Goal: Task Accomplishment & Management: Use online tool/utility

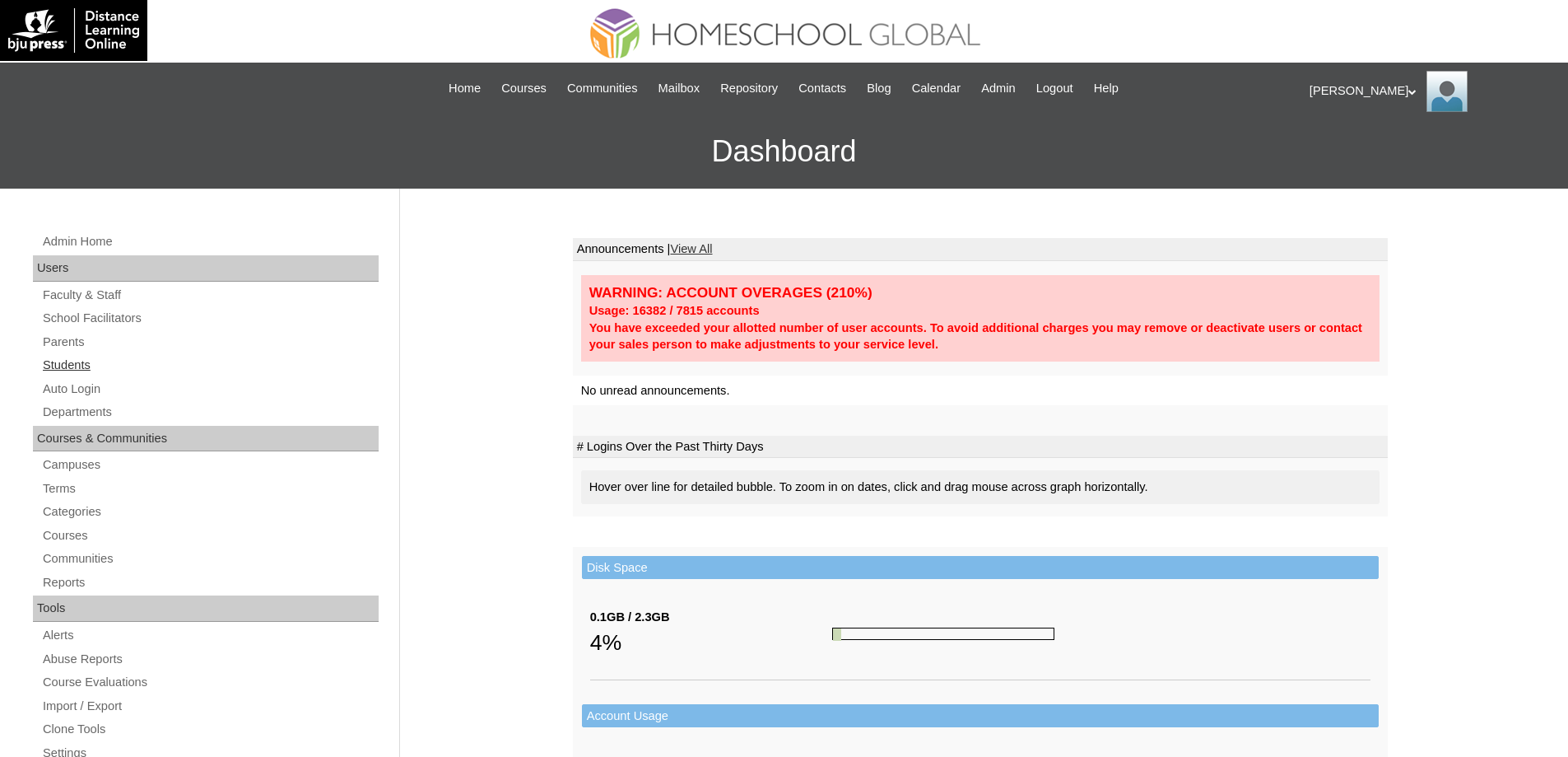
click at [92, 363] on link "Students" at bounding box center [210, 365] width 338 height 21
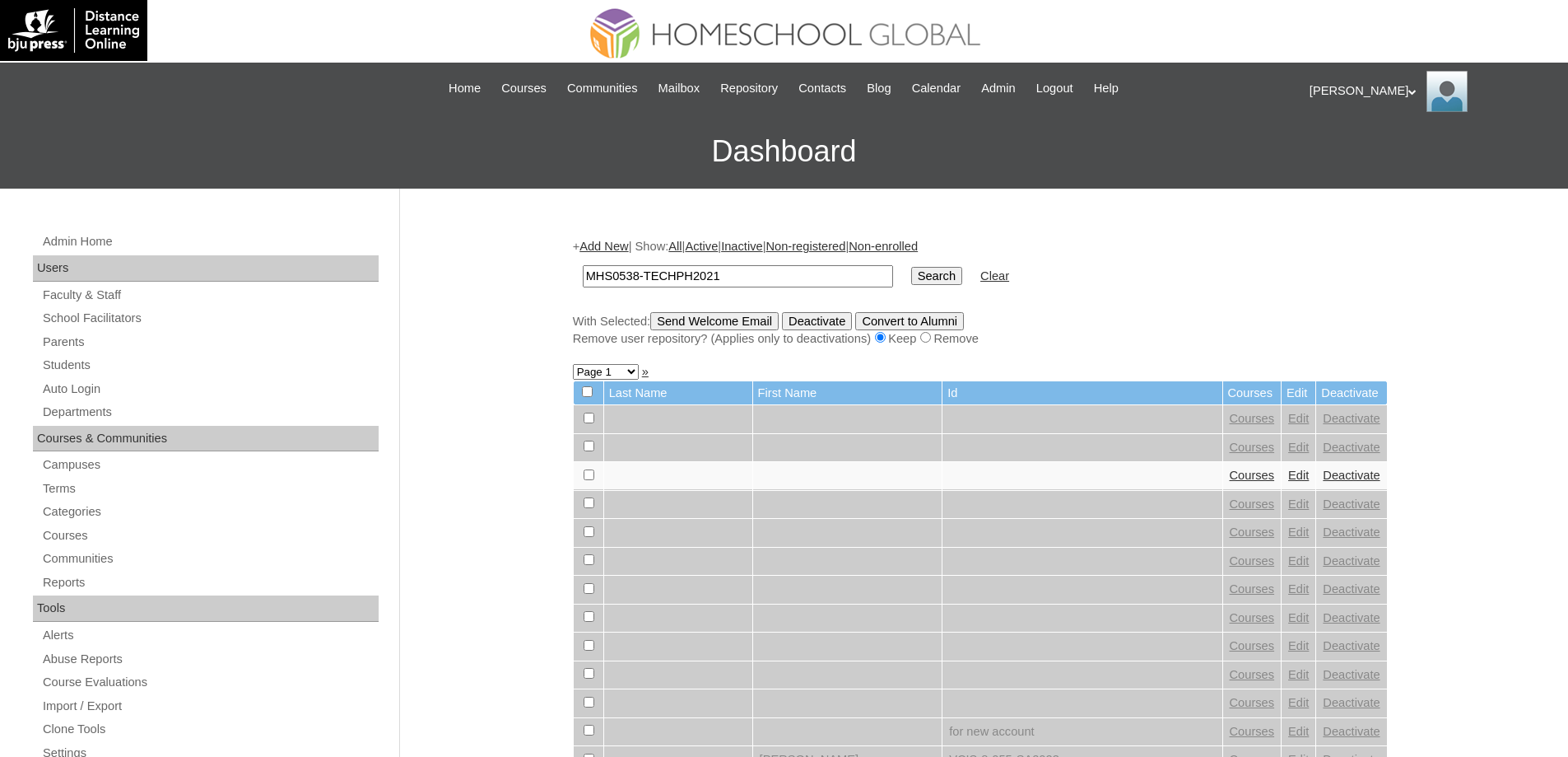
type input "MHS0538-TECHPH2021"
click at [957, 281] on input "Search" at bounding box center [937, 275] width 51 height 18
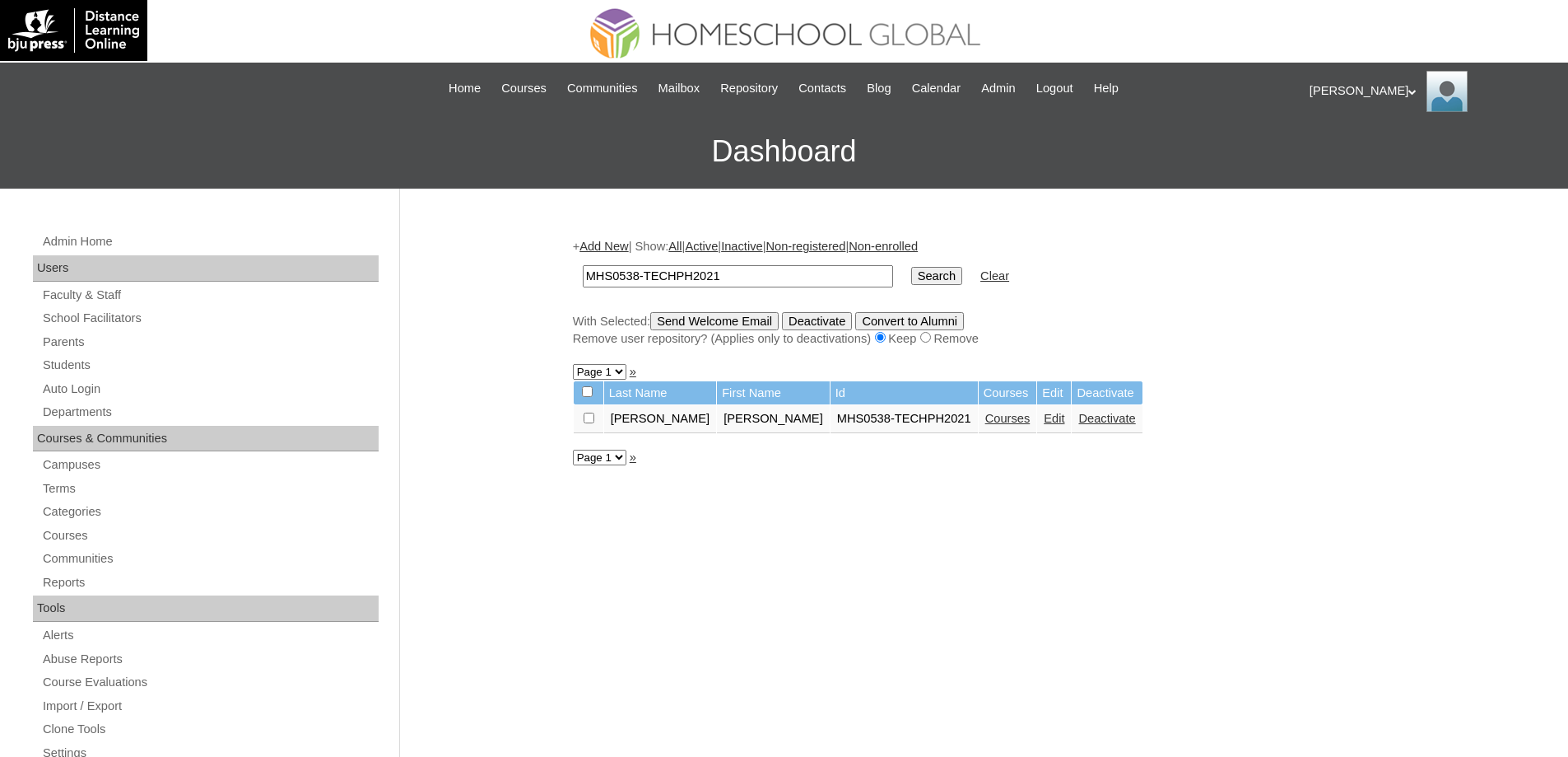
click at [979, 433] on td "Courses" at bounding box center [1008, 418] width 58 height 28
click at [985, 422] on link "Courses" at bounding box center [1008, 418] width 46 height 13
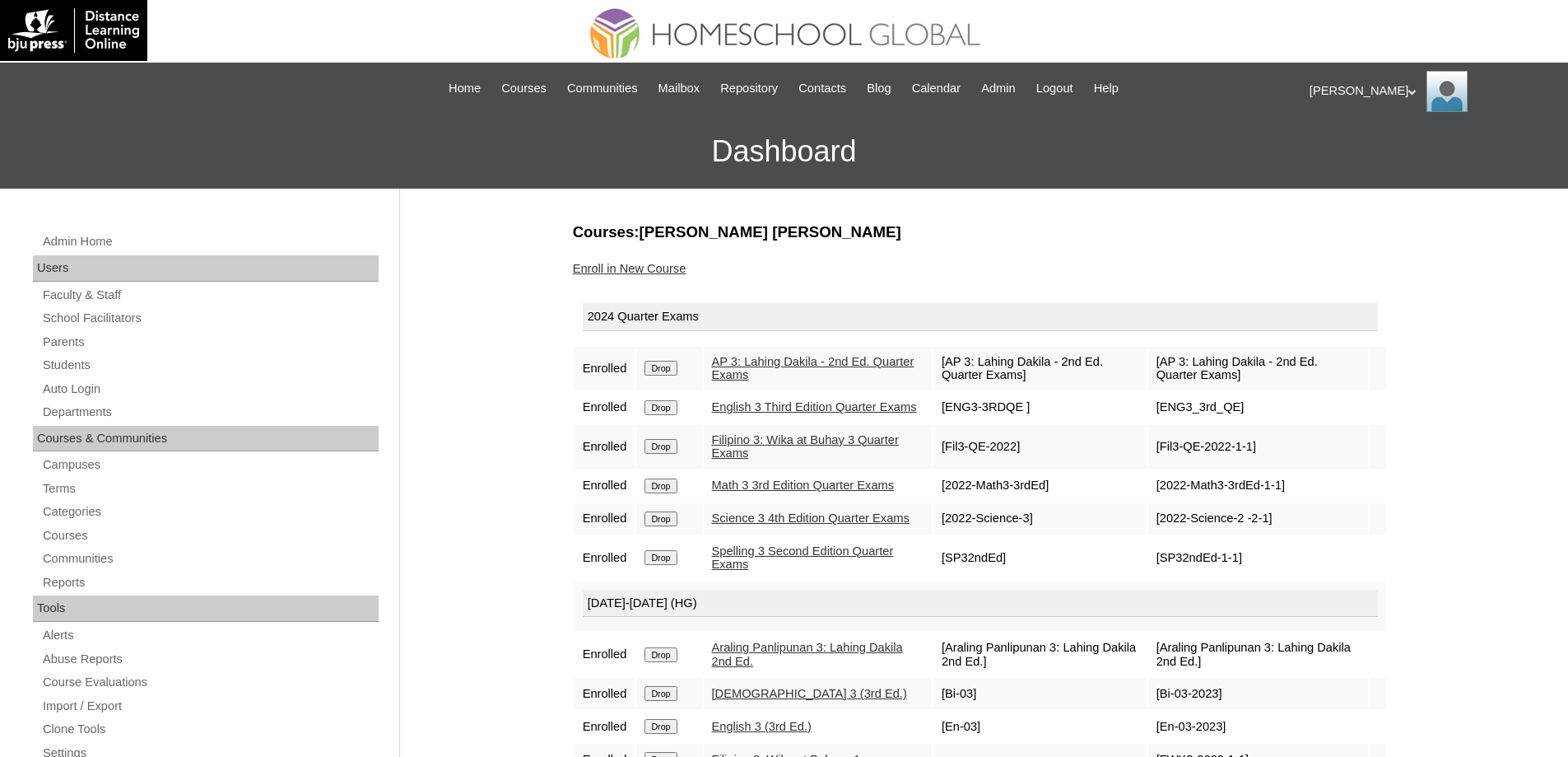
click at [668, 363] on input "Drop" at bounding box center [660, 368] width 32 height 15
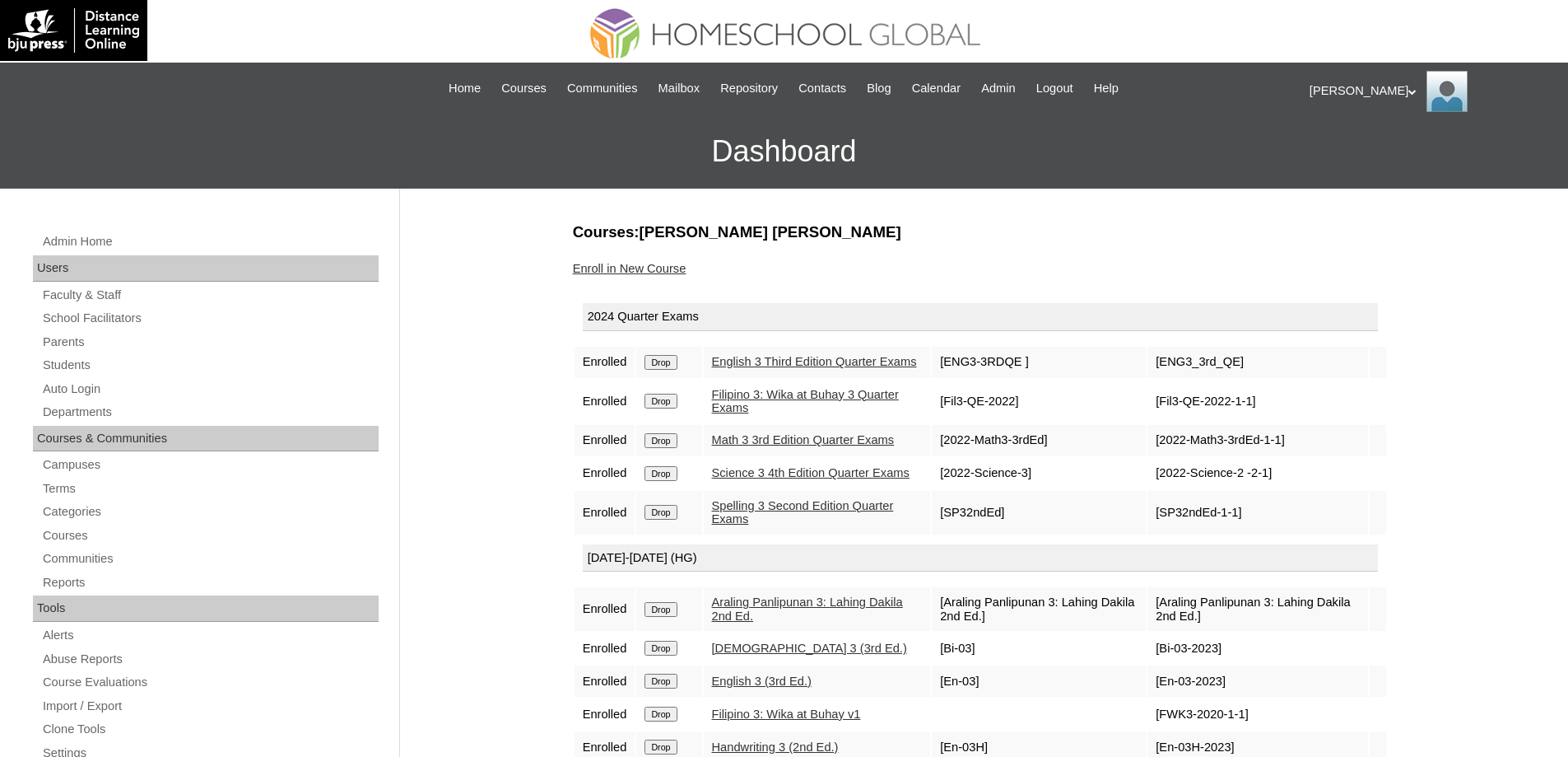
click at [688, 367] on form "Drop" at bounding box center [668, 361] width 49 height 13
click at [677, 363] on input "Drop" at bounding box center [660, 362] width 32 height 15
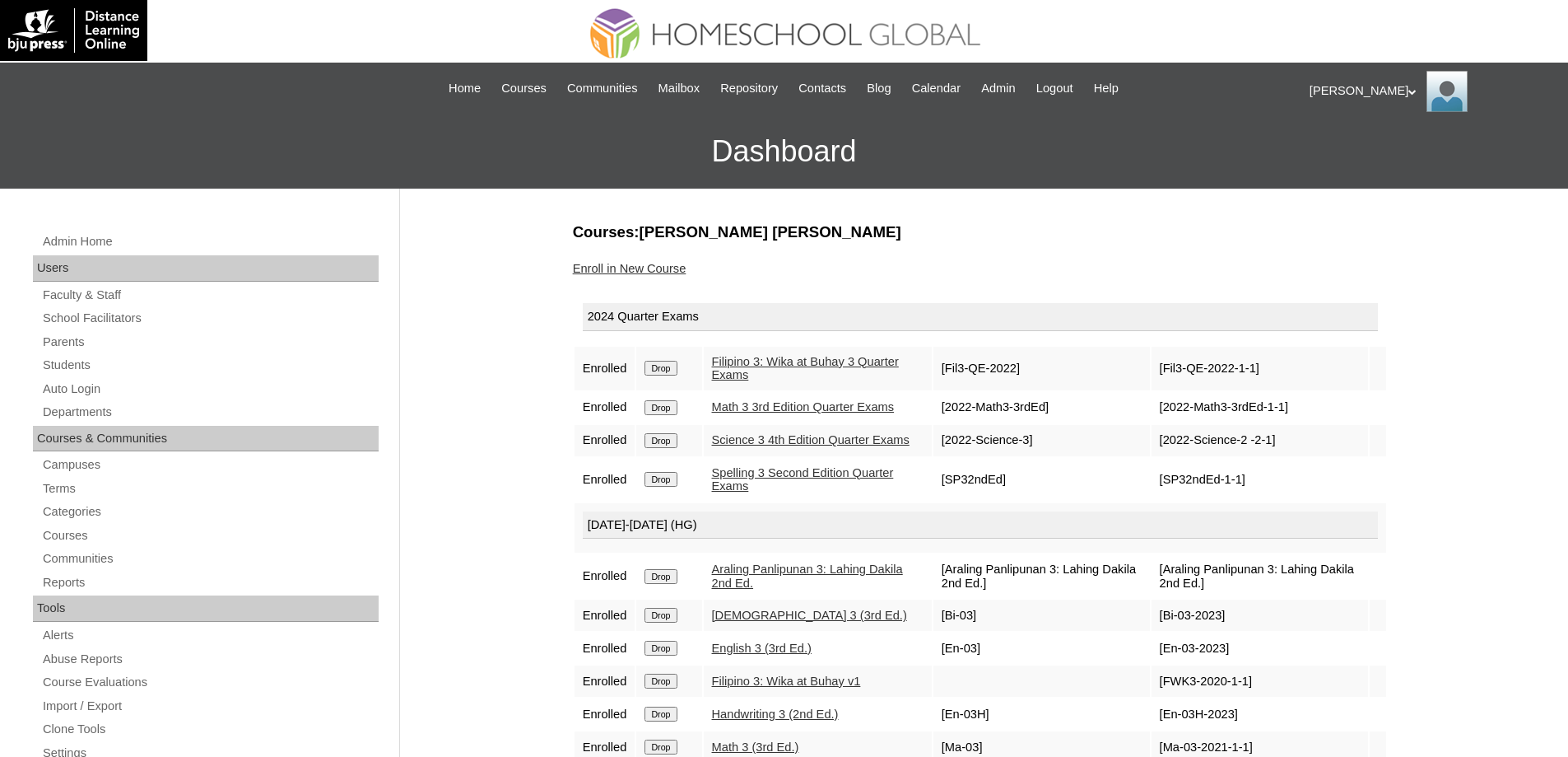
click at [1223, 598] on td "[Araling Panlipunan 3: Lahing Dakila 2nd Ed.]" at bounding box center [1260, 576] width 217 height 44
click at [677, 375] on input "Drop" at bounding box center [660, 368] width 32 height 15
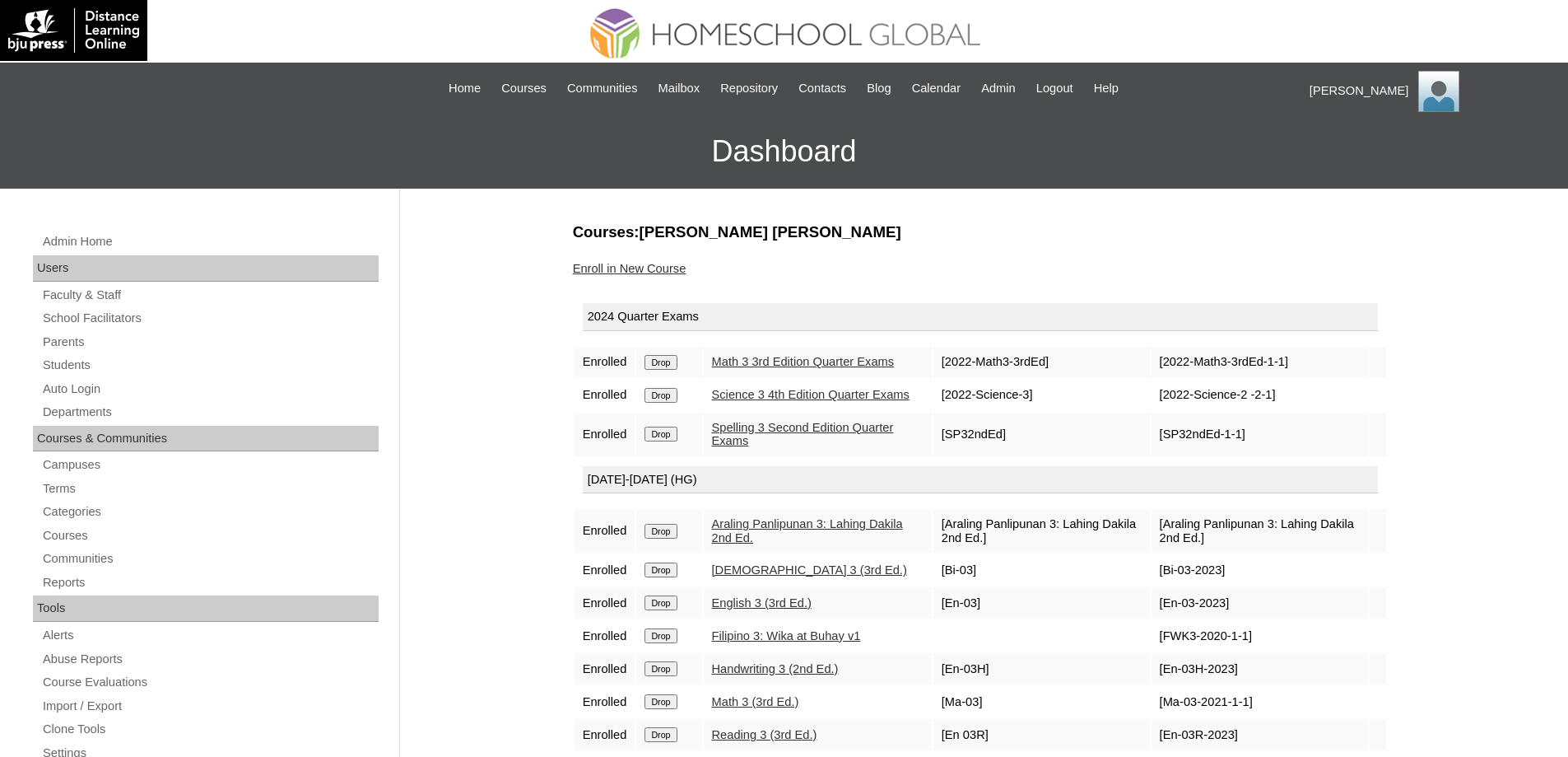
click at [677, 365] on input "Drop" at bounding box center [660, 362] width 32 height 15
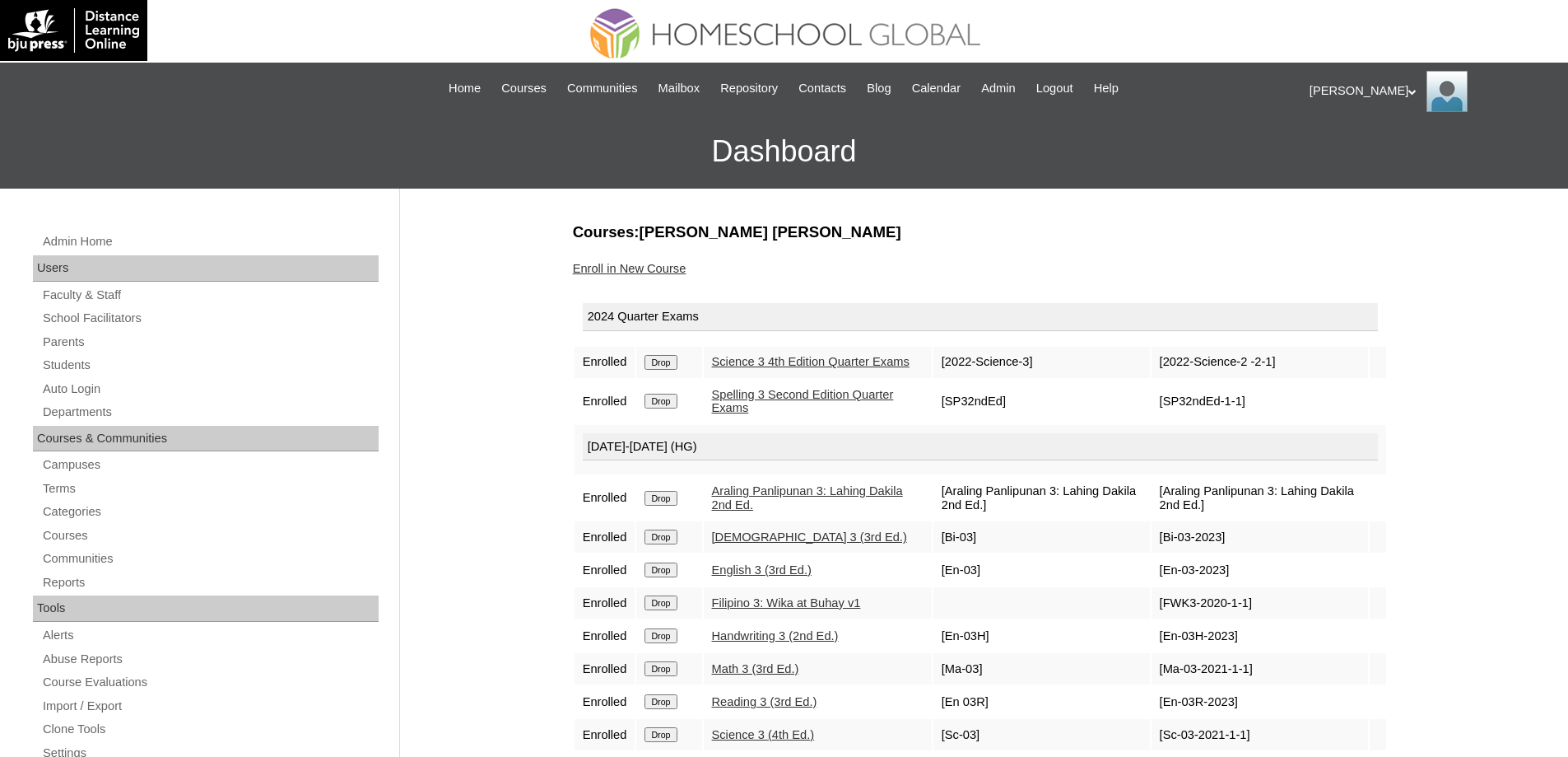
click at [677, 364] on input "Drop" at bounding box center [660, 362] width 32 height 15
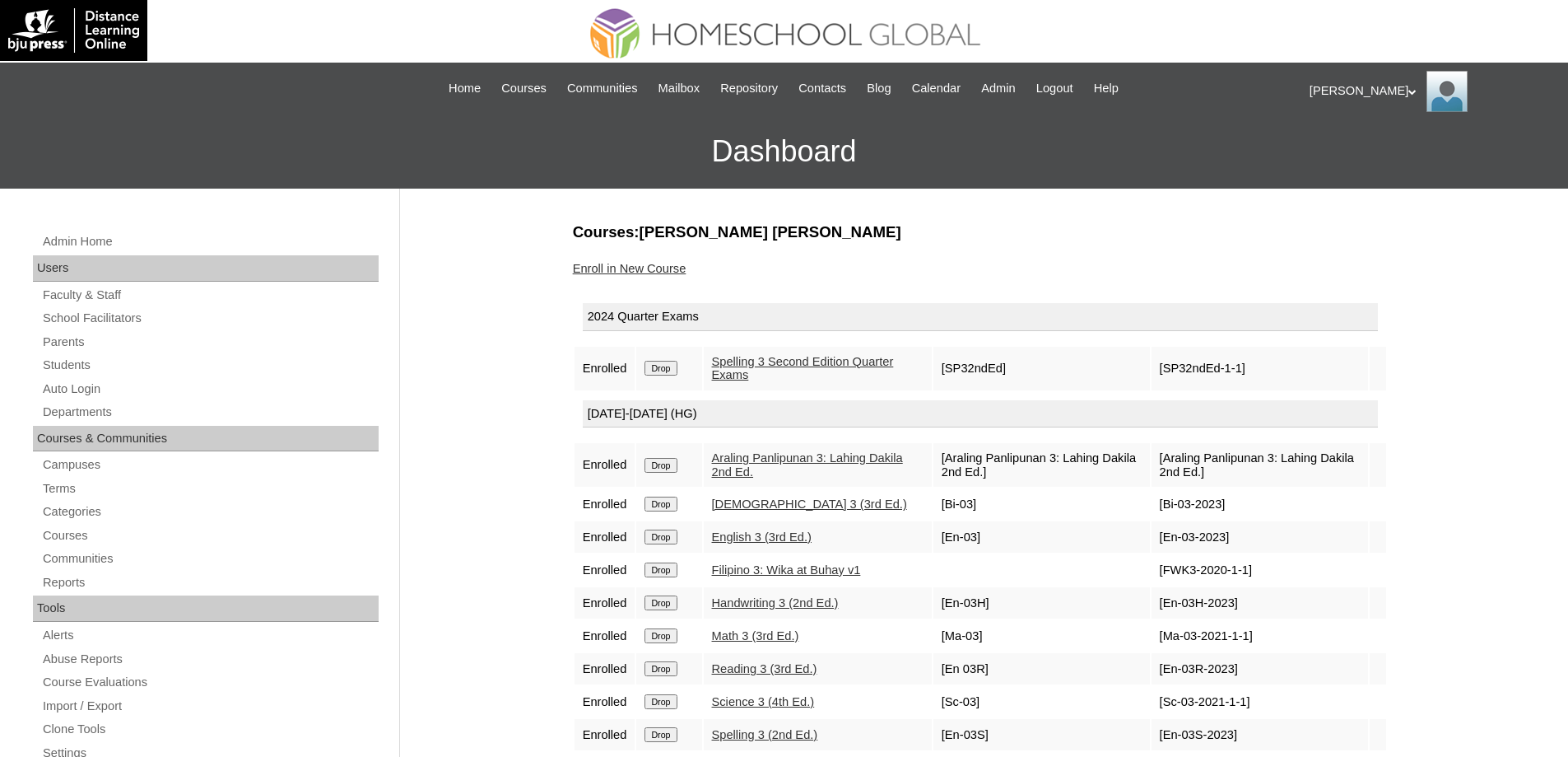
click at [669, 361] on input "Drop" at bounding box center [660, 368] width 32 height 15
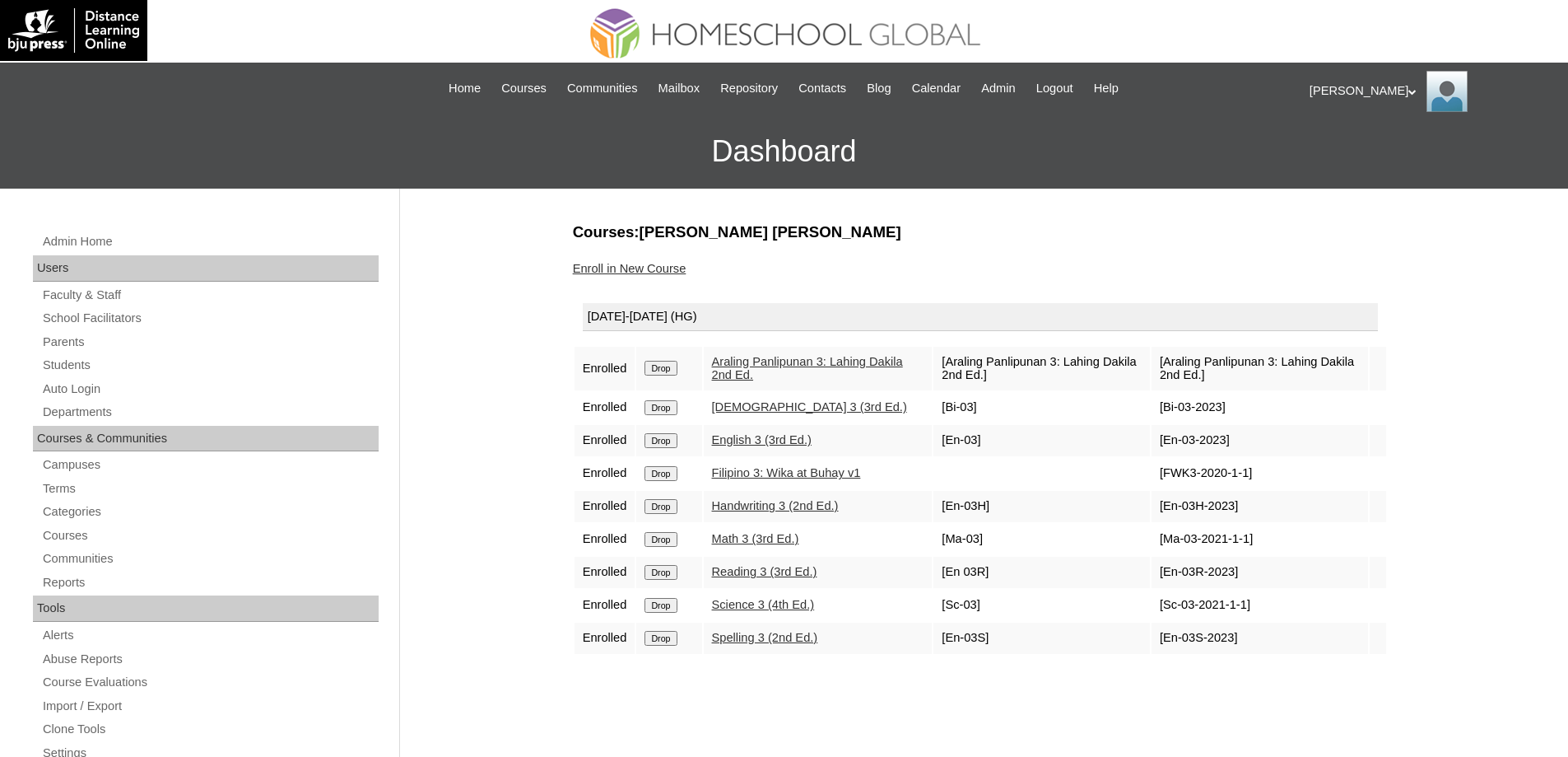
click at [675, 374] on input "Drop" at bounding box center [660, 368] width 32 height 15
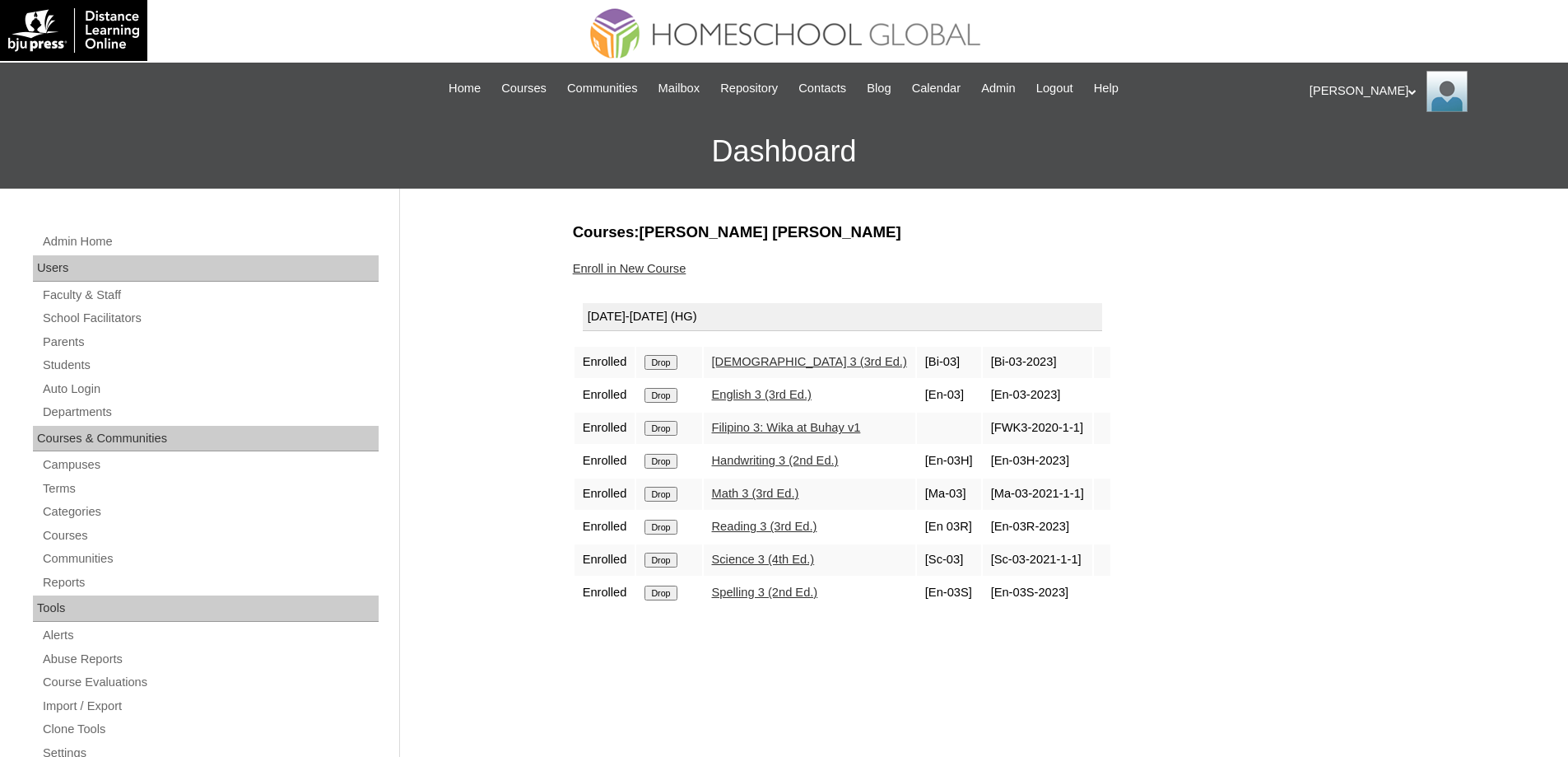
click at [677, 361] on input "Drop" at bounding box center [660, 362] width 32 height 15
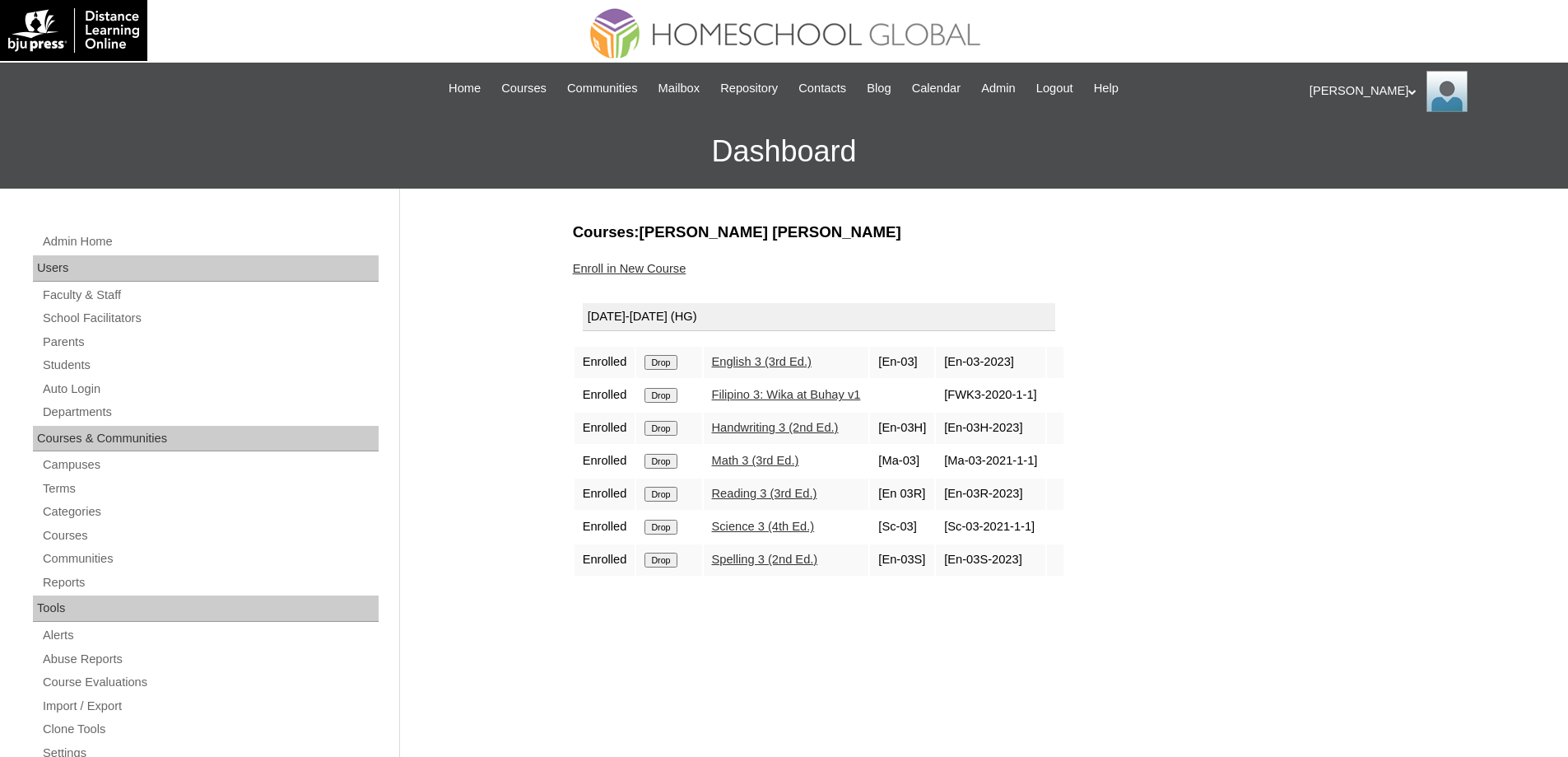
click at [677, 360] on input "Drop" at bounding box center [660, 362] width 32 height 15
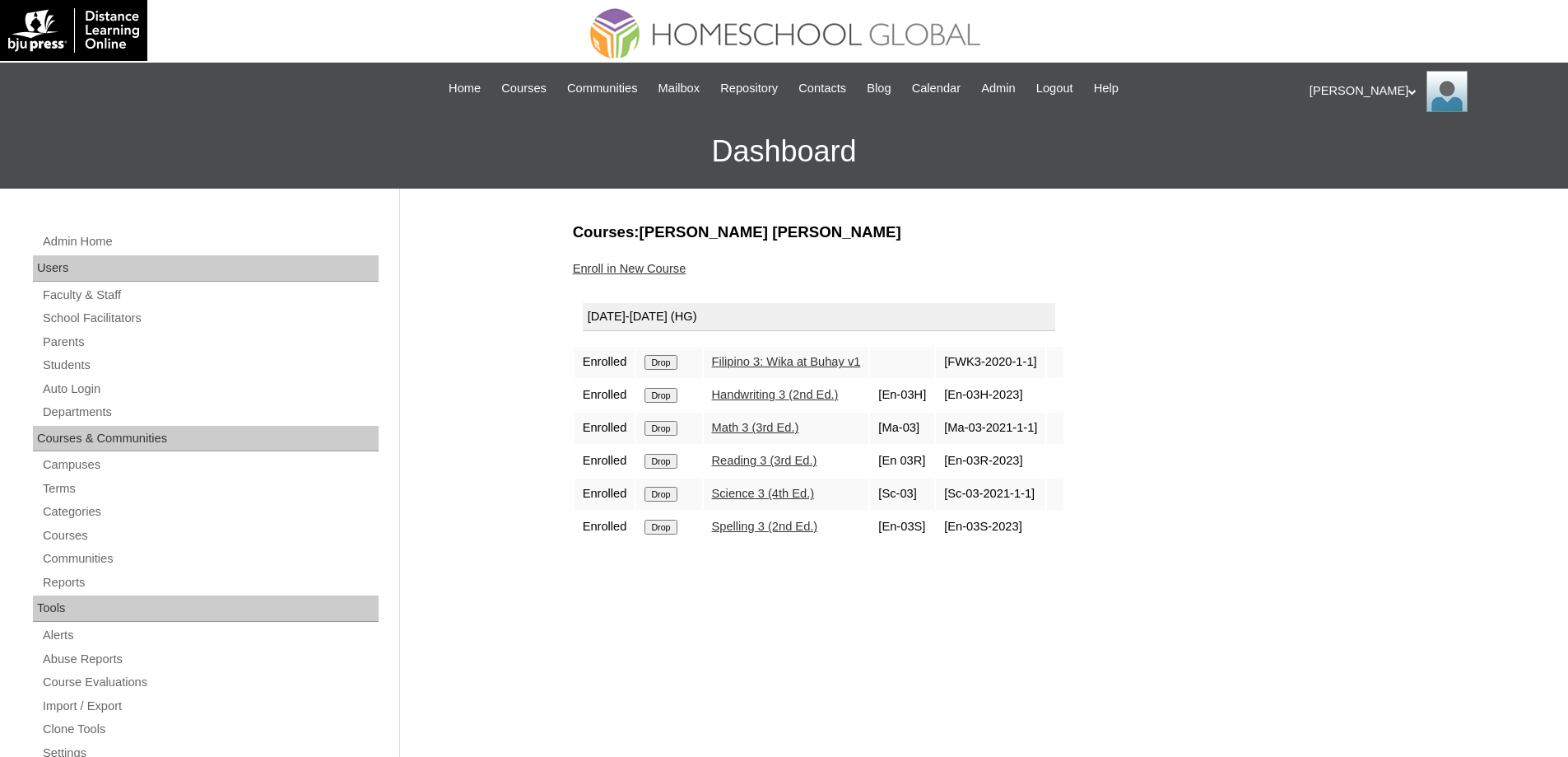
click at [677, 364] on input "Drop" at bounding box center [660, 362] width 32 height 15
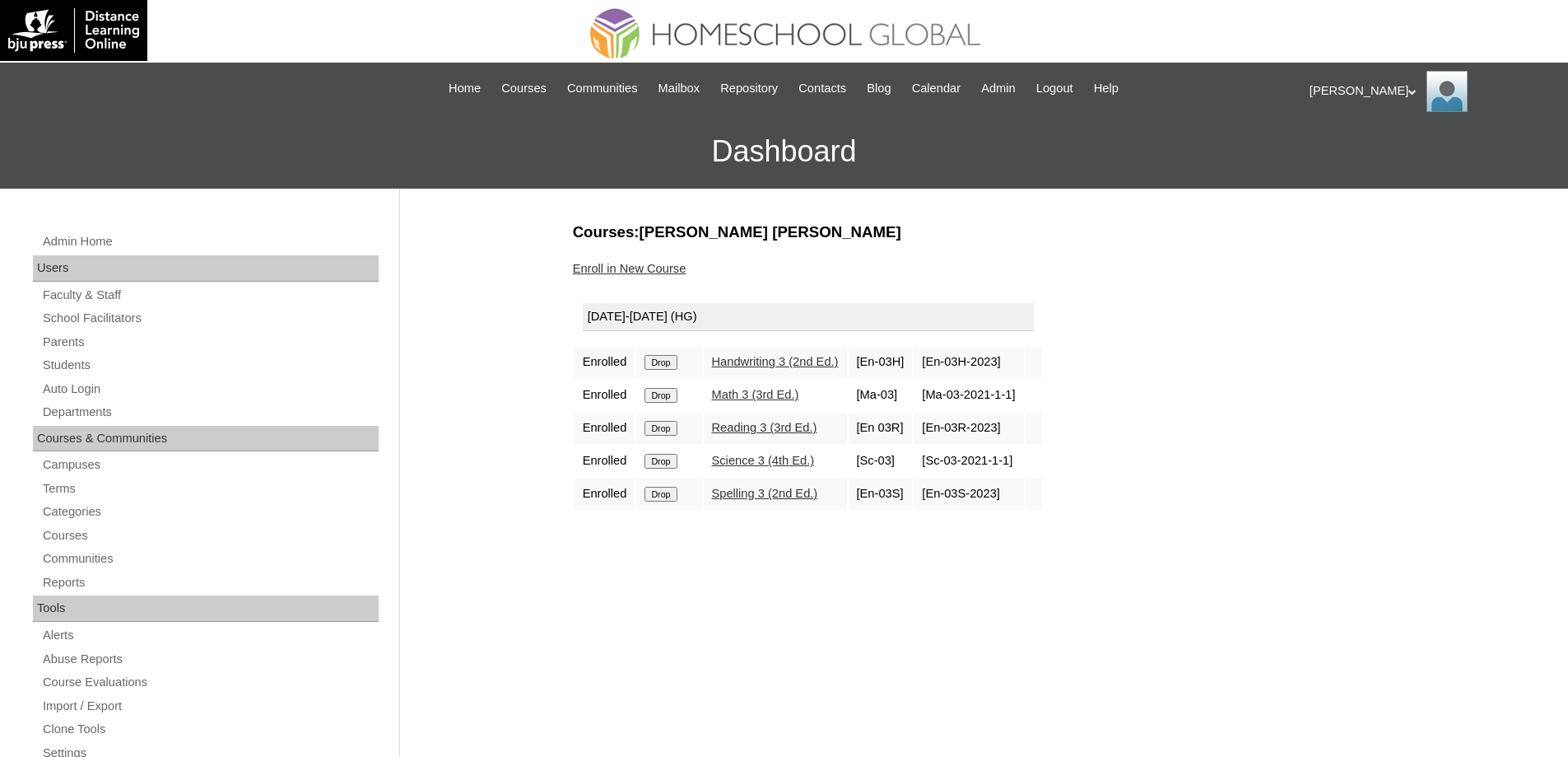
click at [666, 364] on input "Drop" at bounding box center [660, 362] width 32 height 15
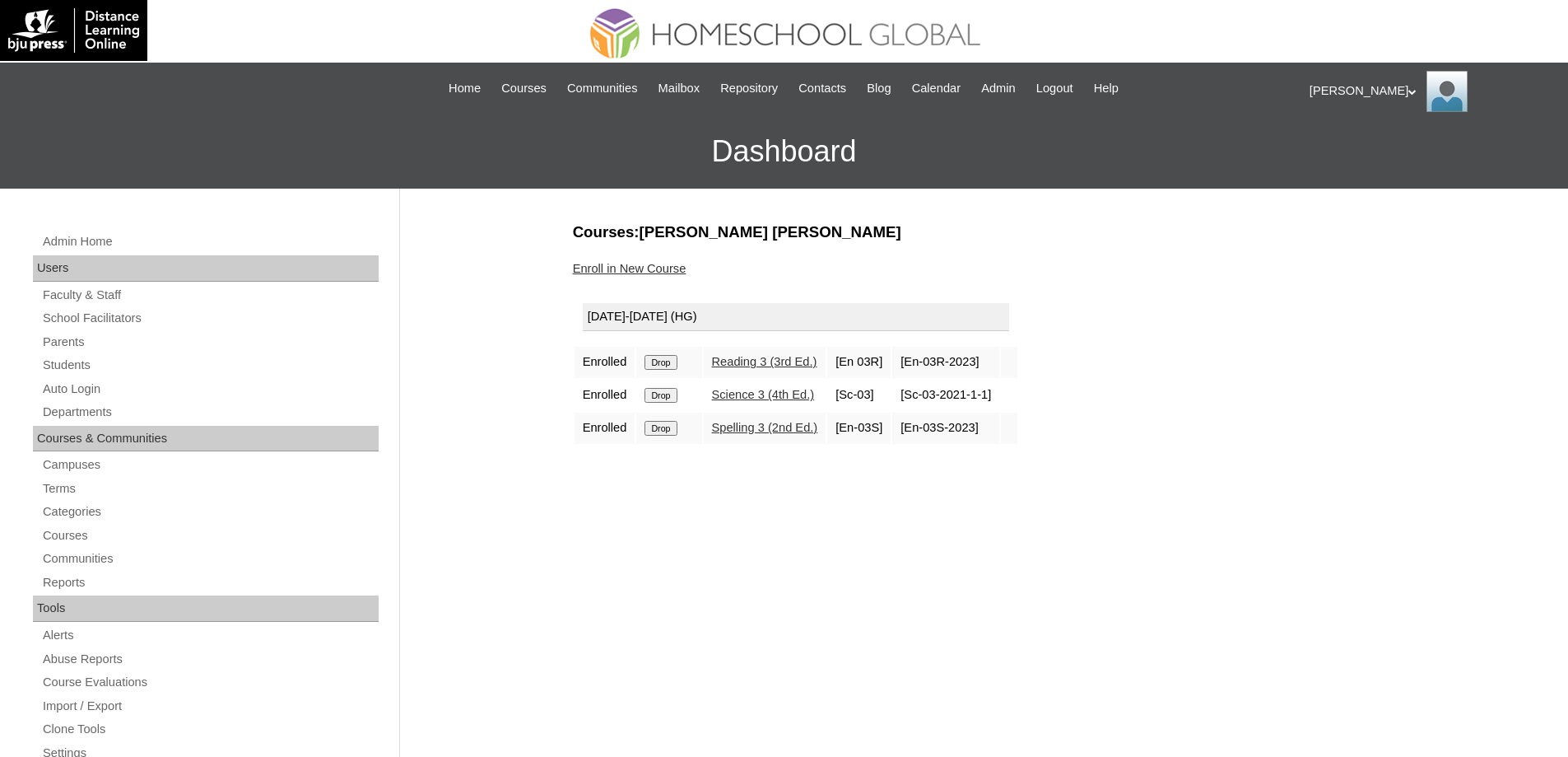
click at [673, 363] on input "Drop" at bounding box center [660, 362] width 32 height 15
drag, startPoint x: 0, startPoint y: 0, endPoint x: 674, endPoint y: 358, distance: 763.2
click at [674, 358] on input "Drop" at bounding box center [660, 362] width 32 height 15
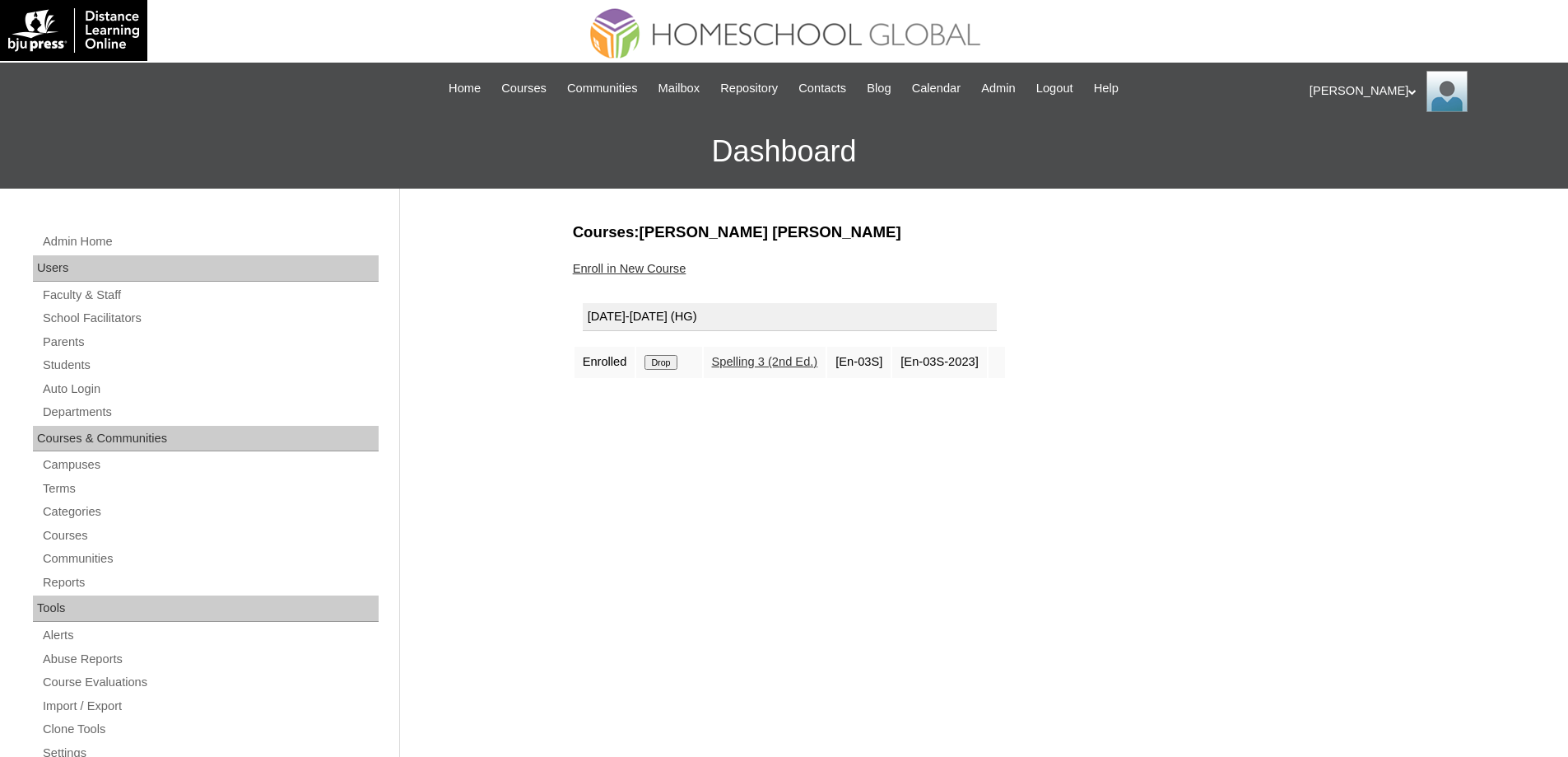
click at [674, 357] on input "Drop" at bounding box center [660, 362] width 32 height 15
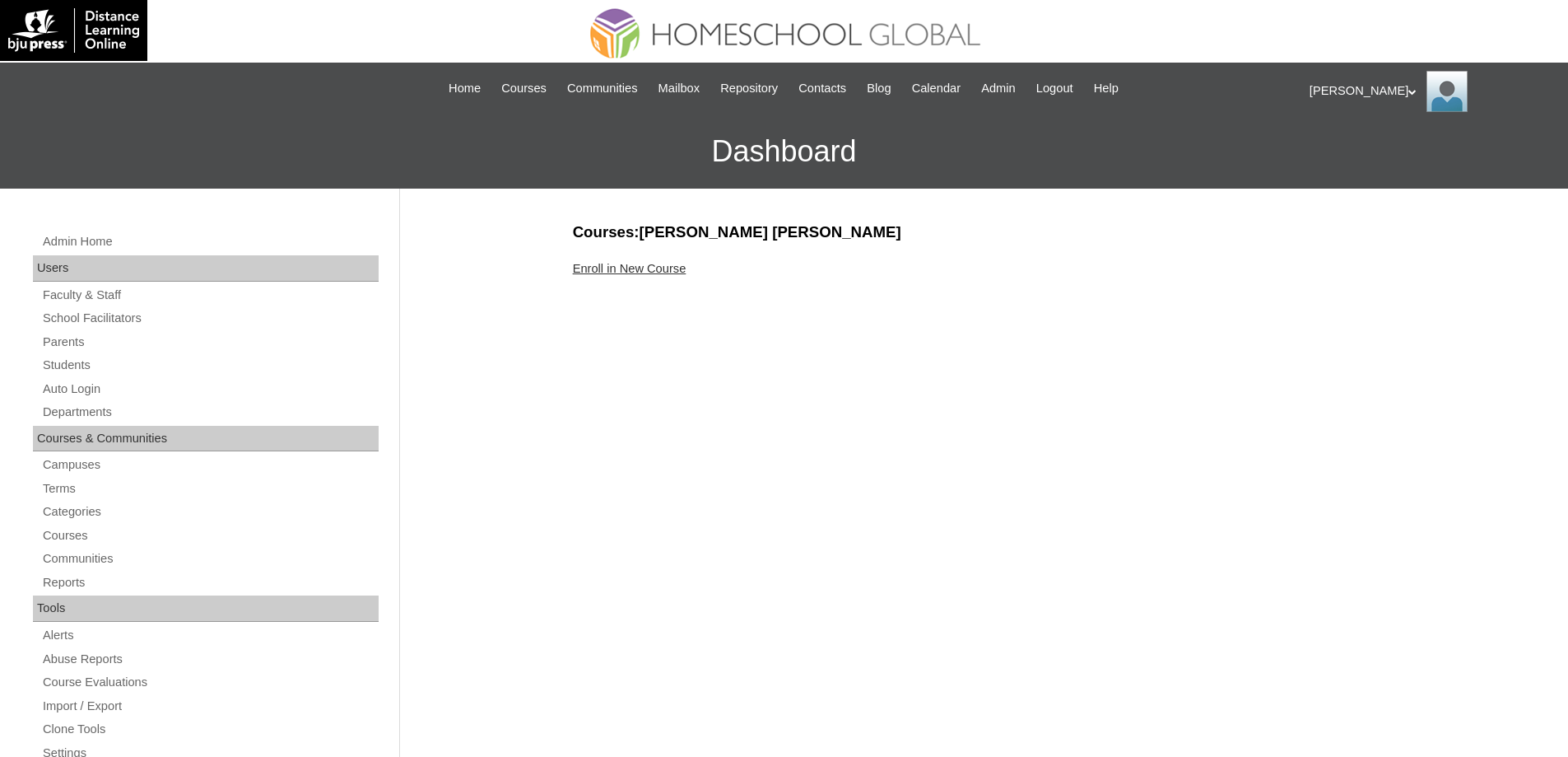
click at [648, 270] on link "Enroll in New Course" at bounding box center [630, 268] width 113 height 13
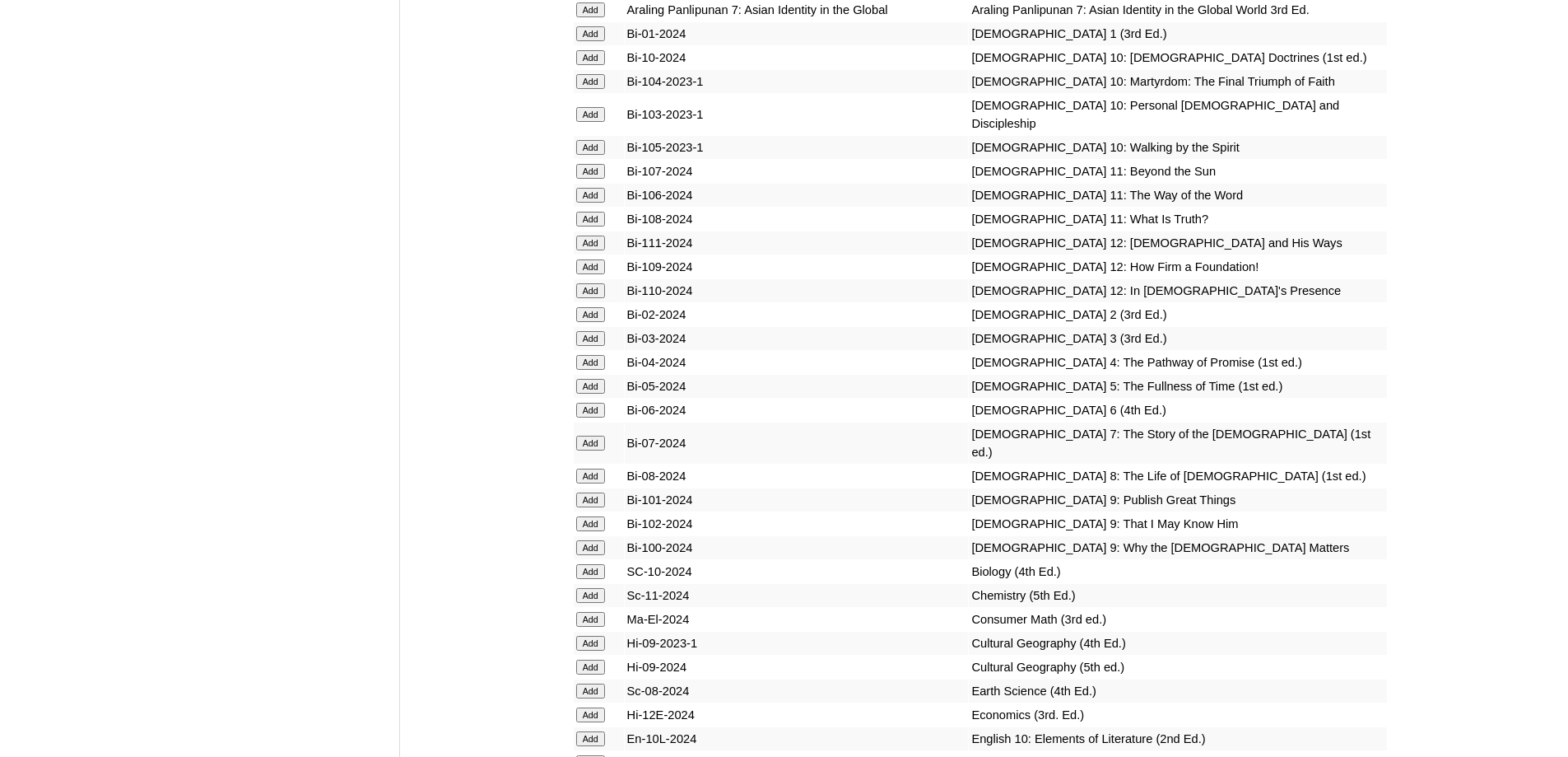
scroll to position [4034, 0]
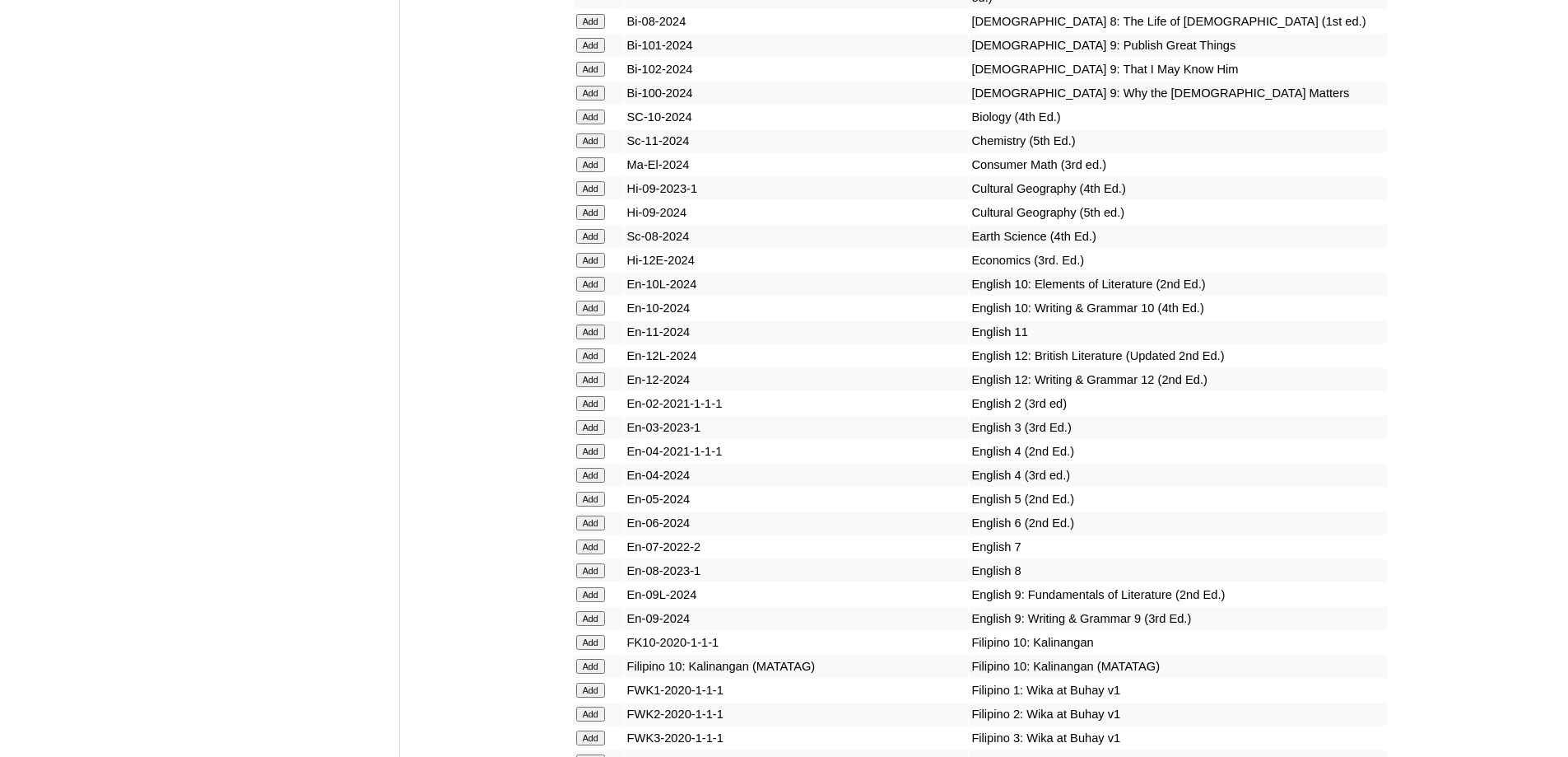
scroll to position [4523, 0]
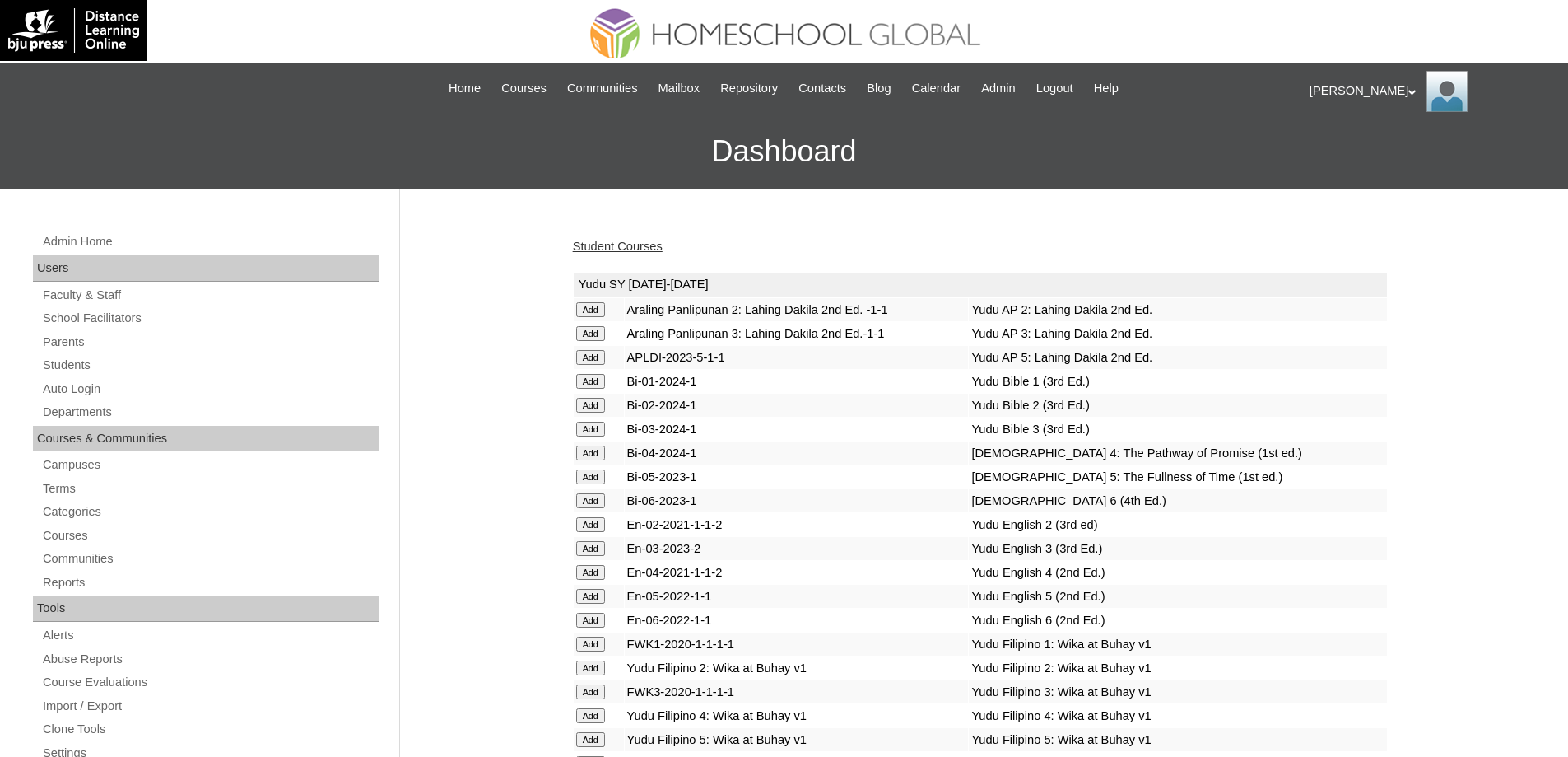
click at [635, 250] on link "Student Courses" at bounding box center [618, 246] width 89 height 13
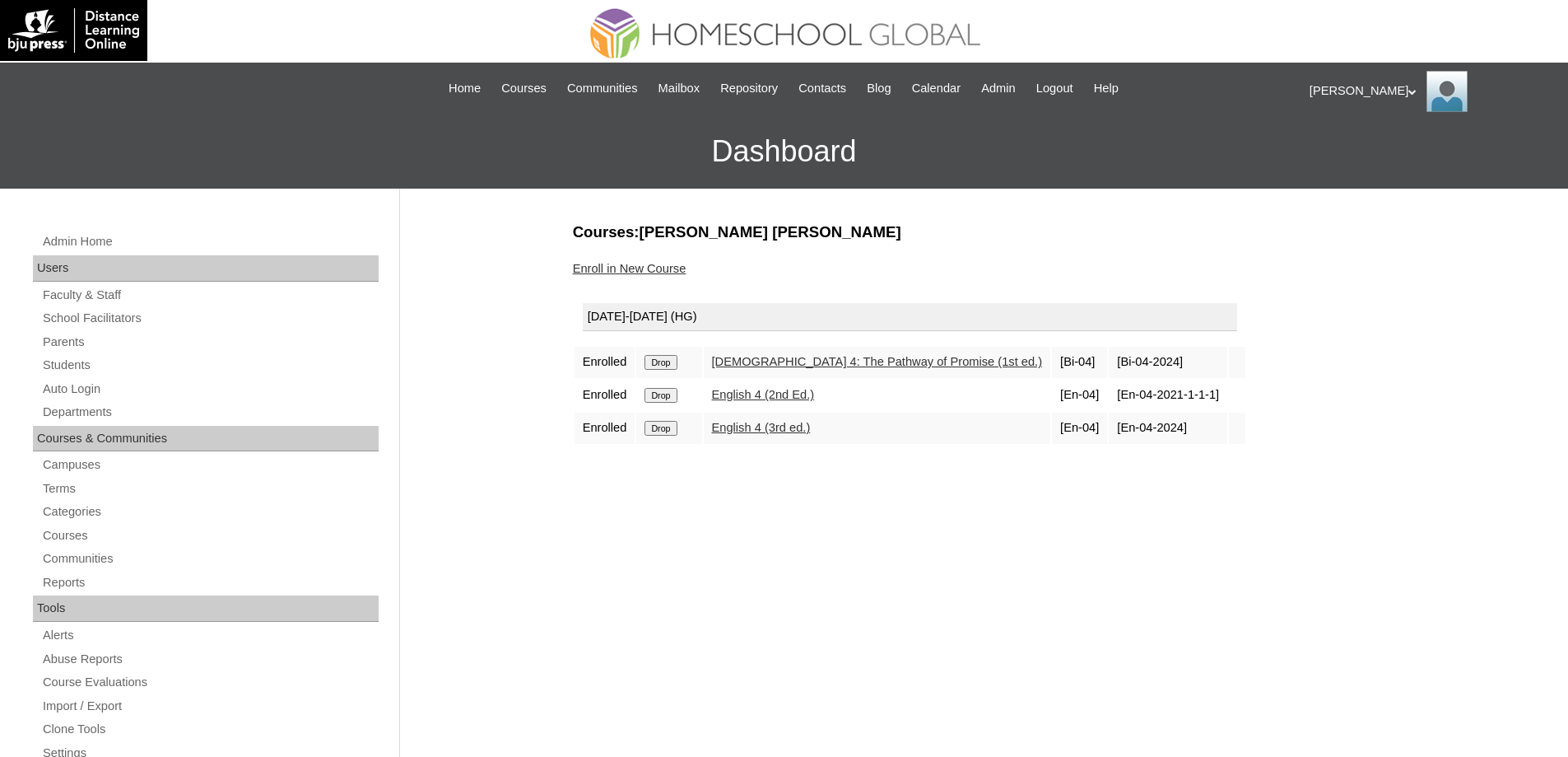
click at [666, 369] on input "Drop" at bounding box center [660, 362] width 32 height 15
click at [666, 271] on link "Enroll in New Course" at bounding box center [630, 268] width 113 height 13
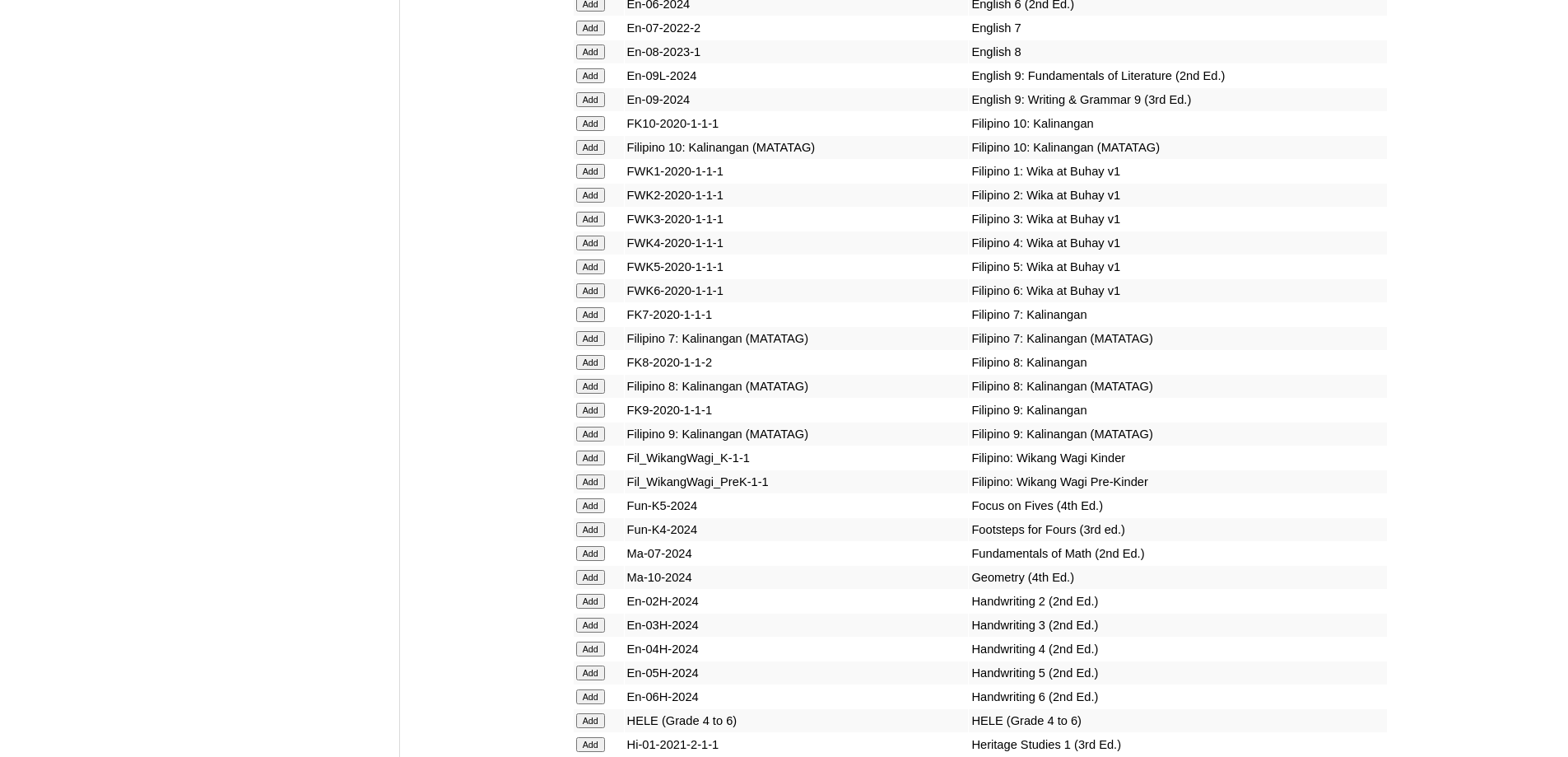
scroll to position [4969, 0]
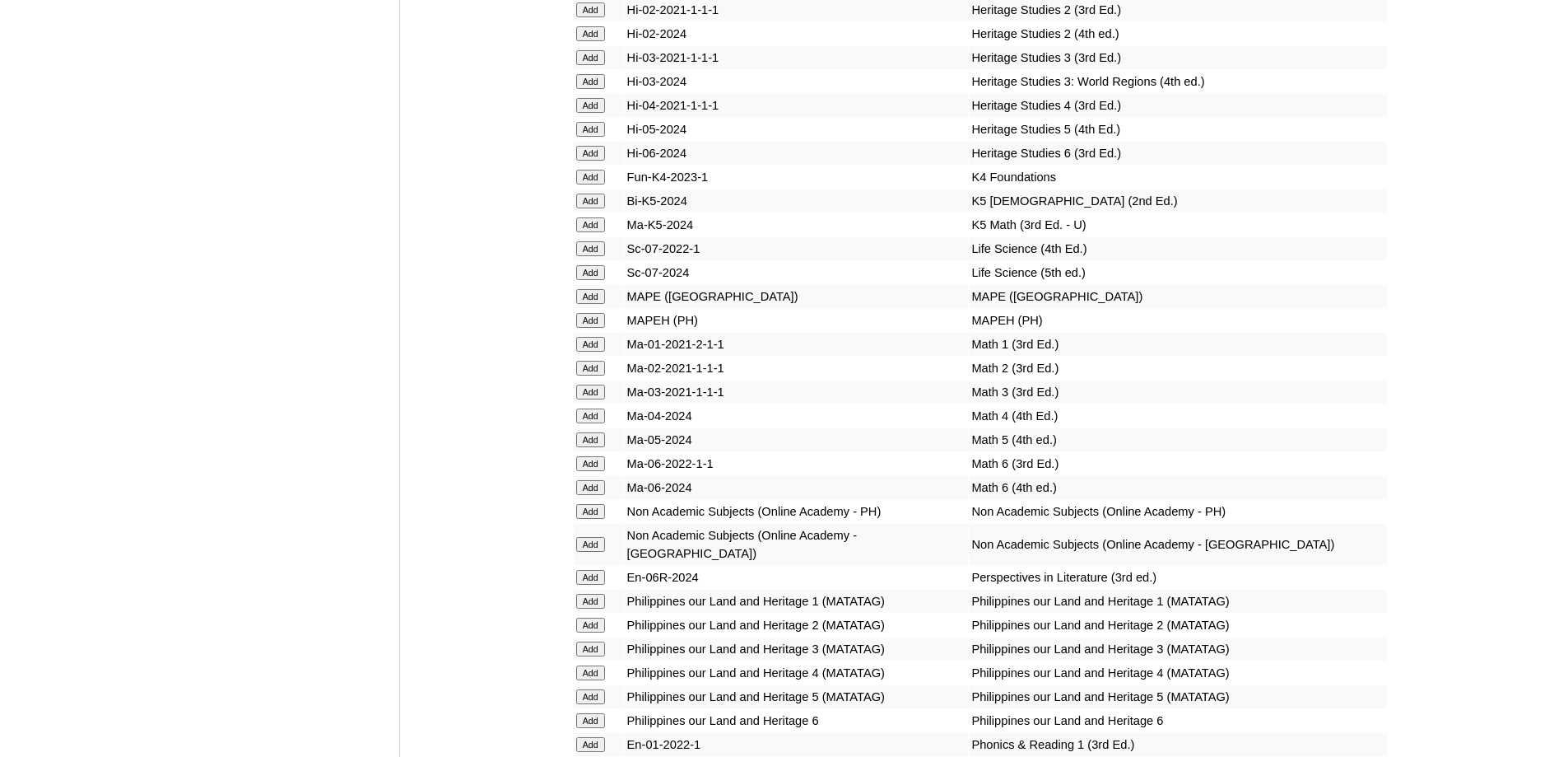
scroll to position [5724, 0]
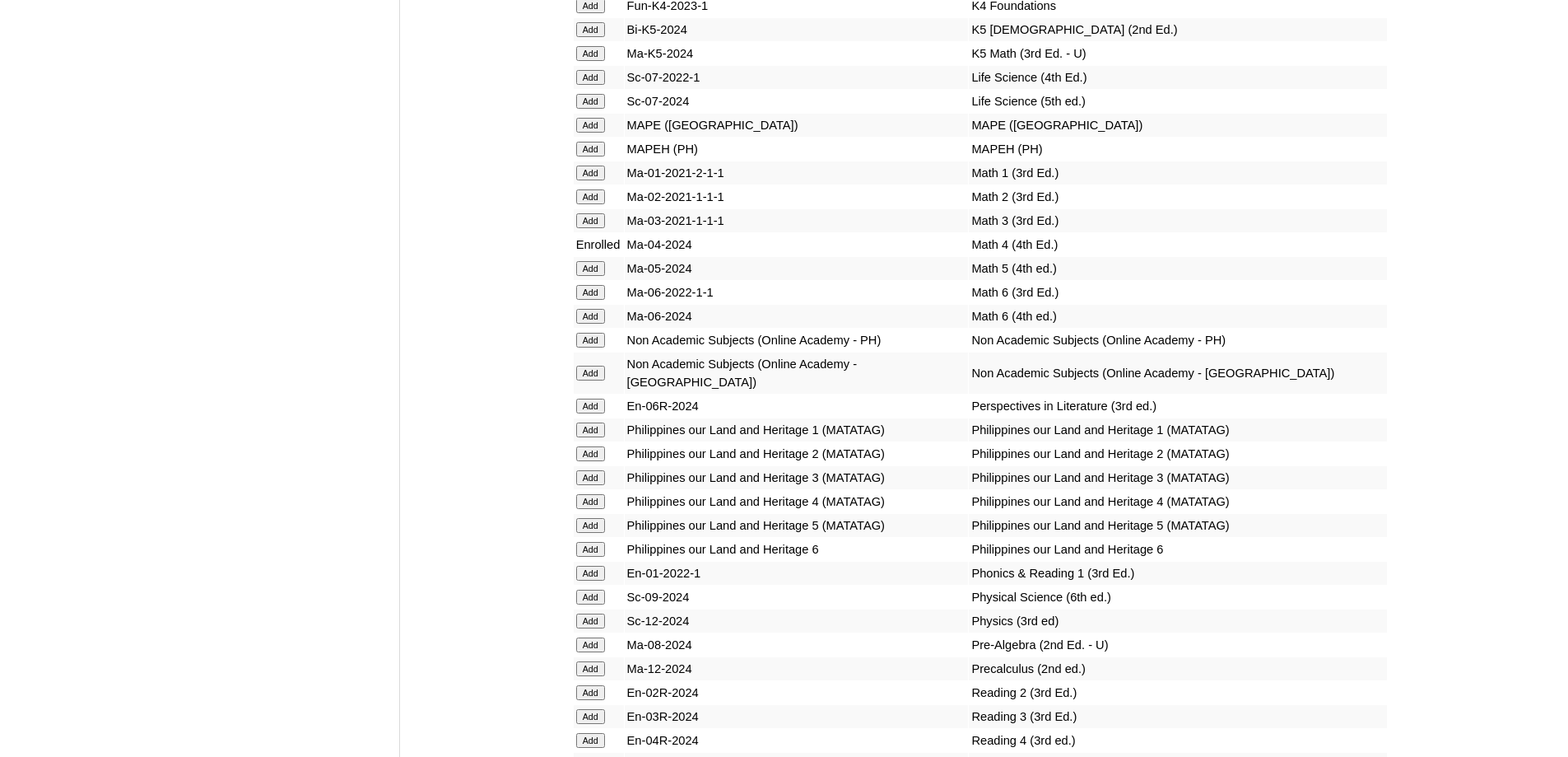
scroll to position [5961, 0]
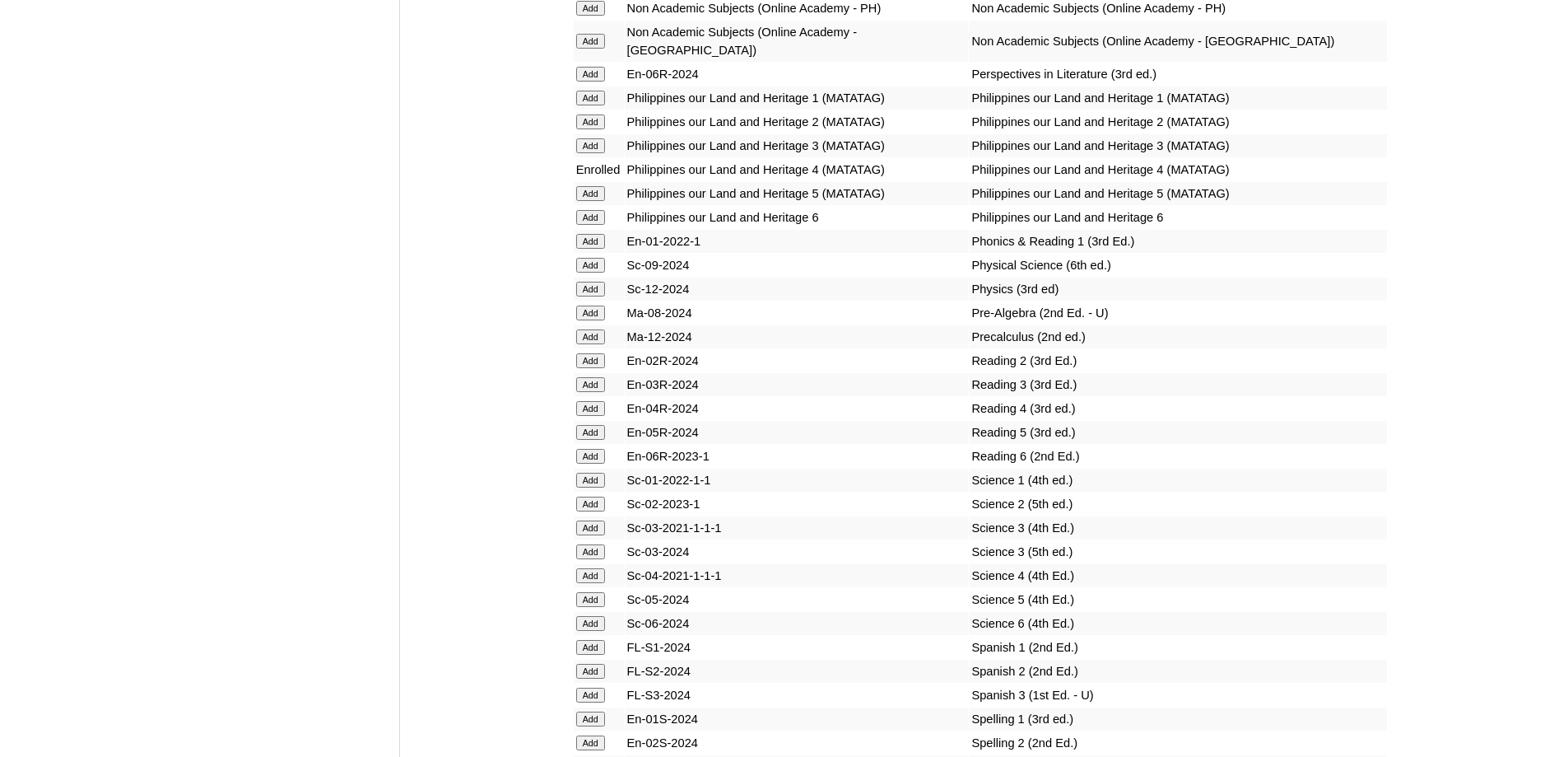
scroll to position [6281, 0]
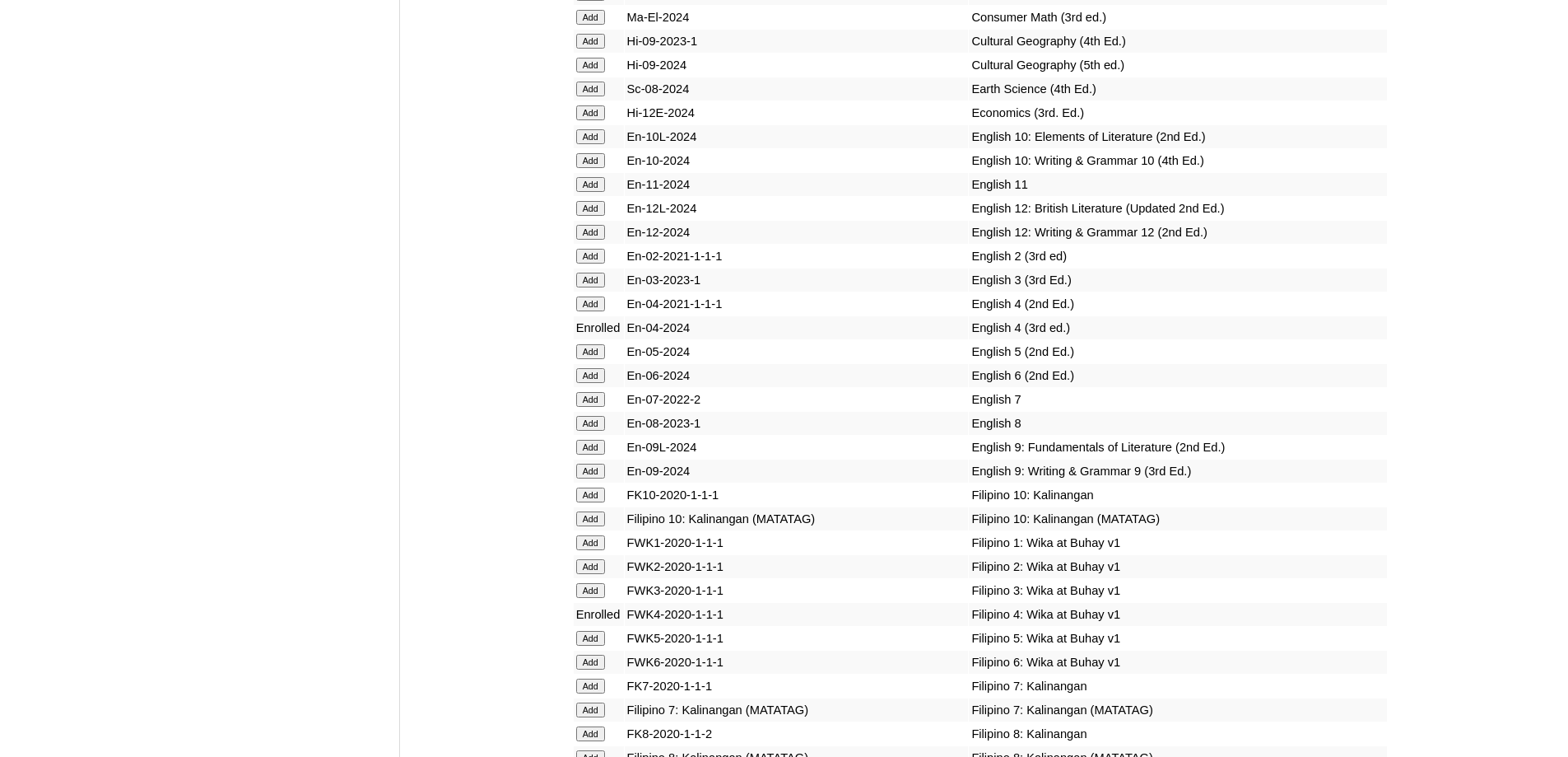
scroll to position [6520, 0]
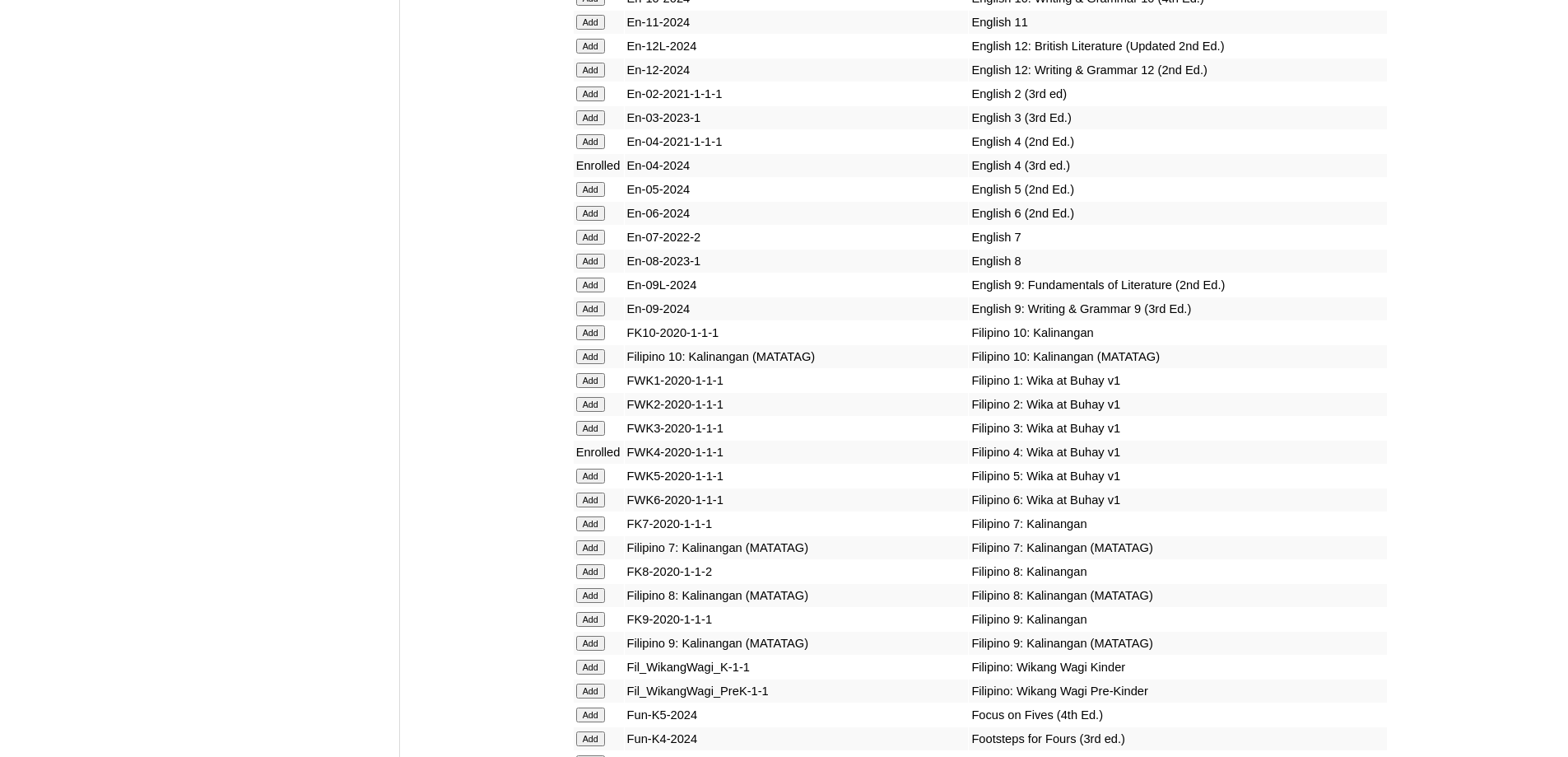
scroll to position [6601, 0]
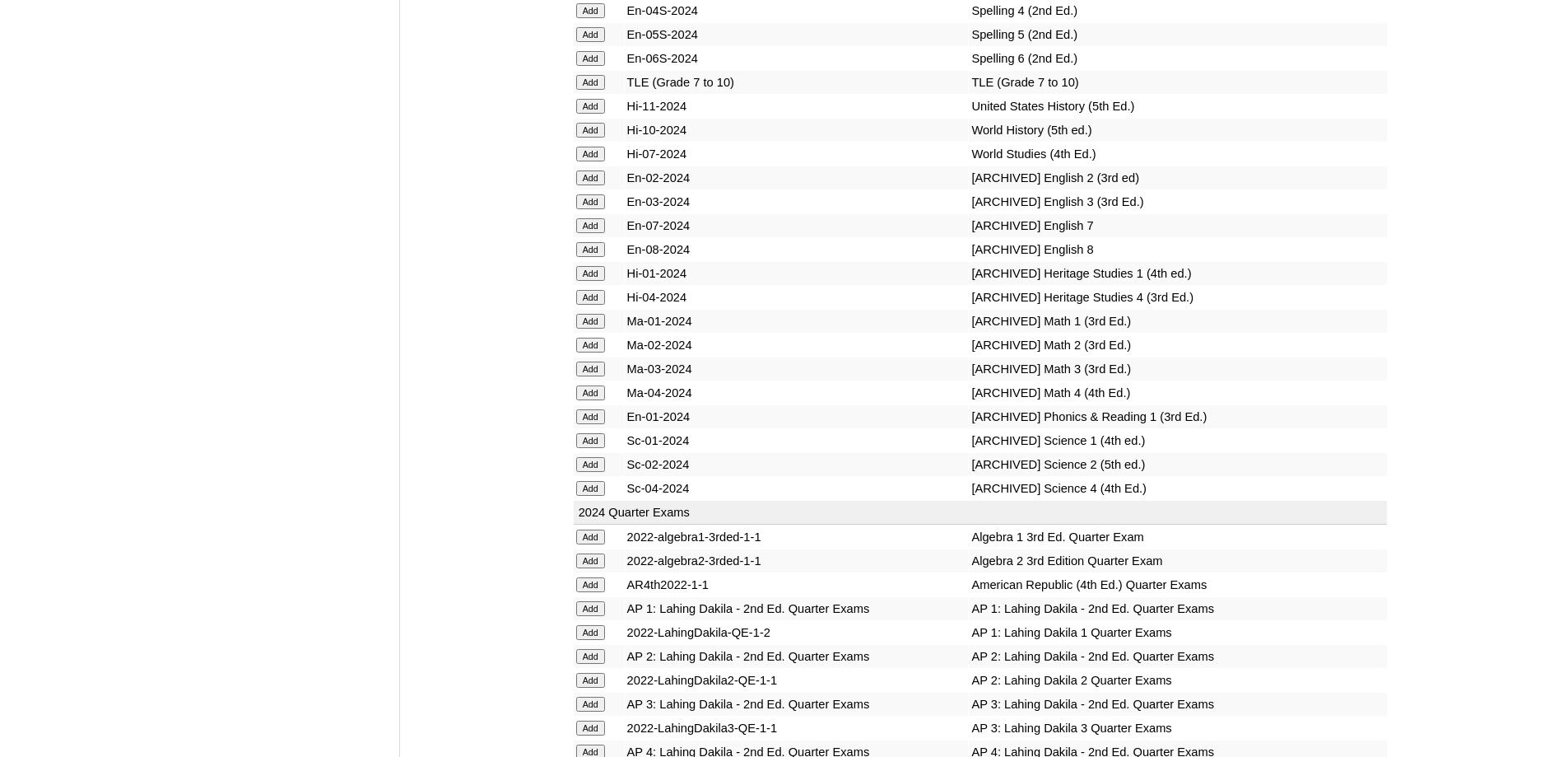
scroll to position [7176, 0]
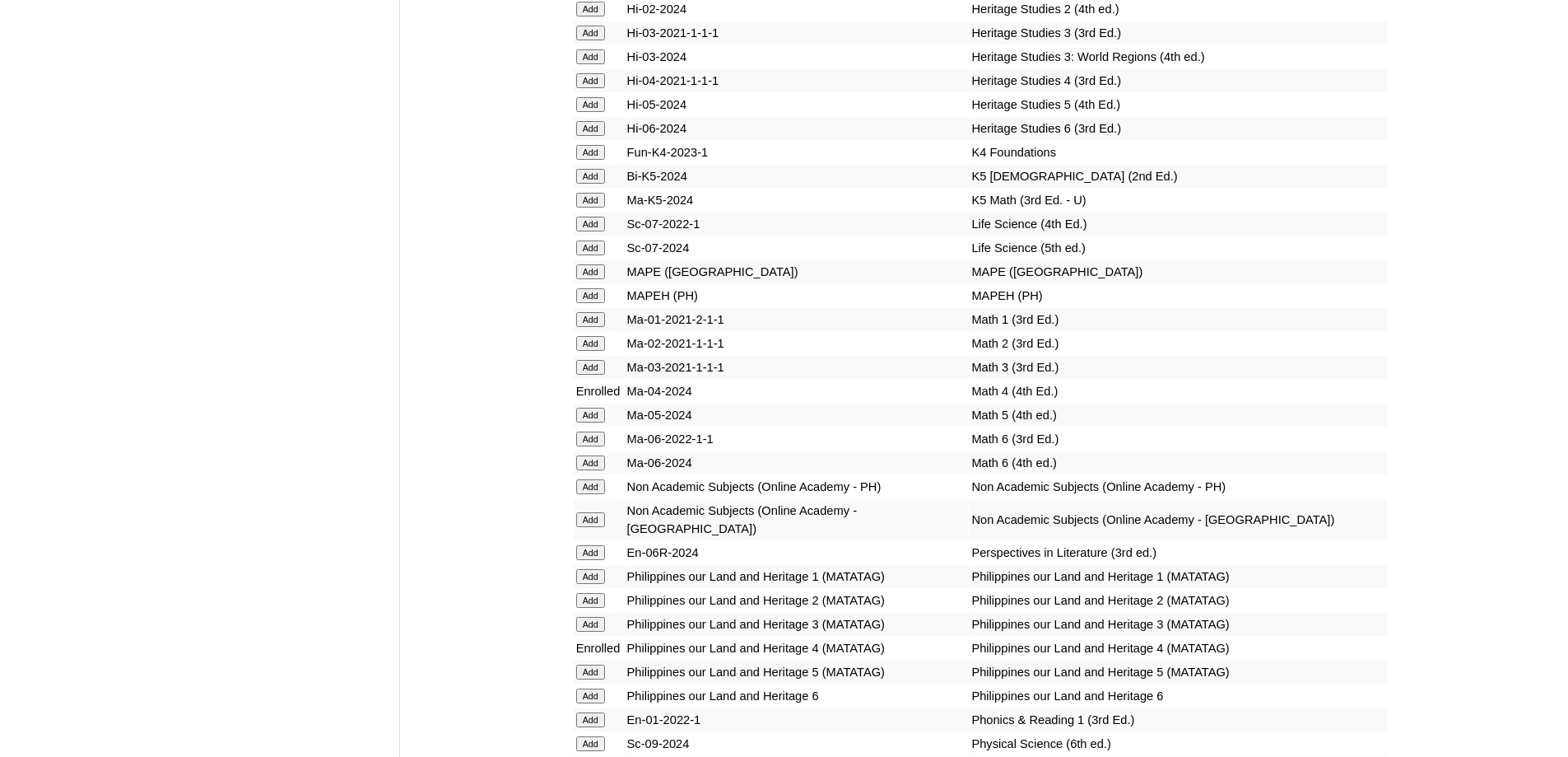
scroll to position [5763, 0]
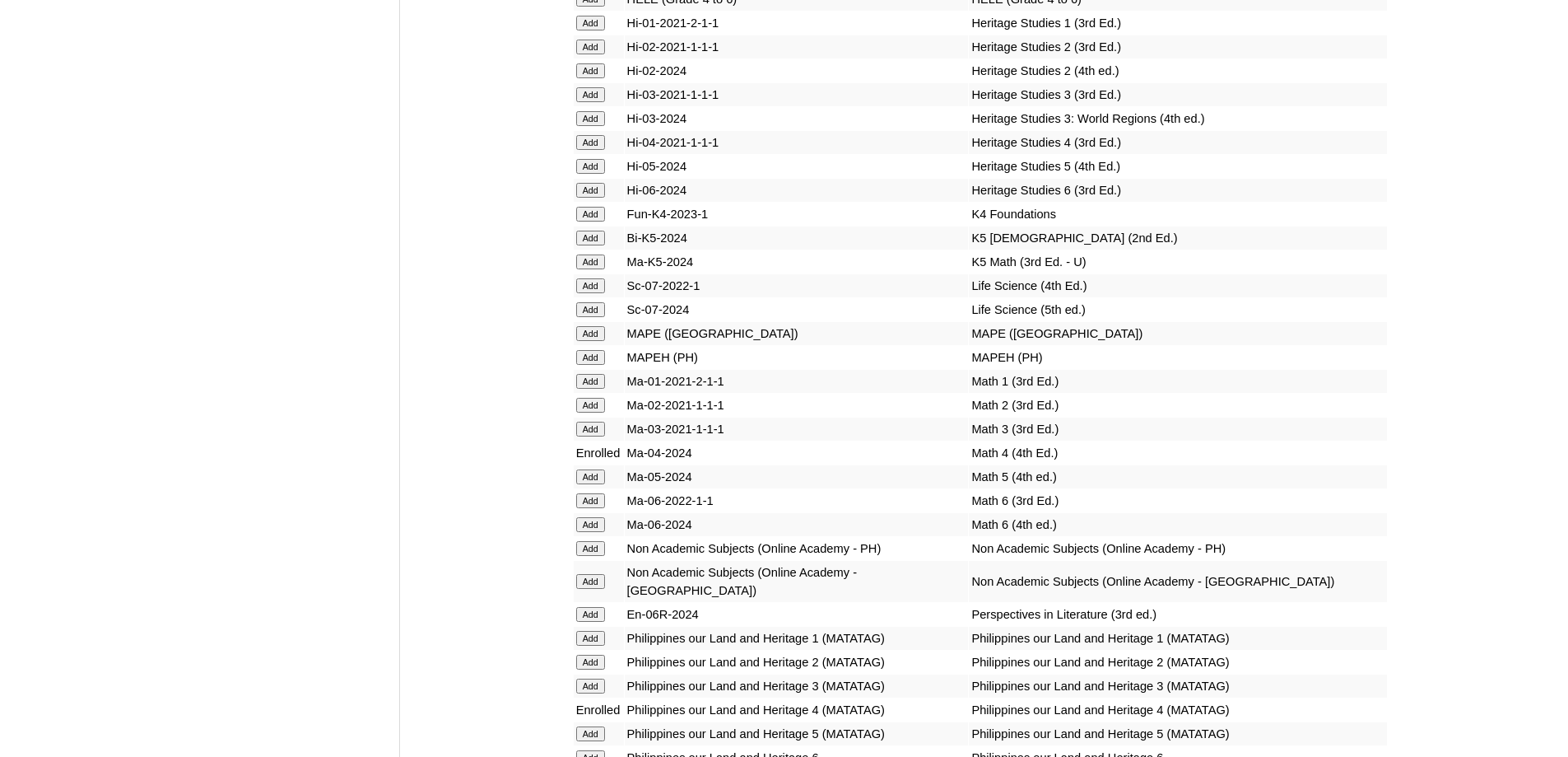
scroll to position [5681, 0]
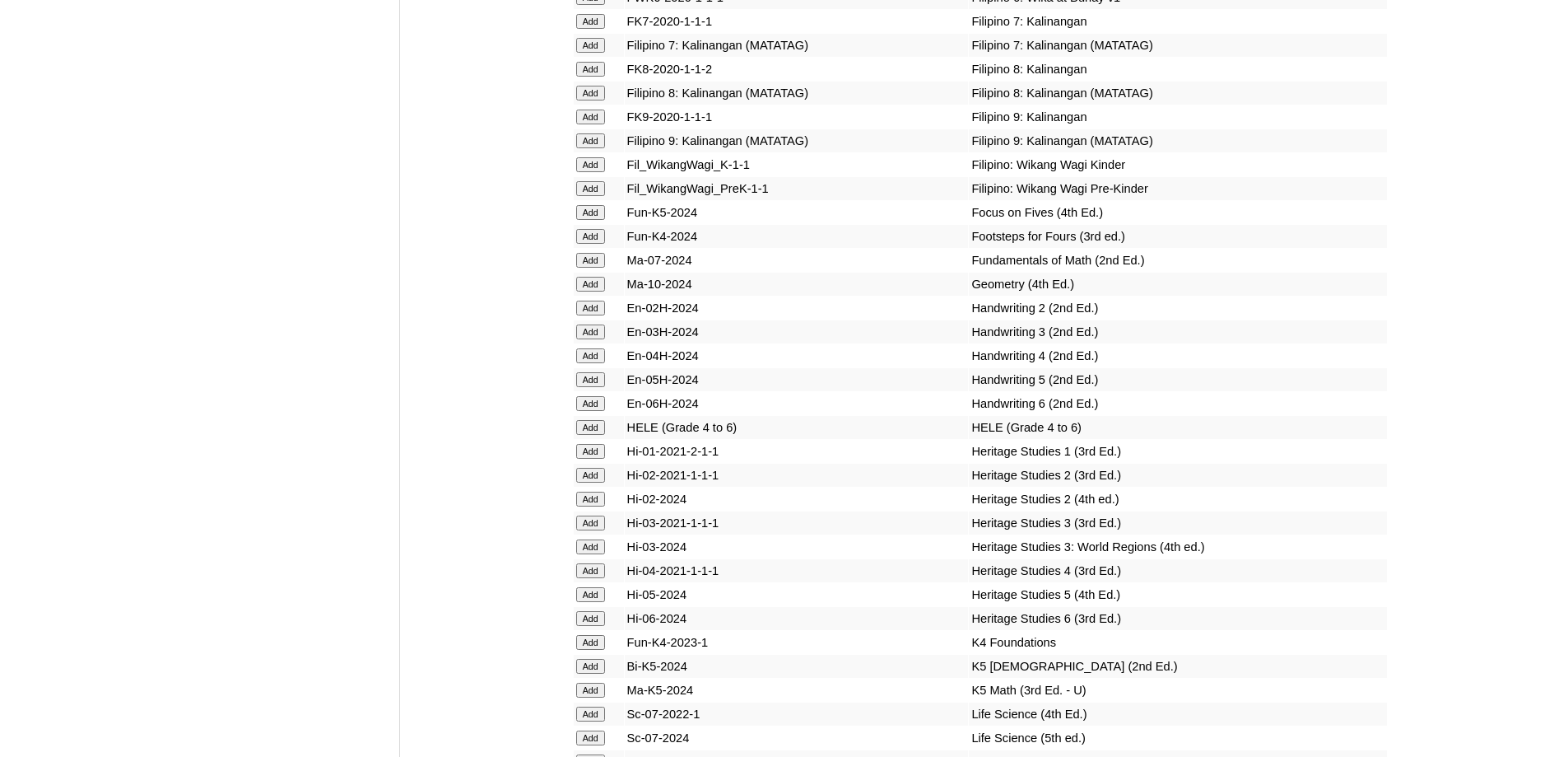
scroll to position [5333, 0]
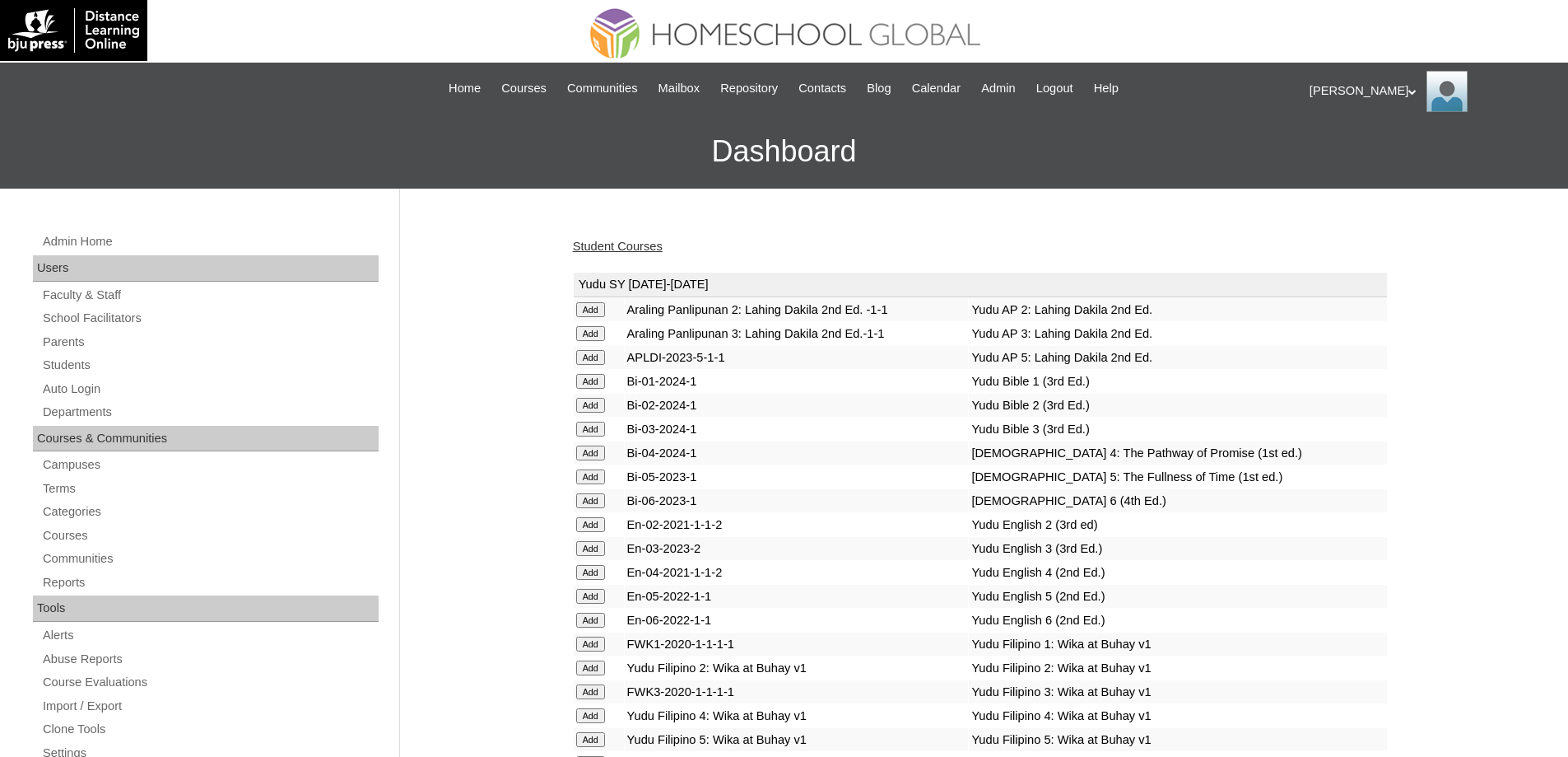
click at [619, 249] on link "Student Courses" at bounding box center [618, 246] width 89 height 13
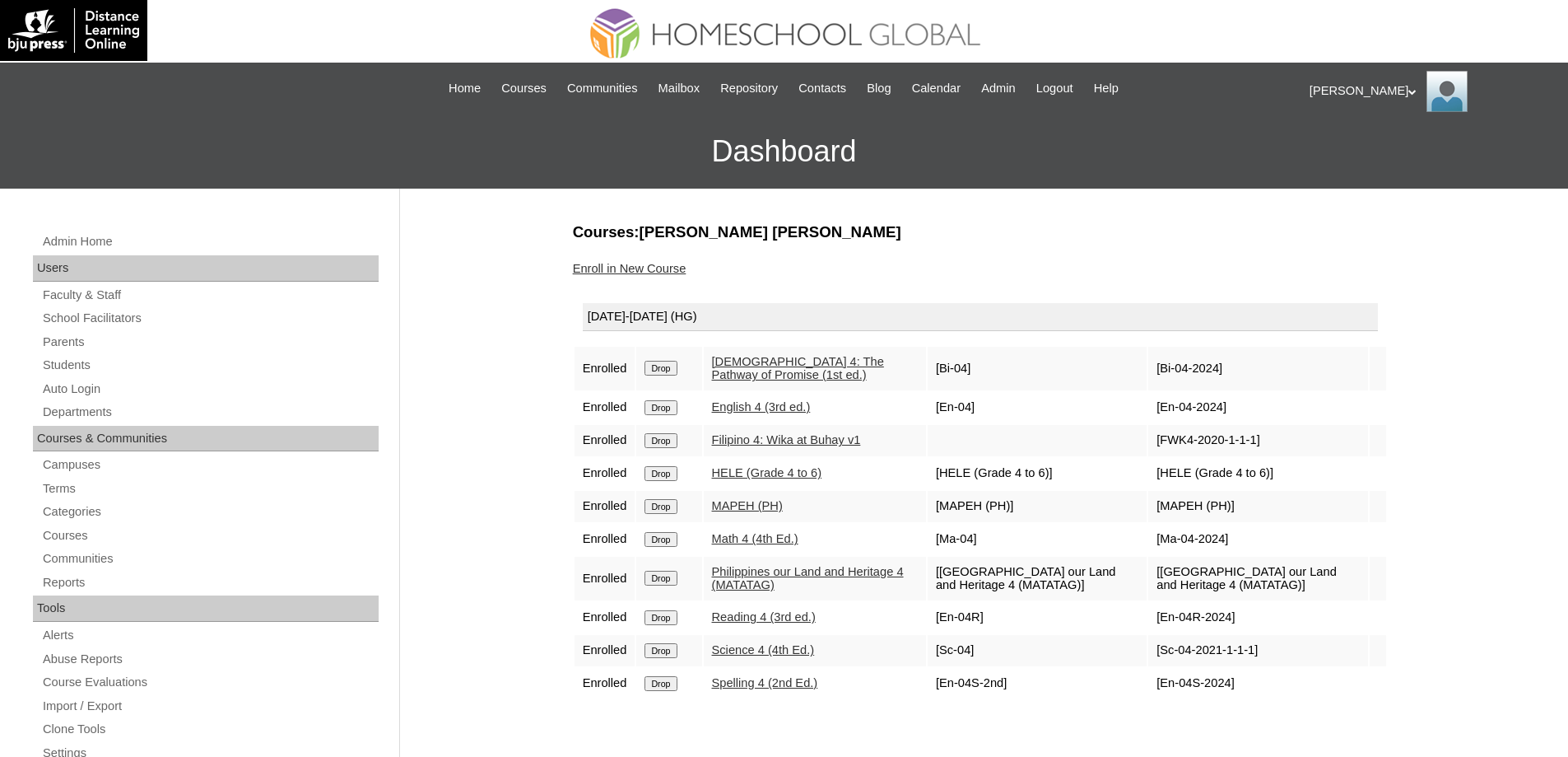
click at [639, 273] on link "Enroll in New Course" at bounding box center [630, 268] width 113 height 13
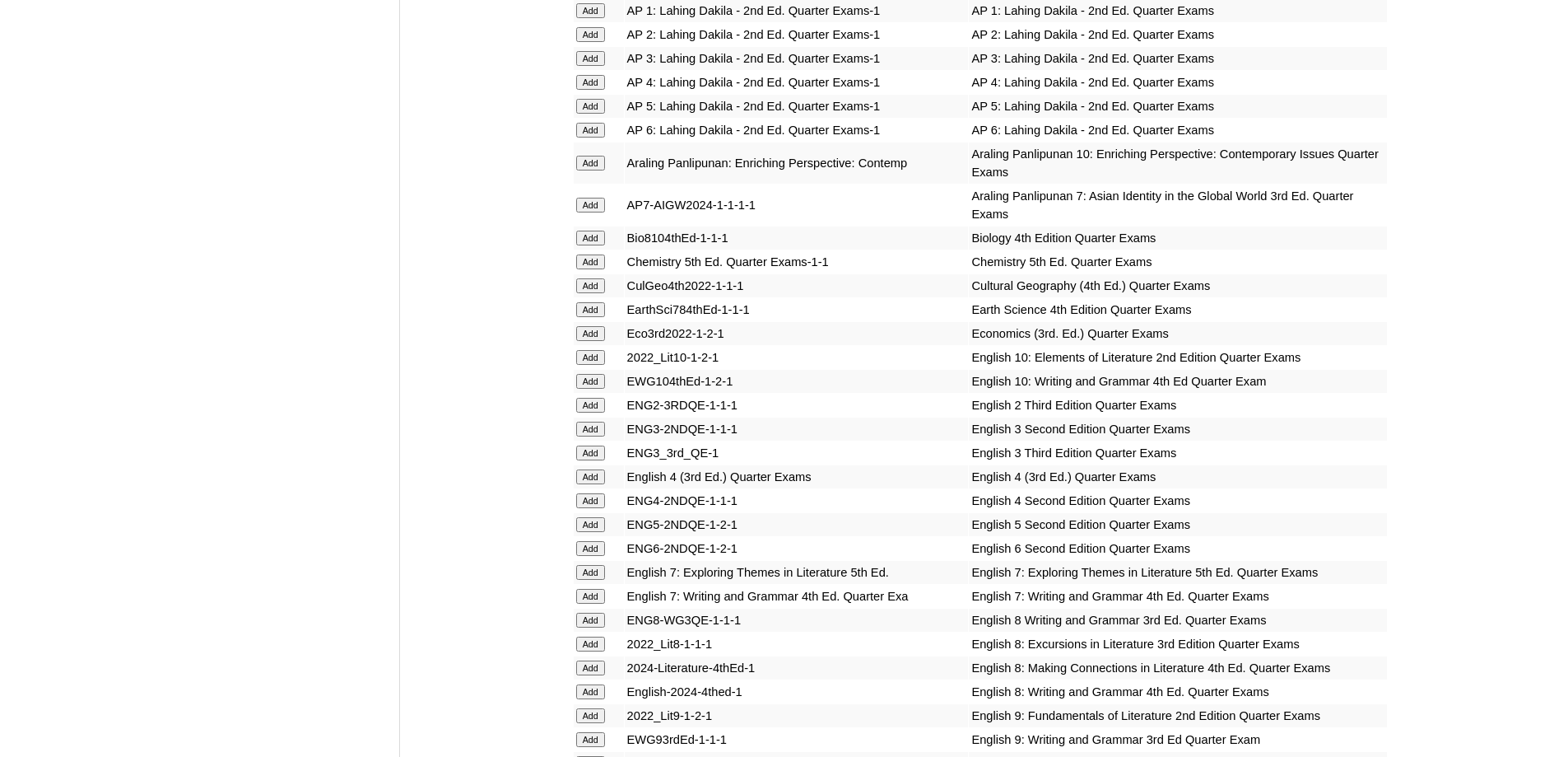
scroll to position [1400, 0]
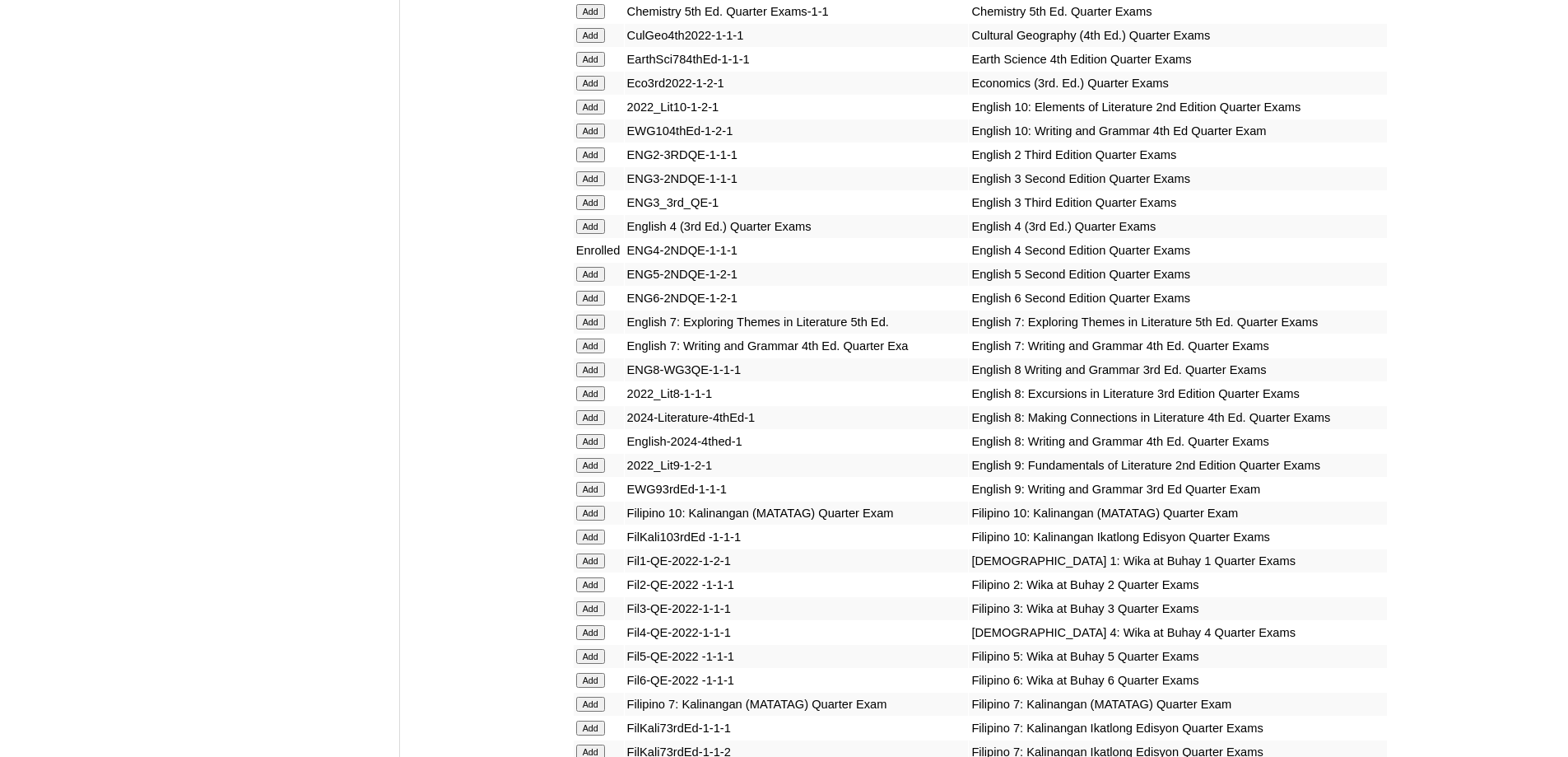
scroll to position [1729, 0]
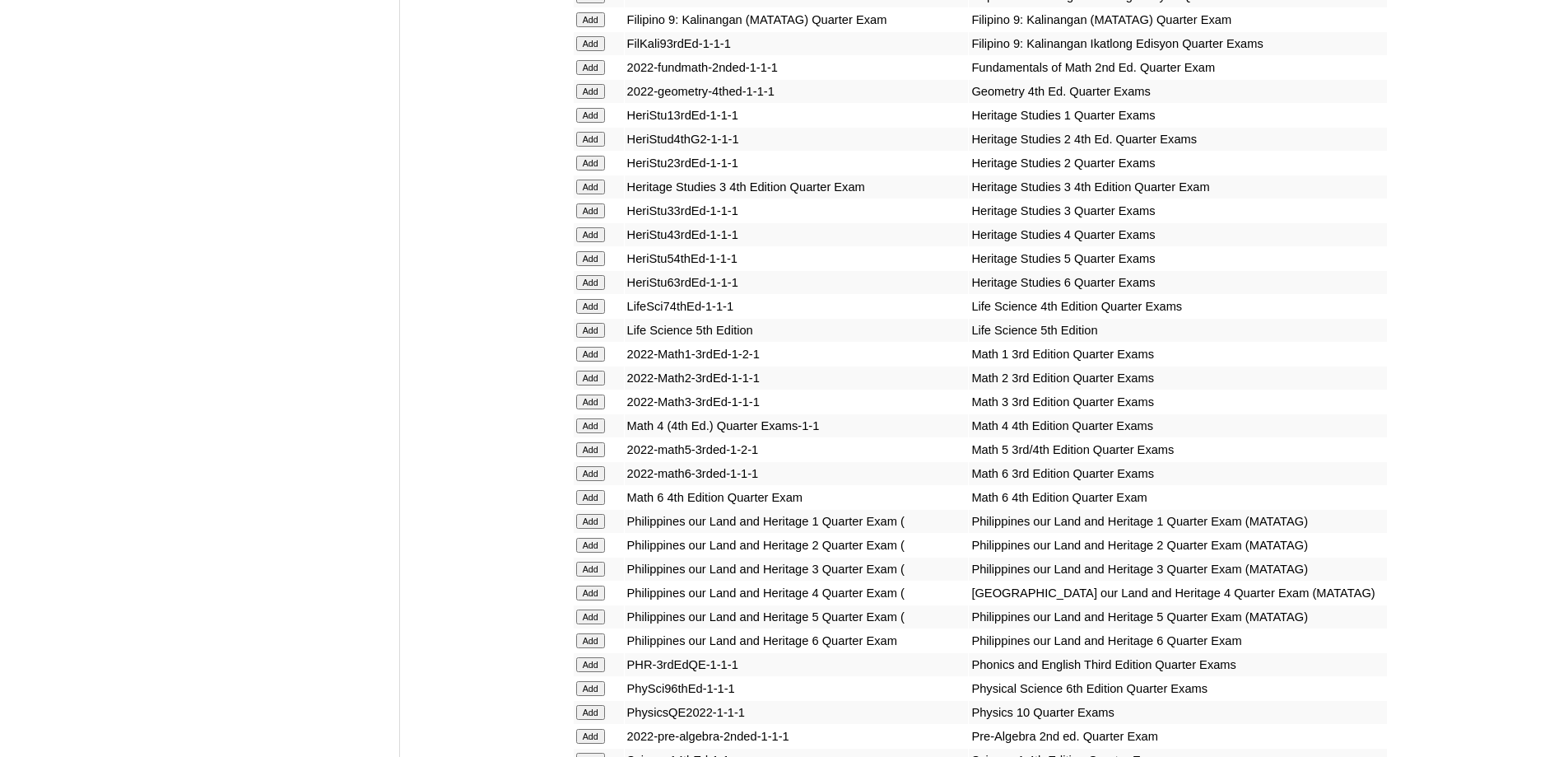
scroll to position [2521, 0]
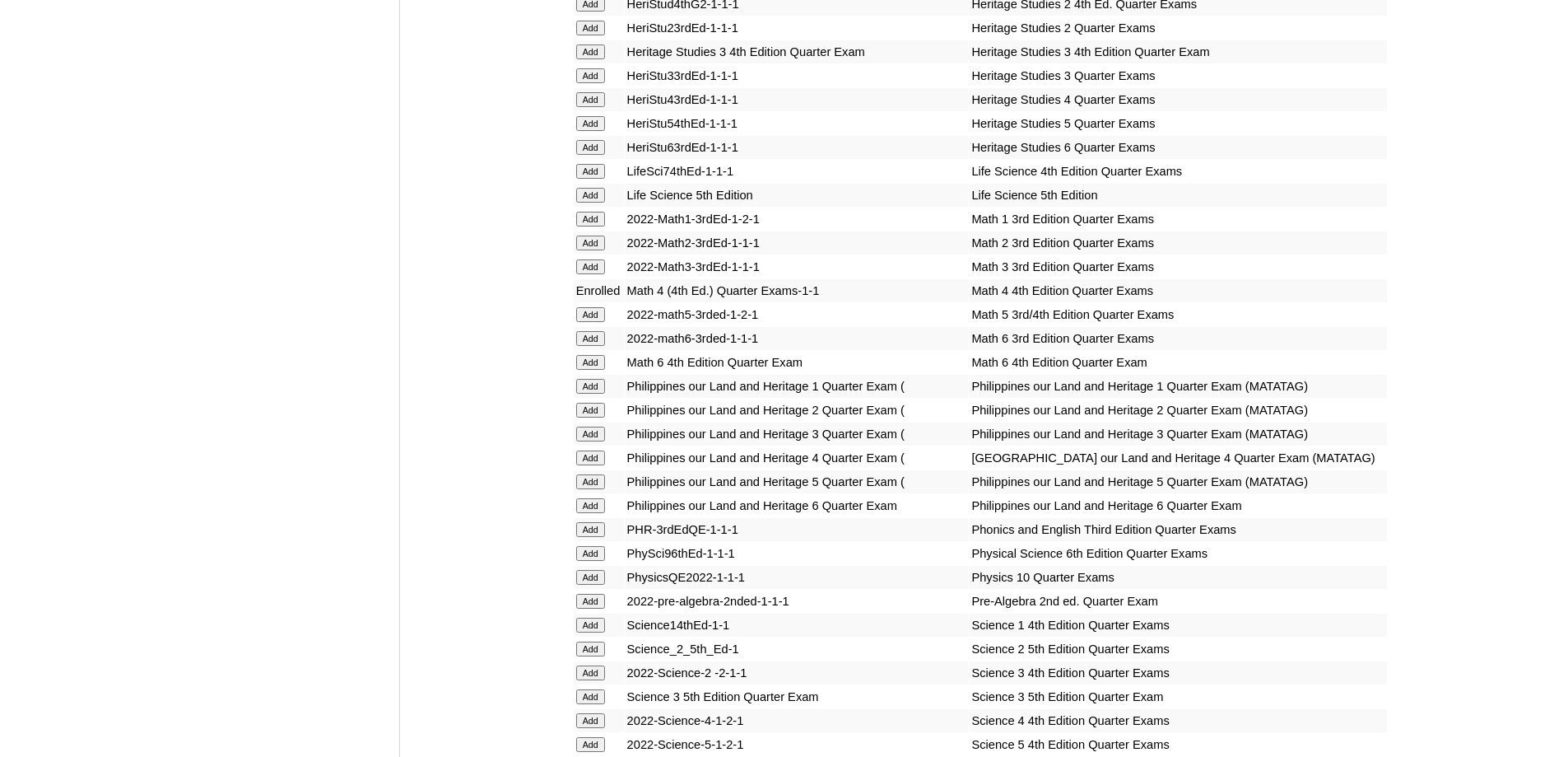
scroll to position [2747, 0]
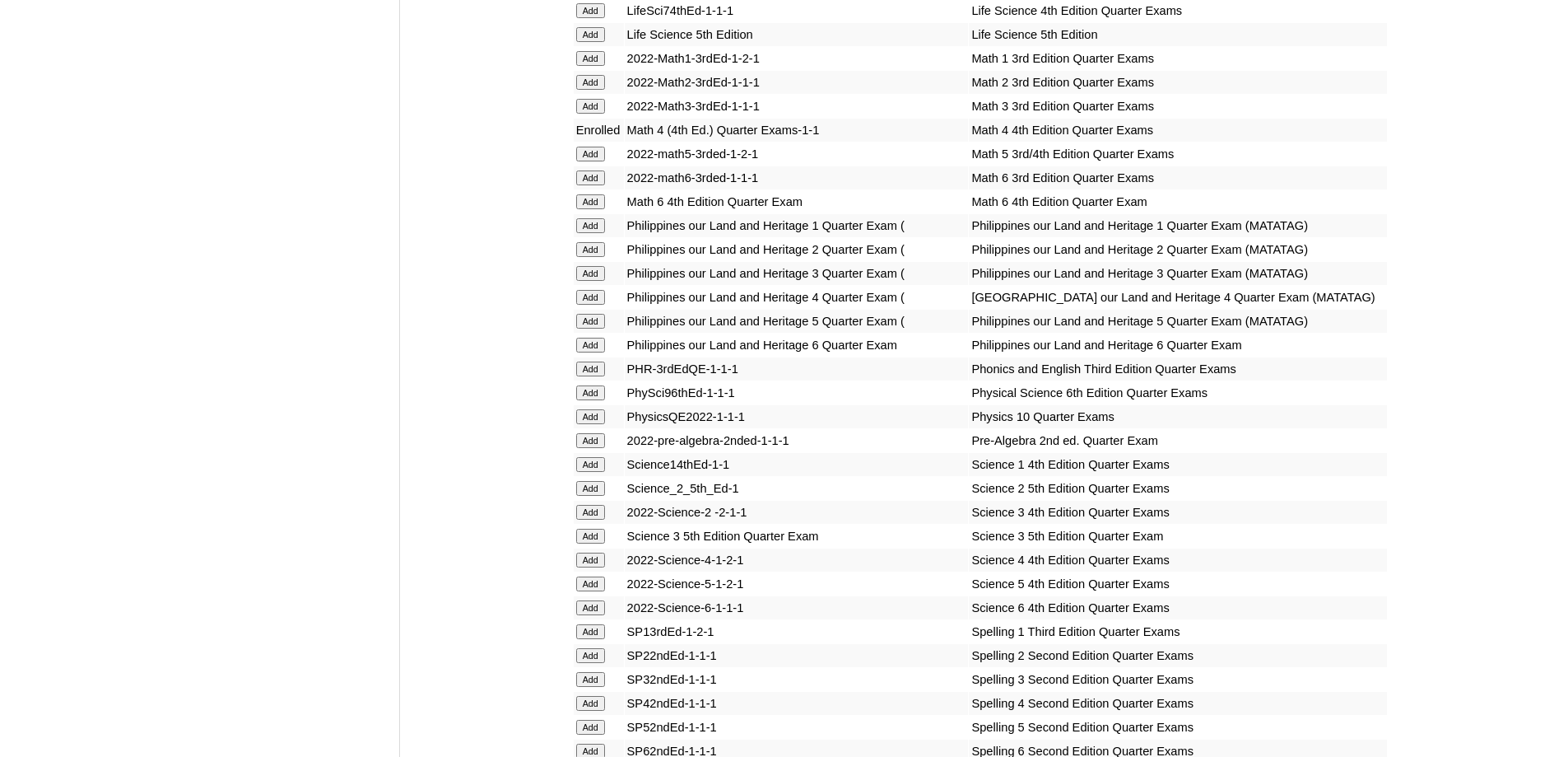
click at [577, 308] on td "Add" at bounding box center [599, 296] width 50 height 23
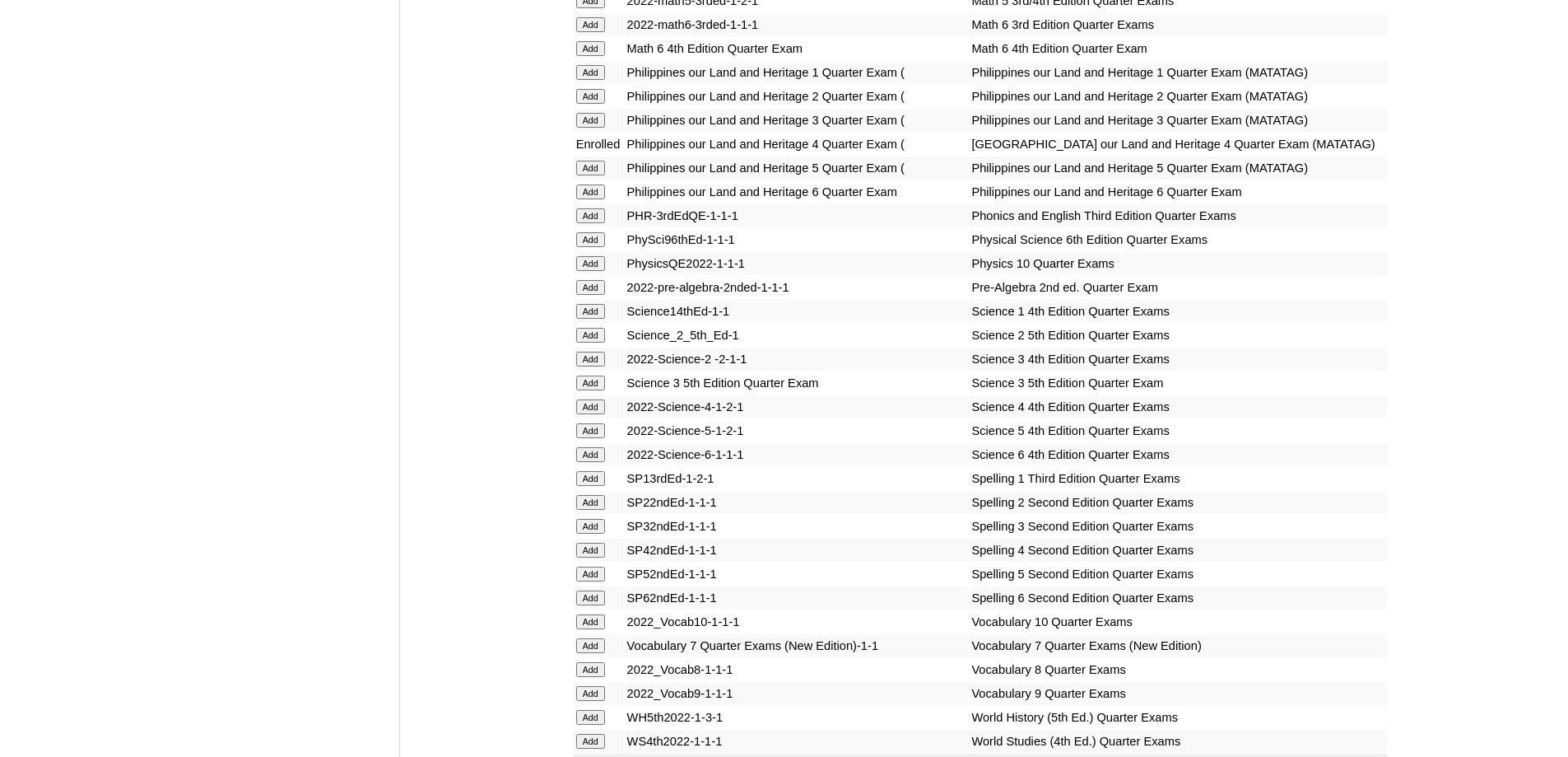
scroll to position [2909, 0]
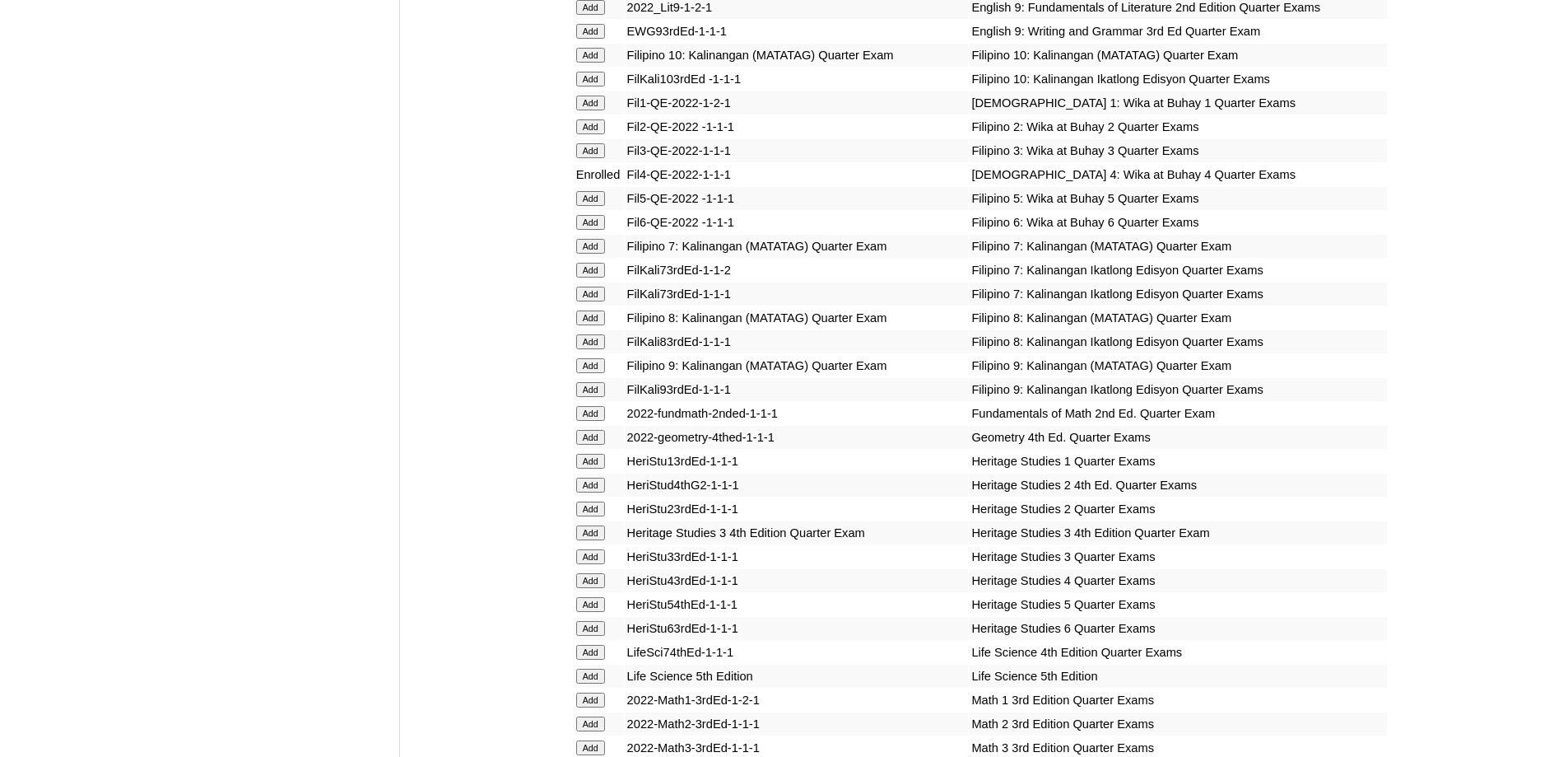
scroll to position [3069, 0]
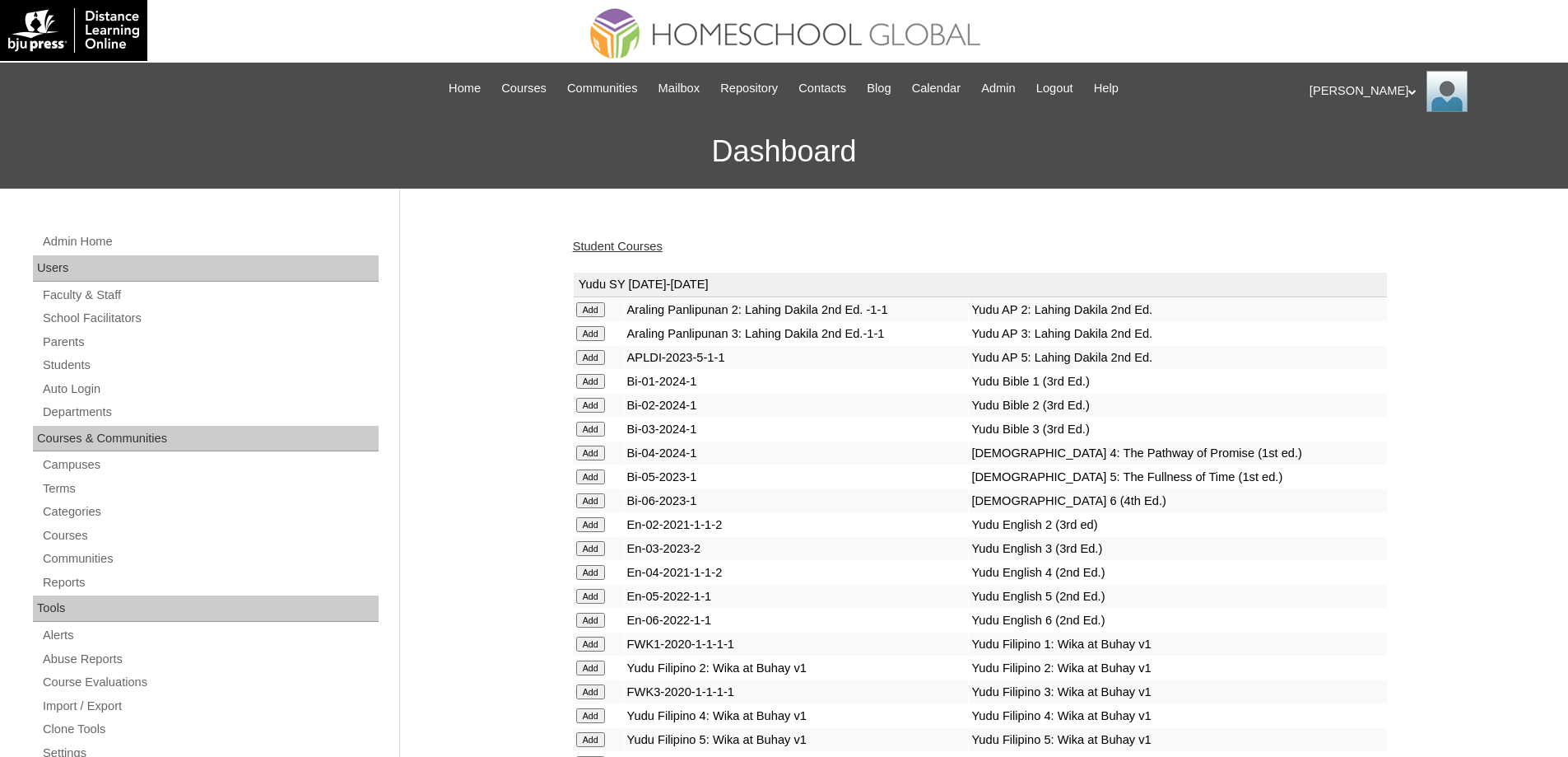
click at [644, 245] on link "Student Courses" at bounding box center [618, 246] width 89 height 13
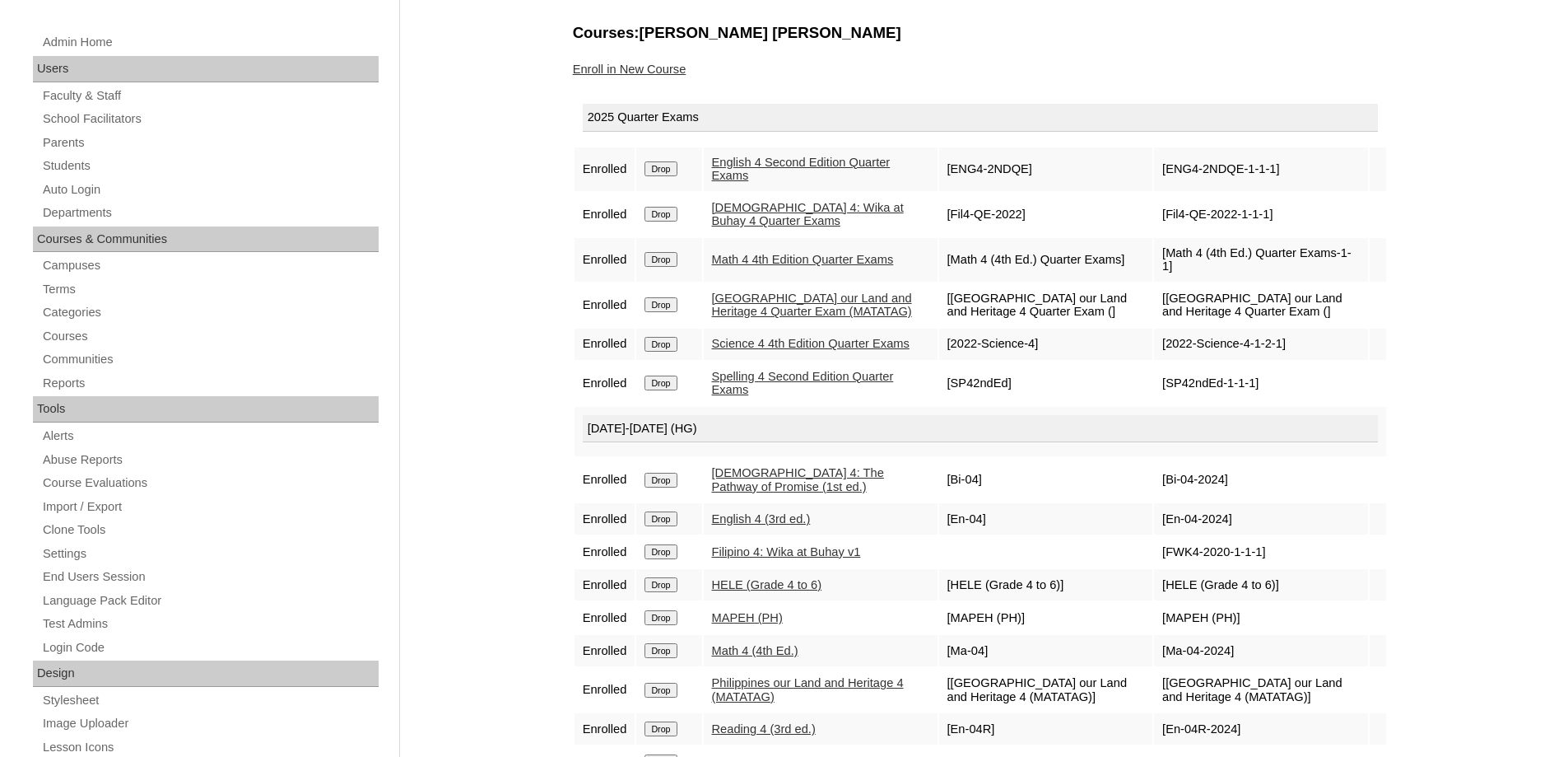
scroll to position [165, 0]
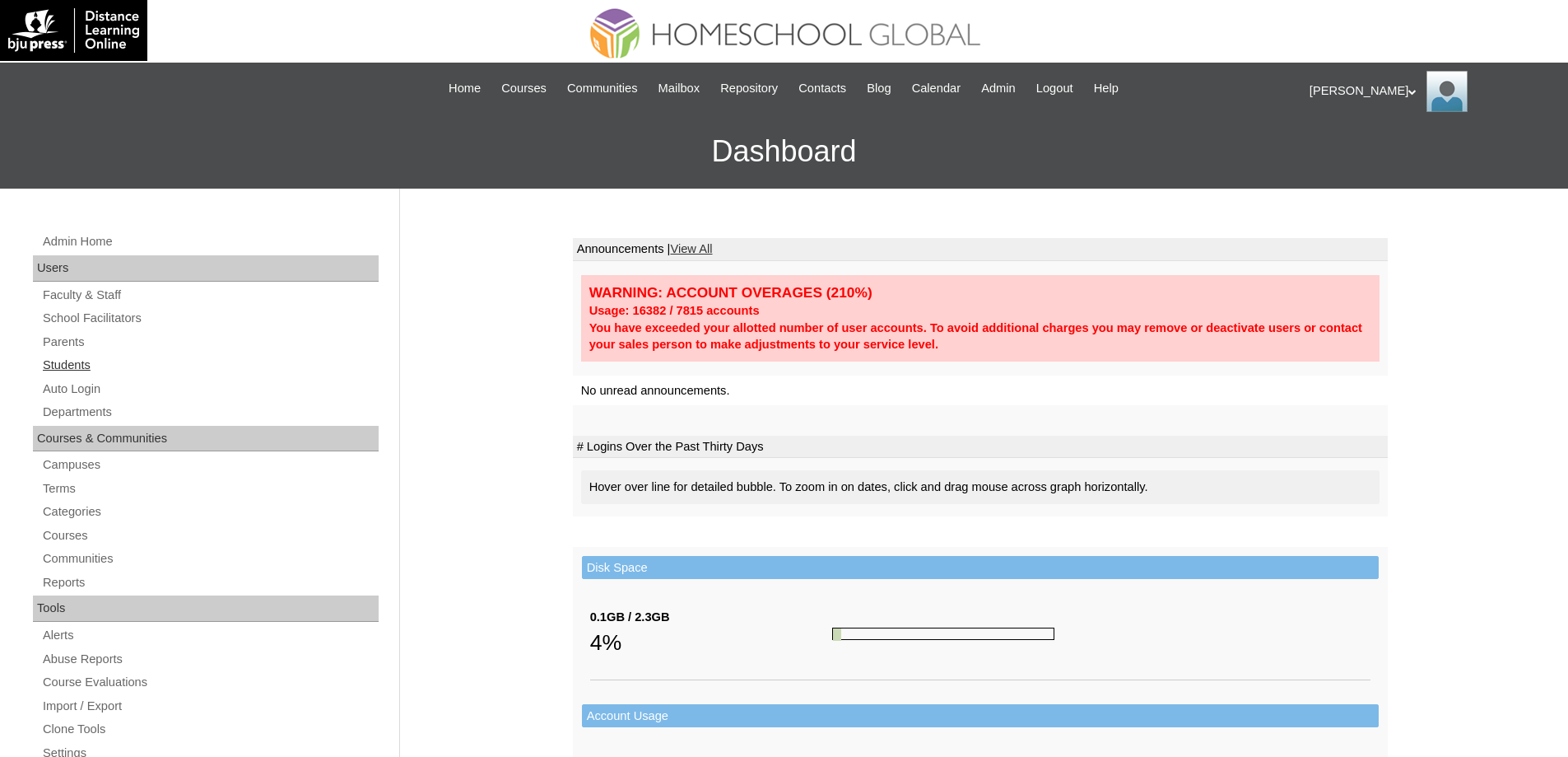
click at [125, 372] on link "Students" at bounding box center [210, 365] width 338 height 21
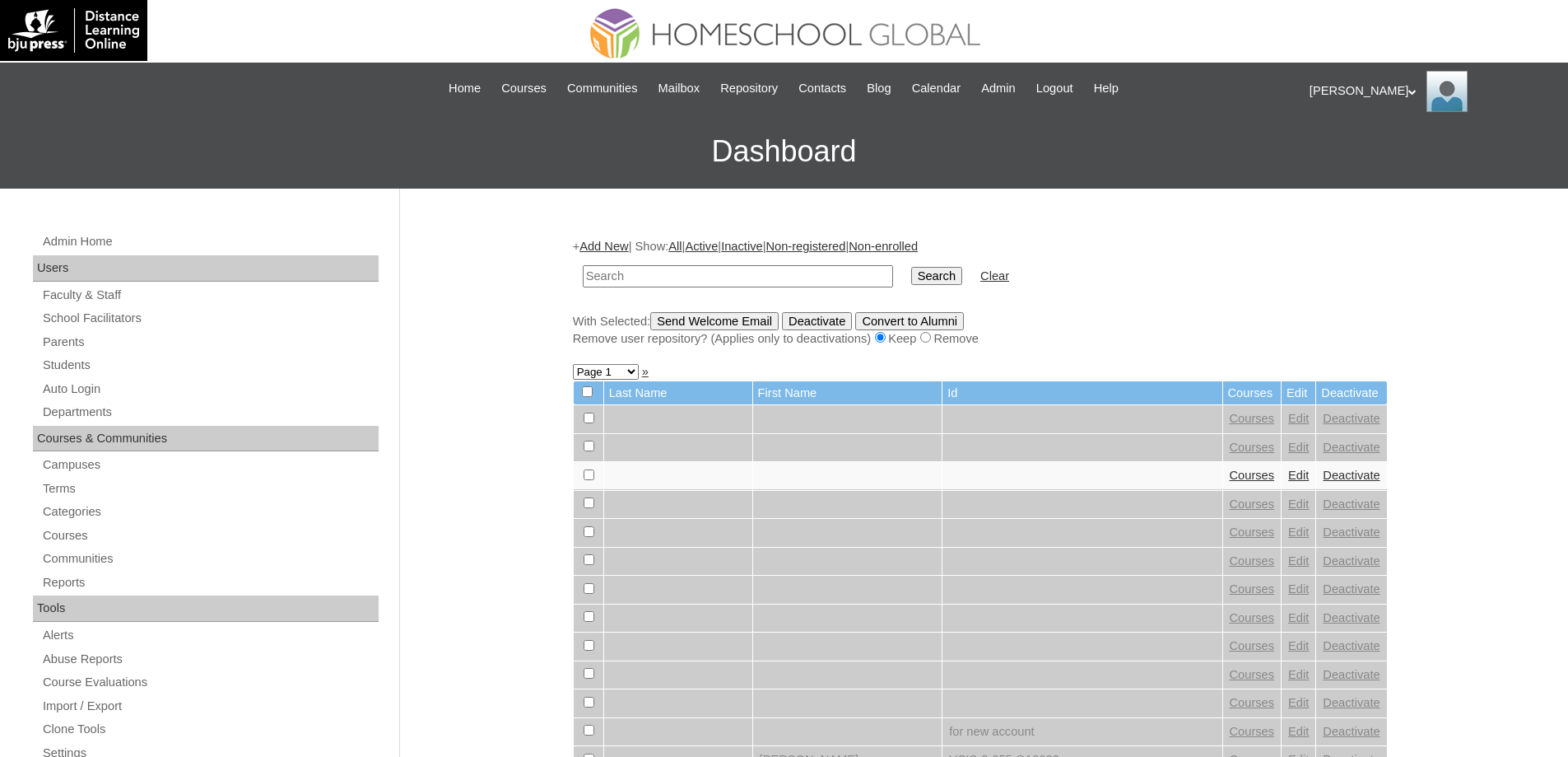
drag, startPoint x: 790, startPoint y: 272, endPoint x: 863, endPoint y: 280, distance: 73.4
click at [795, 272] on input "text" at bounding box center [737, 277] width 310 height 22
type input "MHS0538-TECHPH2021"
click at [961, 277] on input "Search" at bounding box center [937, 275] width 51 height 18
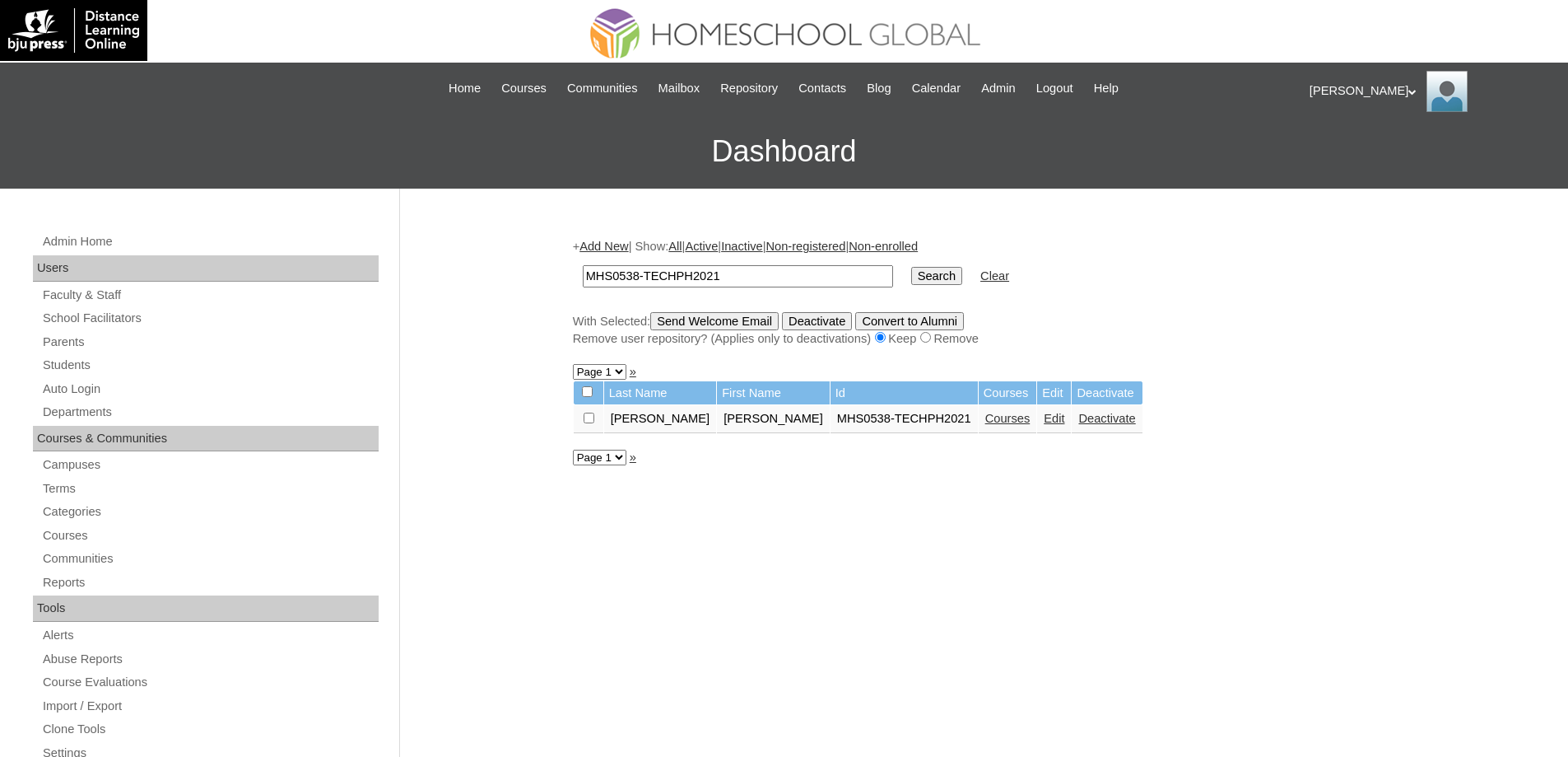
click at [1044, 418] on link "Edit" at bounding box center [1054, 418] width 21 height 13
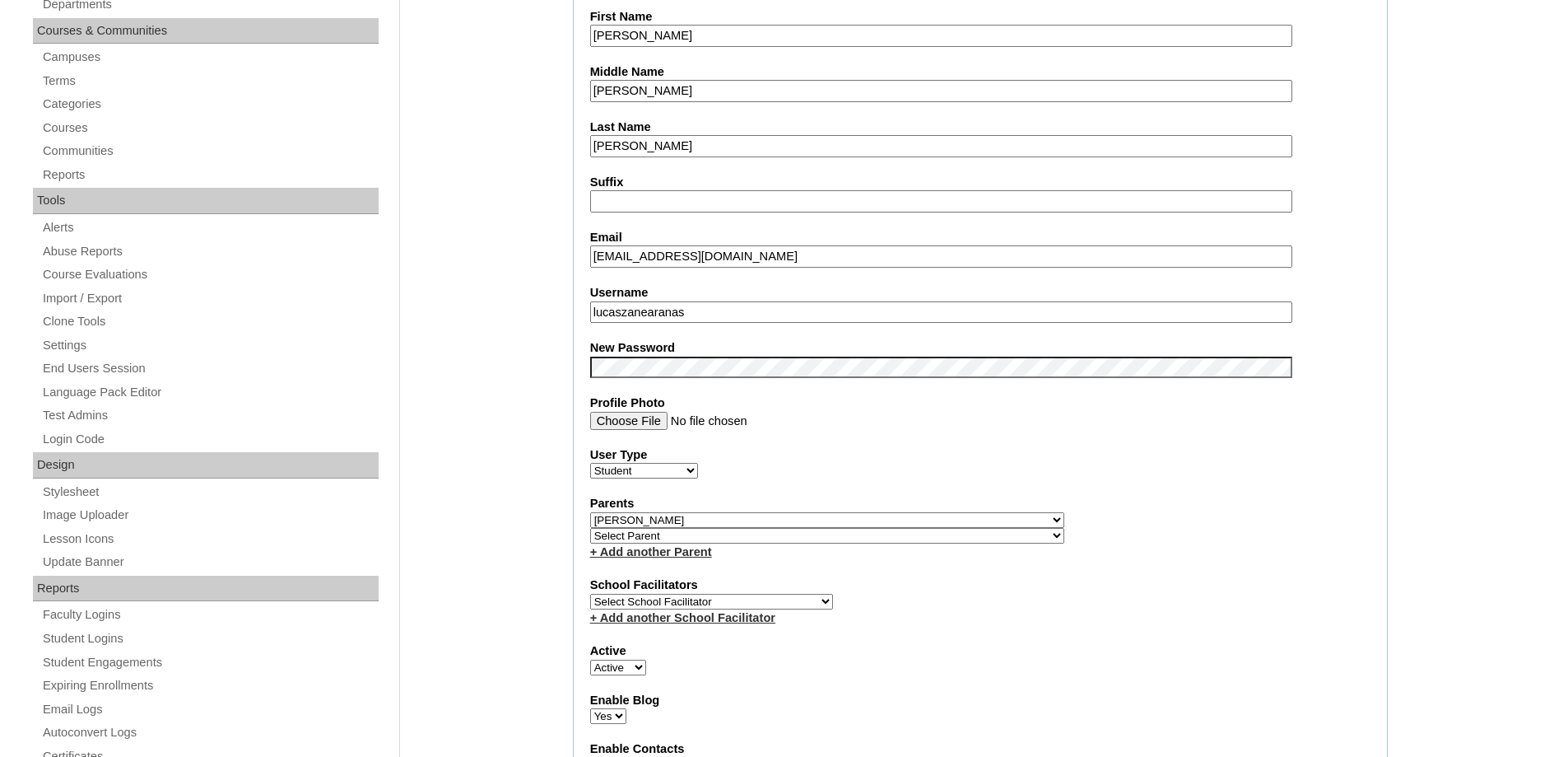
scroll to position [412, 0]
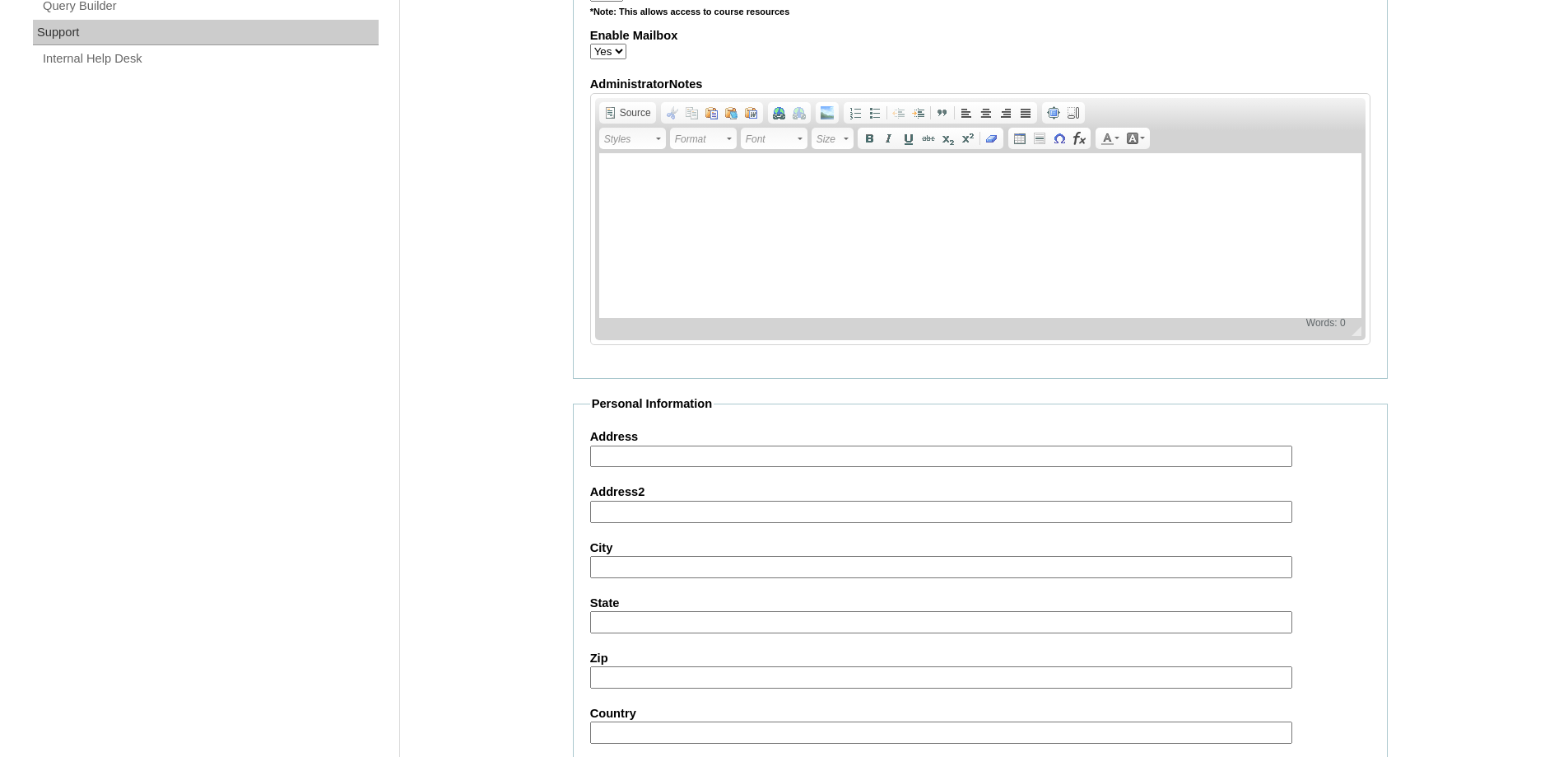
scroll to position [1752, 0]
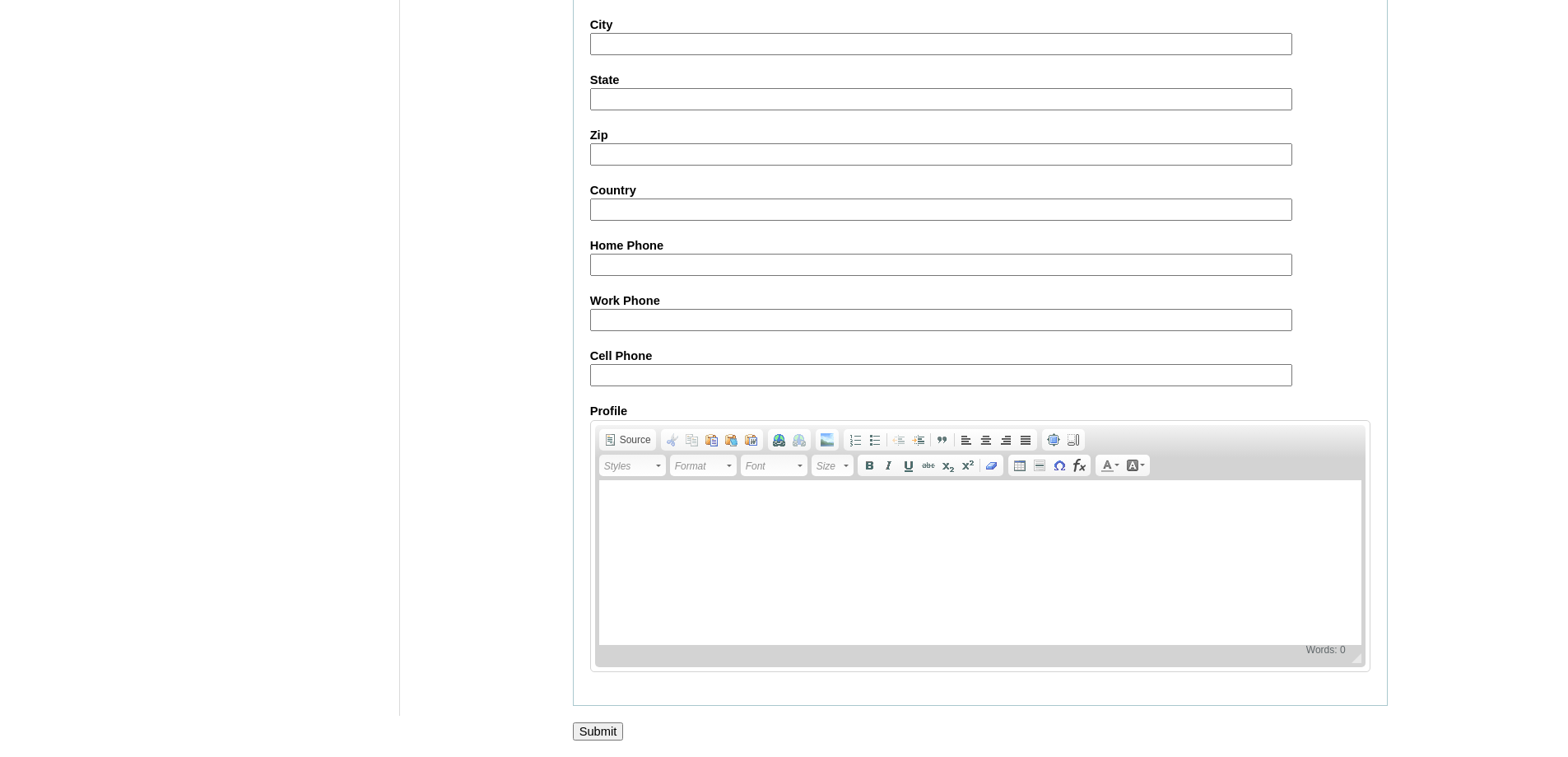
drag, startPoint x: 595, startPoint y: 729, endPoint x: 509, endPoint y: 276, distance: 461.1
click at [595, 728] on input "Submit" at bounding box center [598, 730] width 51 height 18
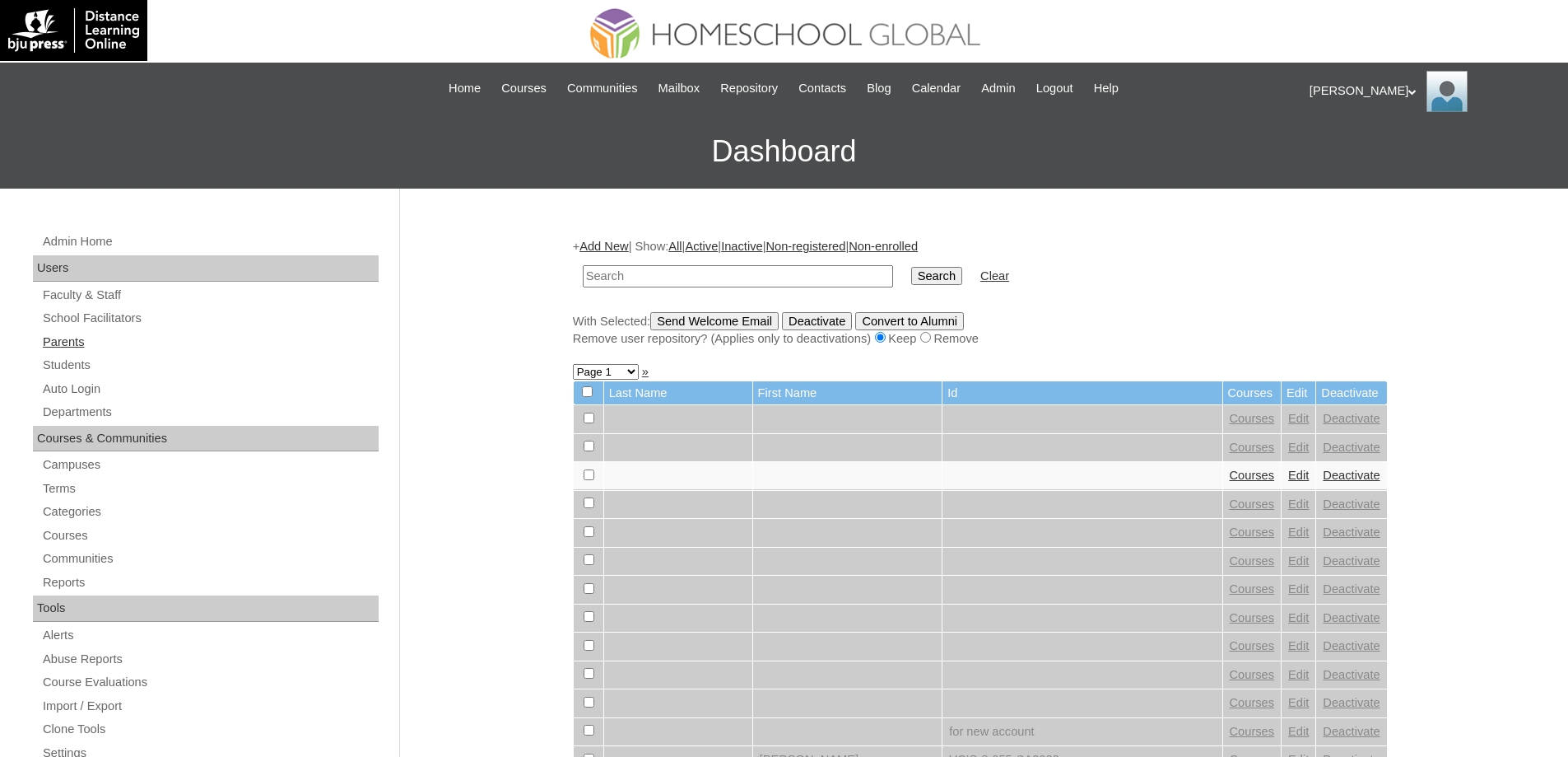
click at [108, 347] on link "Parents" at bounding box center [210, 342] width 338 height 21
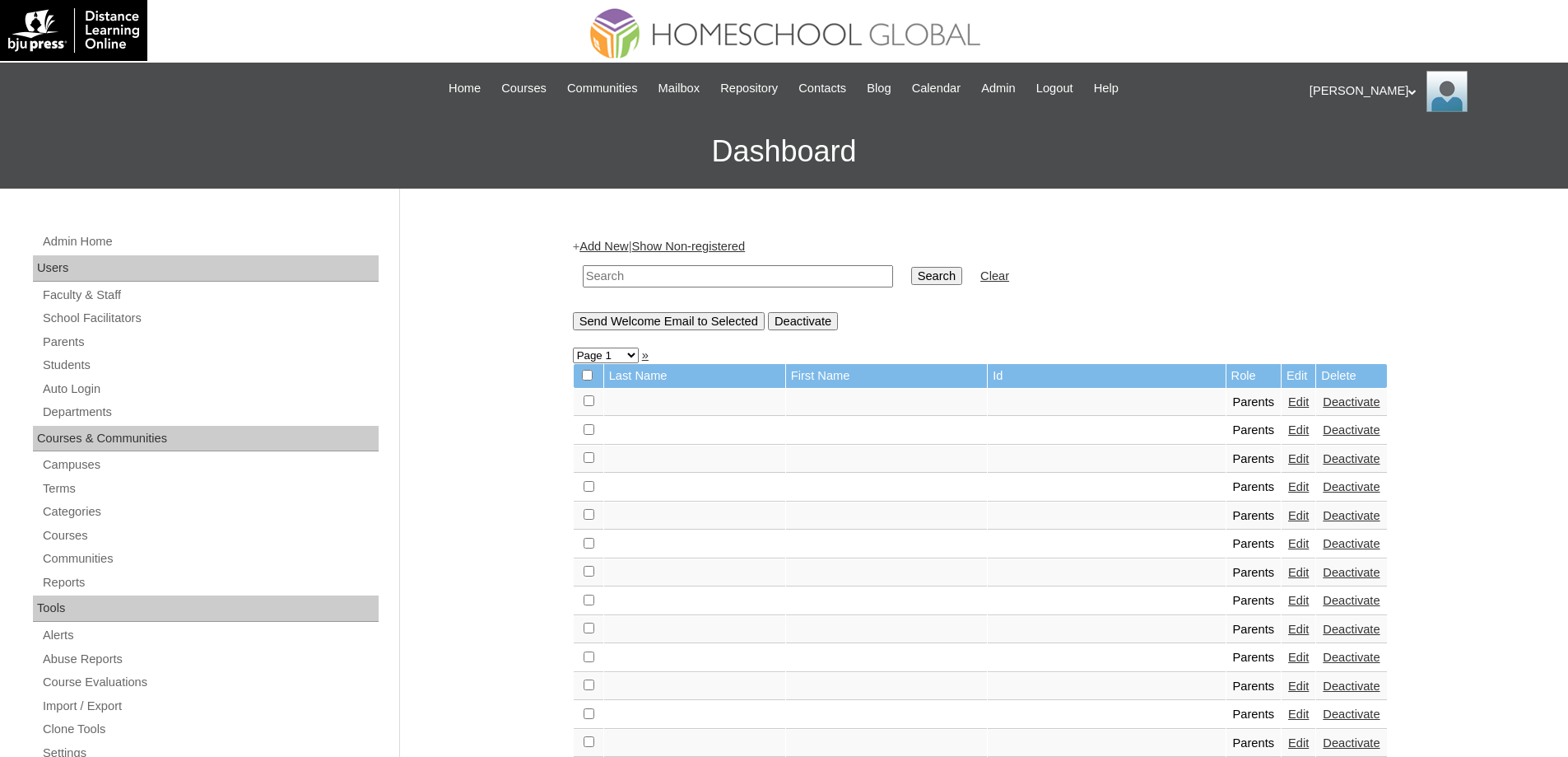
click at [675, 266] on input "text" at bounding box center [737, 277] width 310 height 22
type input "MHP01116-TECHPH2020"
click at [943, 284] on input "Search" at bounding box center [937, 275] width 51 height 18
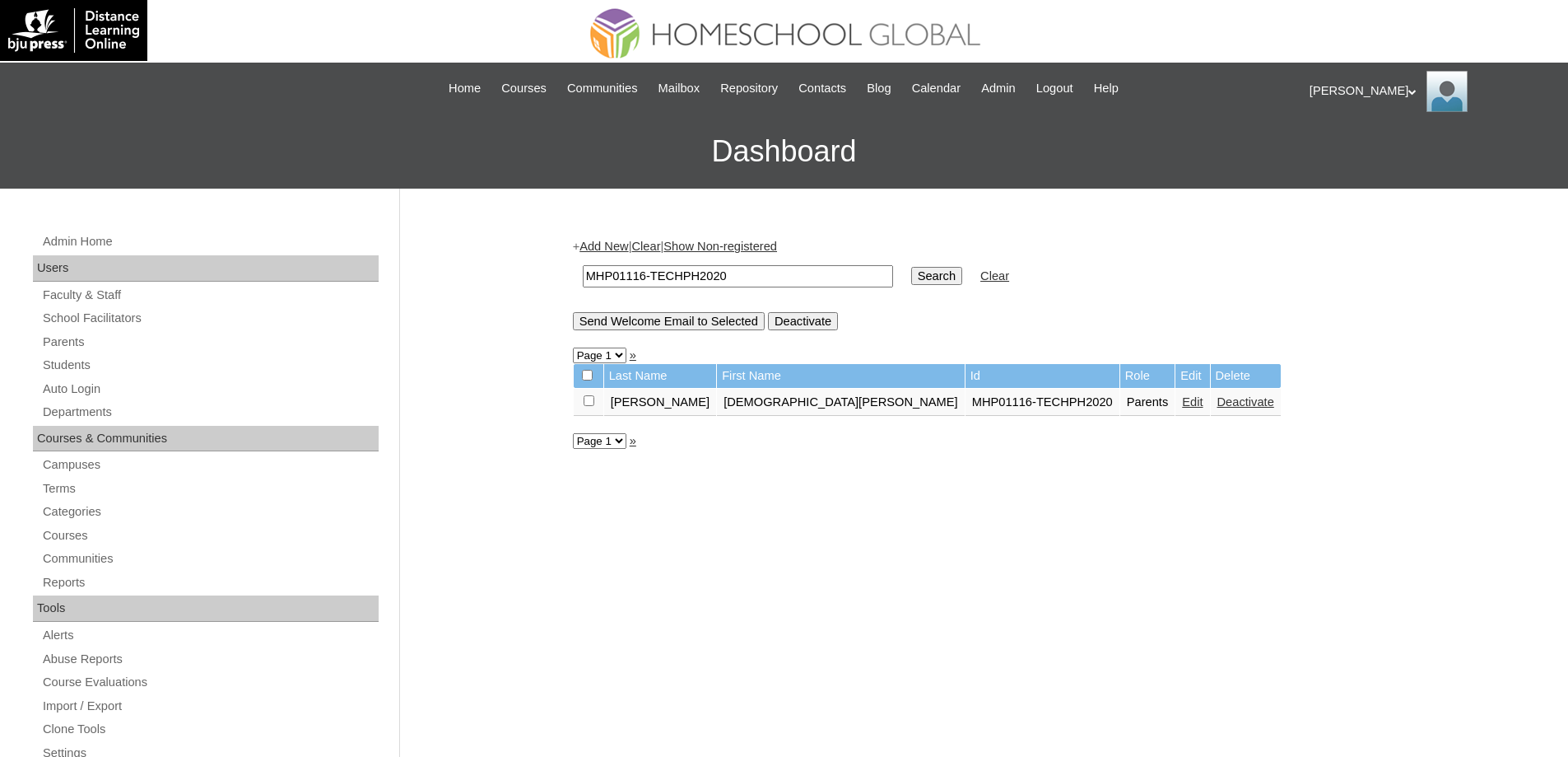
click at [1182, 408] on link "Edit" at bounding box center [1193, 401] width 21 height 13
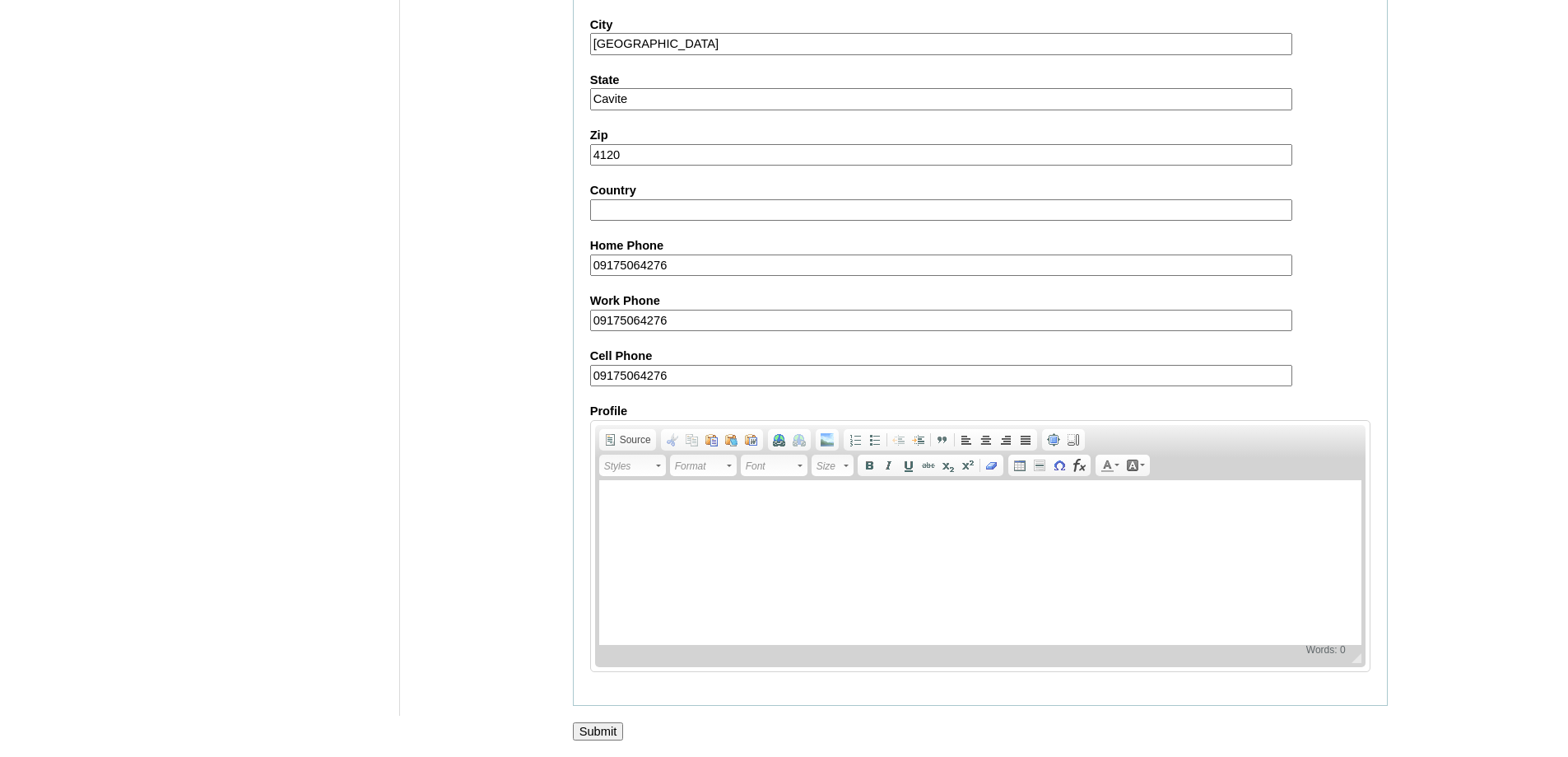
scroll to position [1407, 0]
click at [610, 725] on input "Submit" at bounding box center [598, 730] width 51 height 18
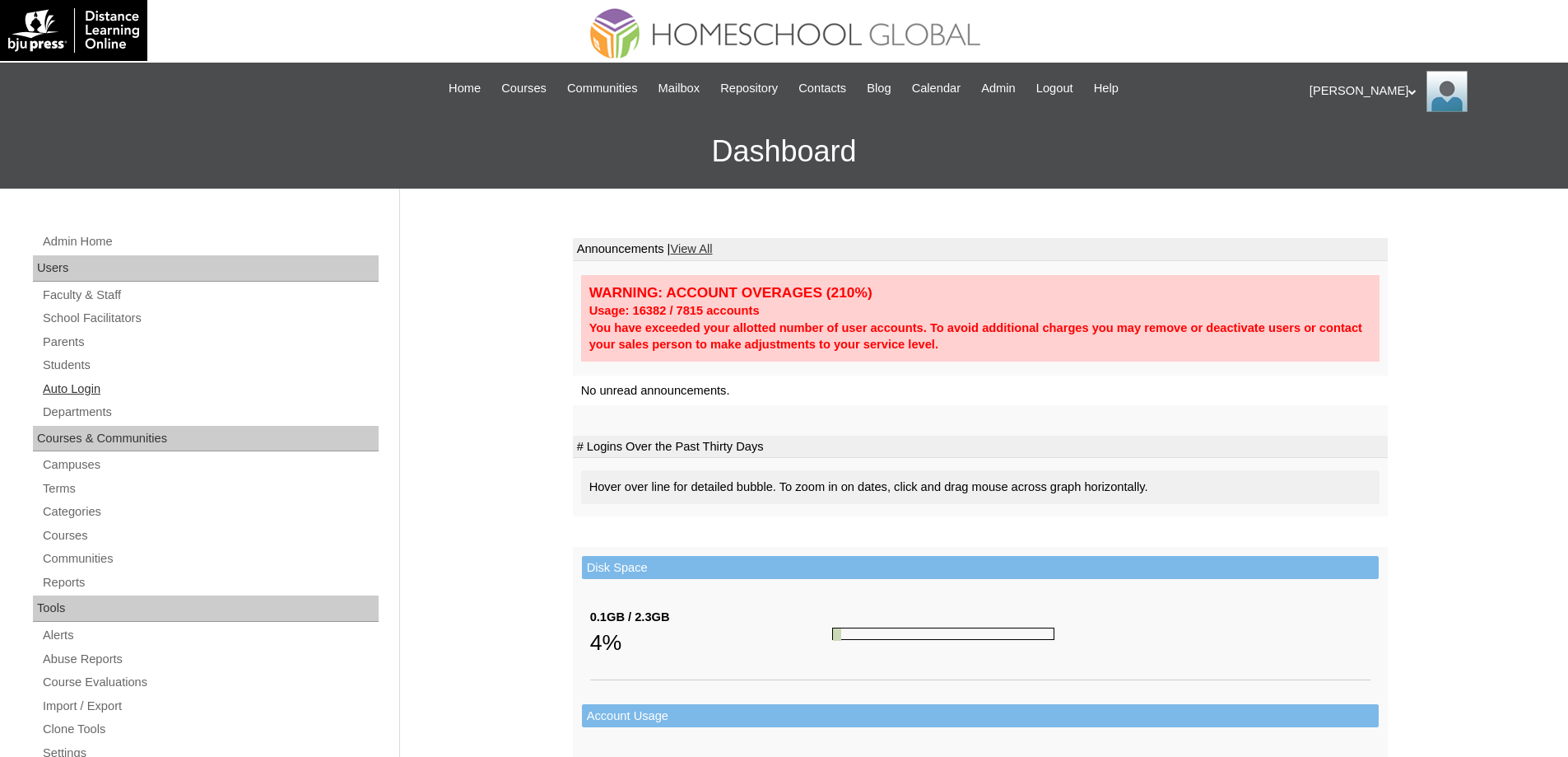
click at [134, 383] on link "Auto Login" at bounding box center [210, 389] width 338 height 21
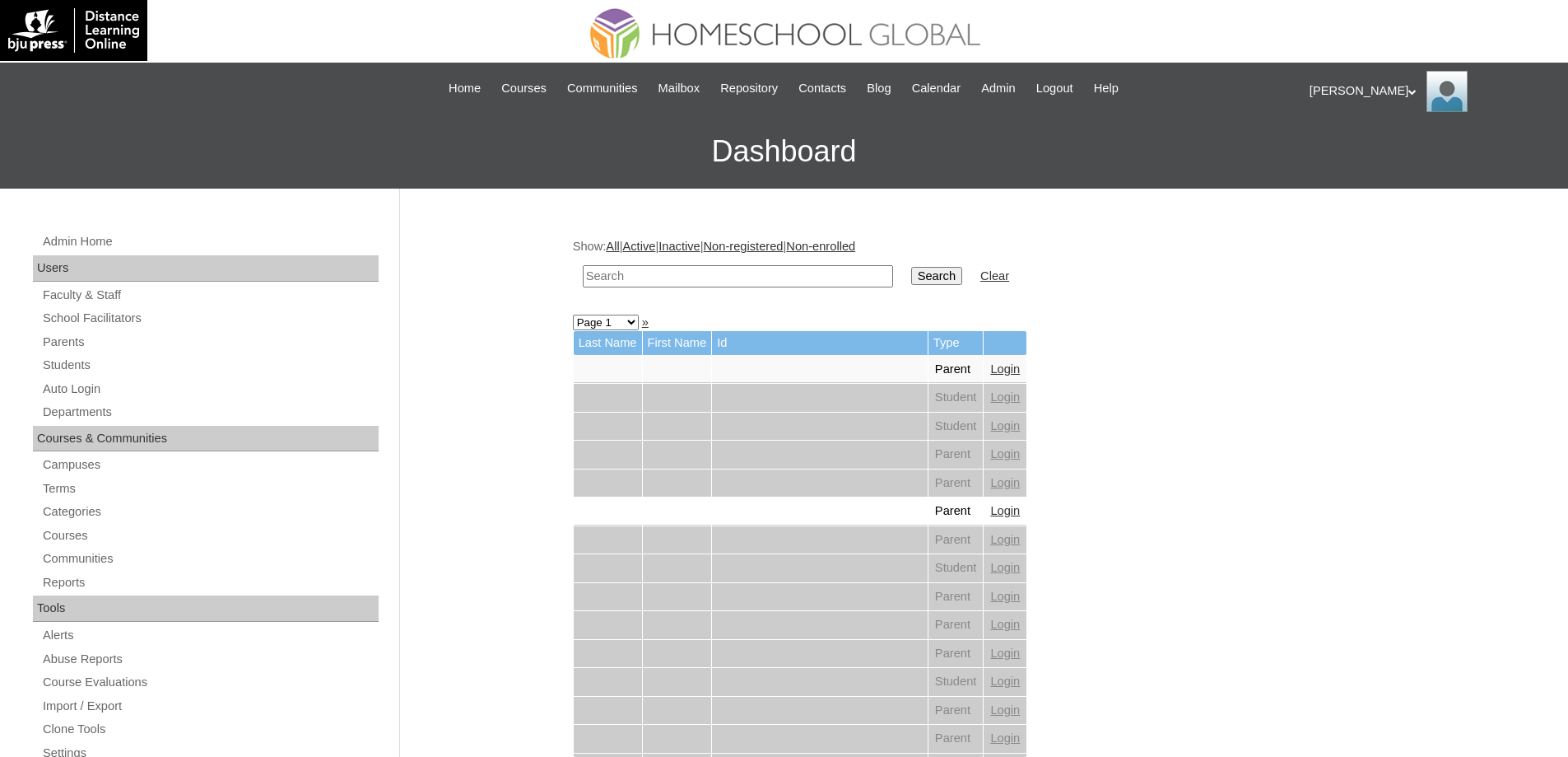
drag, startPoint x: 718, startPoint y: 282, endPoint x: 896, endPoint y: 288, distance: 178.1
click at [723, 282] on input "text" at bounding box center [737, 277] width 310 height 22
paste input "Michael Zach"
type input "Michael Zach"
click at [956, 289] on td "Search" at bounding box center [937, 276] width 68 height 39
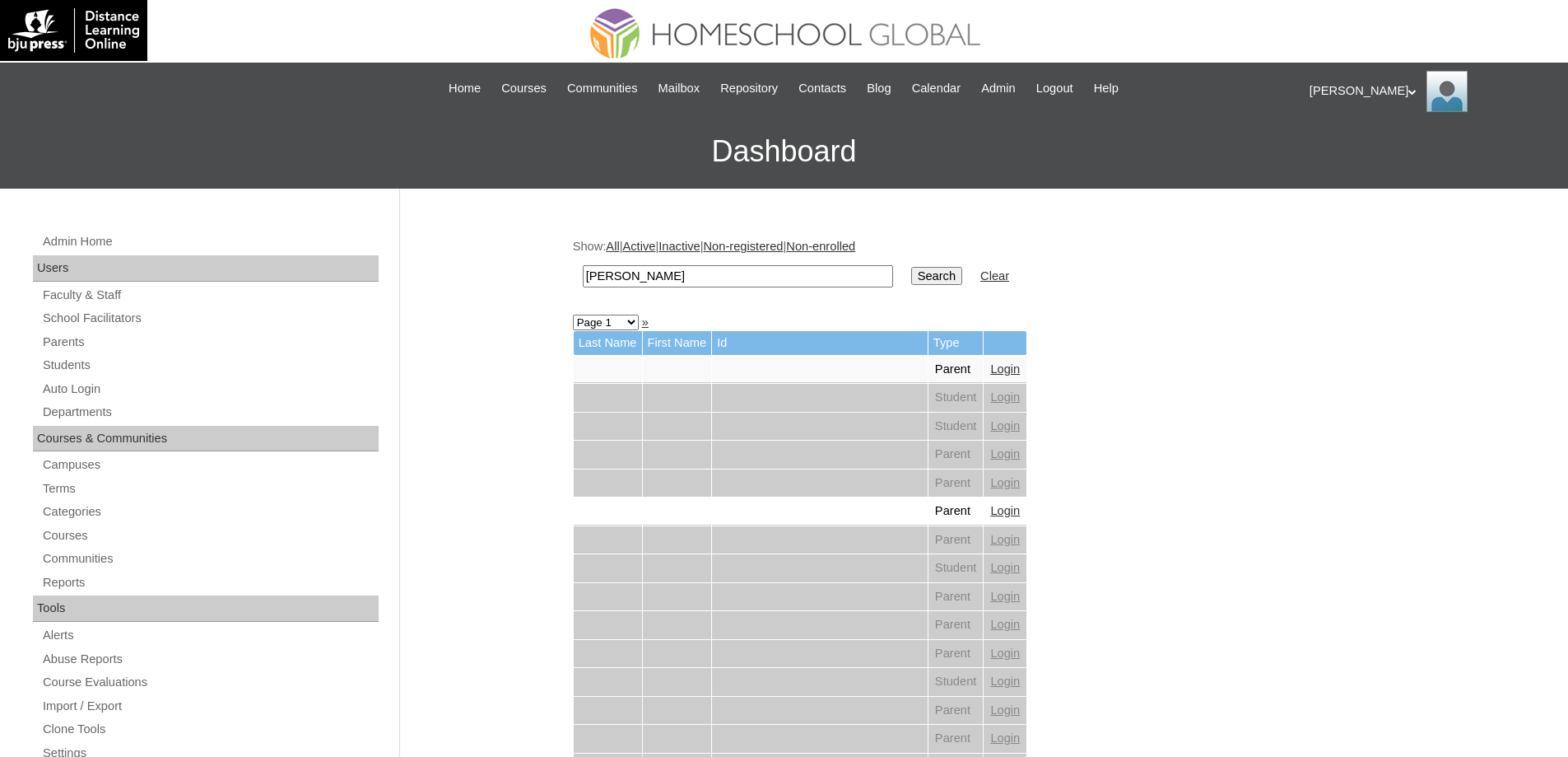
click at [954, 275] on input "Search" at bounding box center [937, 275] width 51 height 18
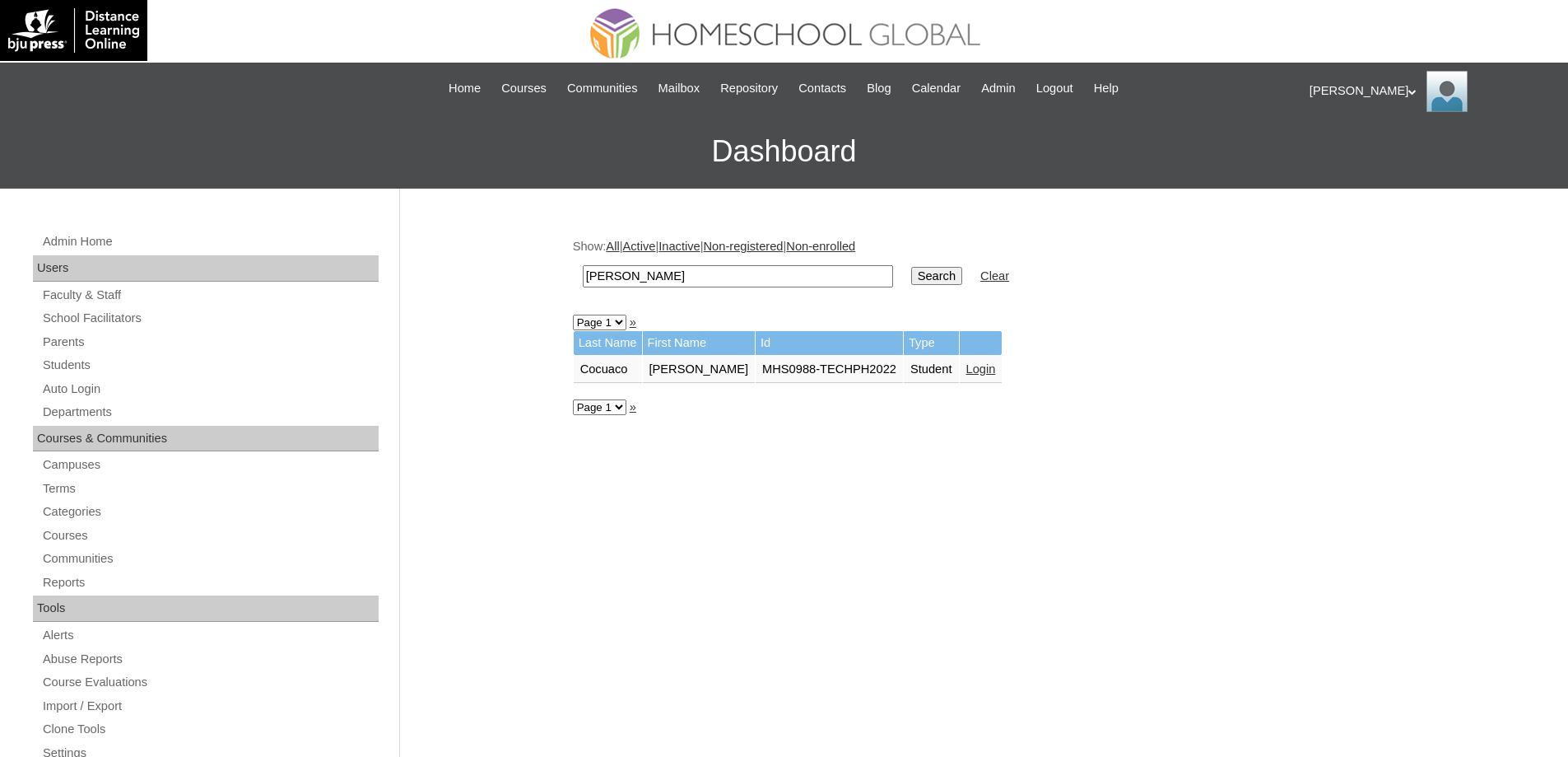
click at [996, 369] on link "Login" at bounding box center [981, 369] width 29 height 13
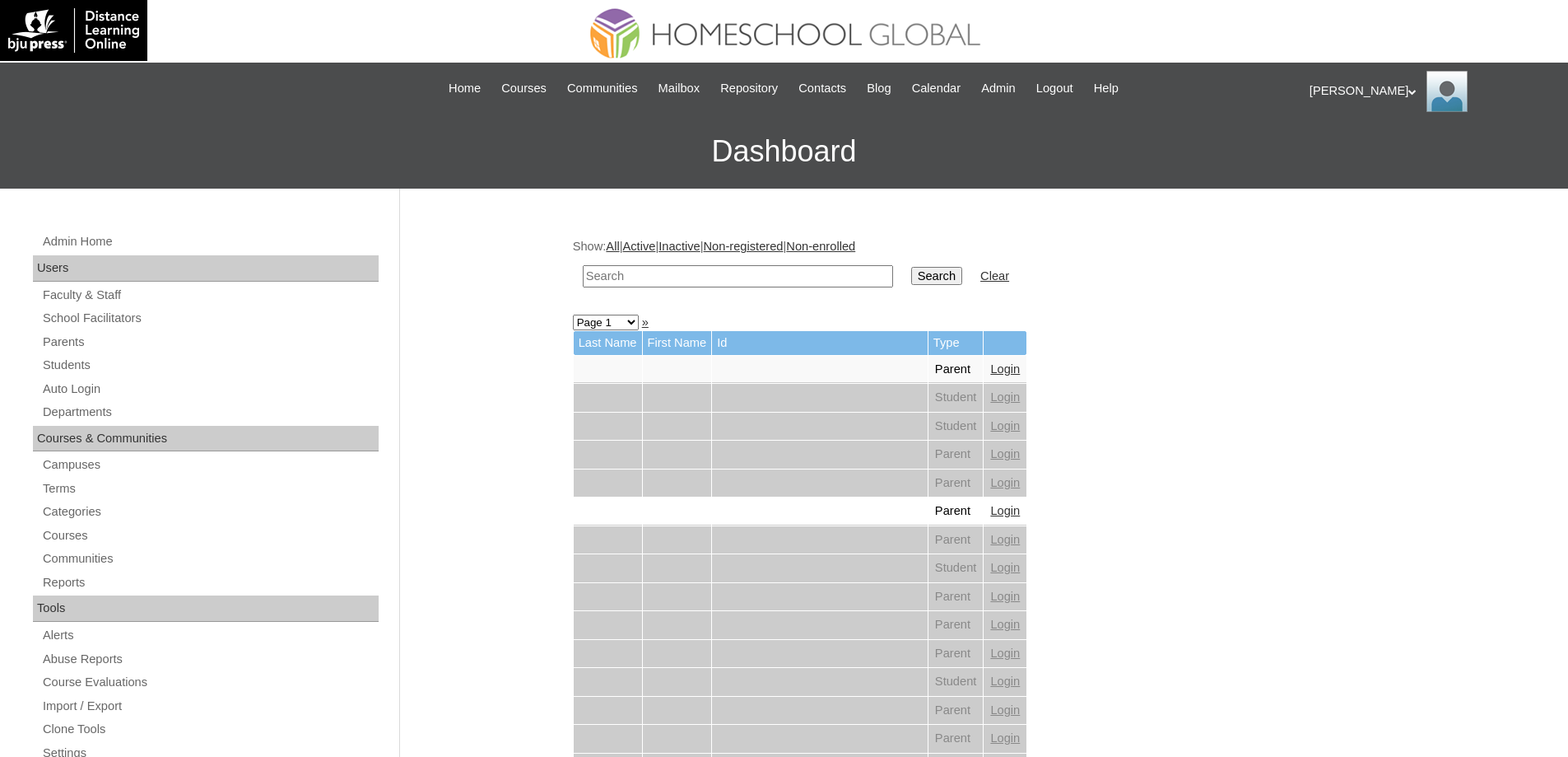
drag, startPoint x: 763, startPoint y: 270, endPoint x: 791, endPoint y: 268, distance: 28.1
click at [764, 270] on input "text" at bounding box center [737, 277] width 310 height 22
paste input "Cocuaco"
type input "Cocuaco"
click at [961, 282] on input "Search" at bounding box center [937, 275] width 51 height 18
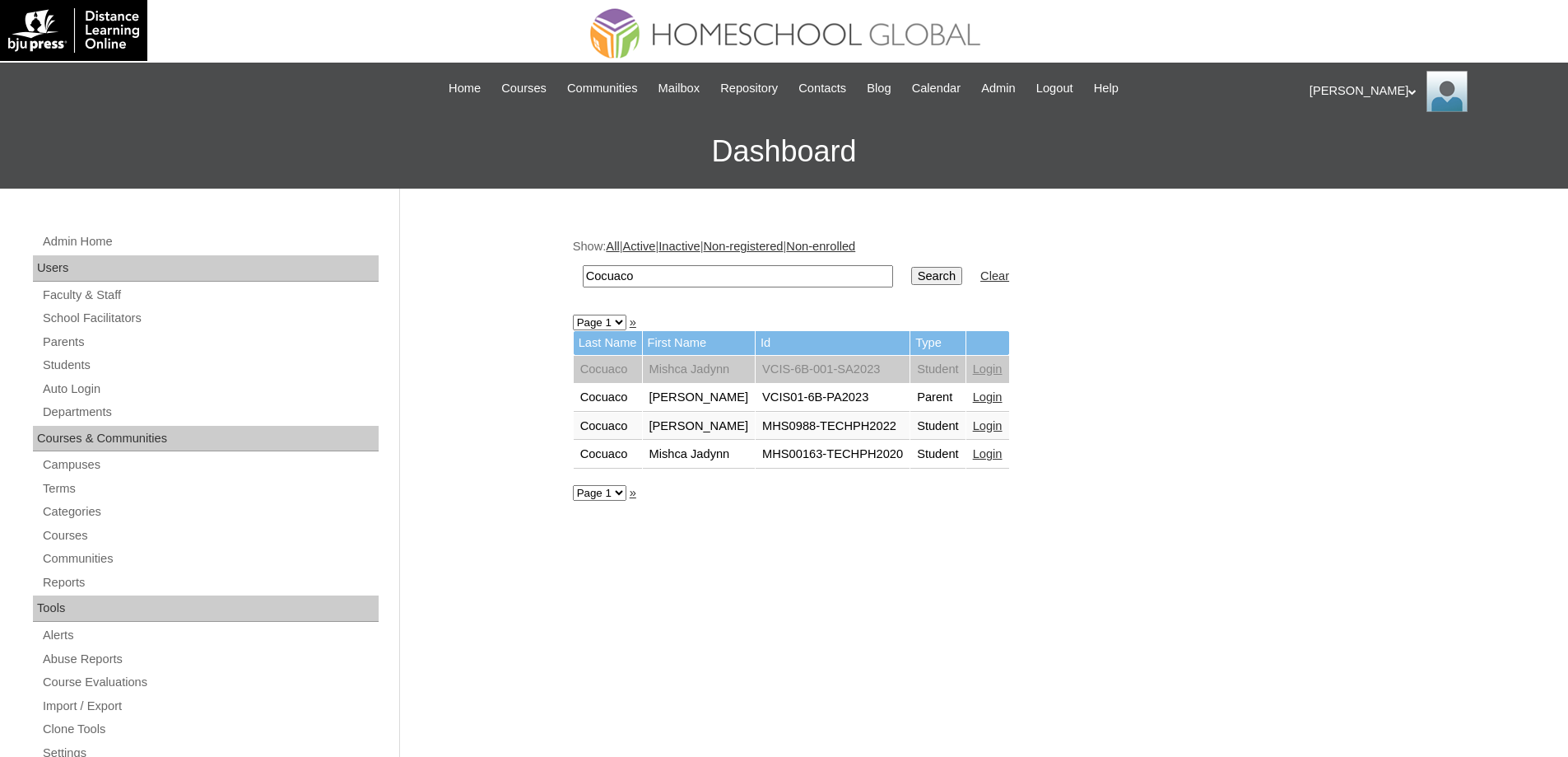
click at [1003, 423] on link "Login" at bounding box center [988, 425] width 29 height 13
